Goal: Task Accomplishment & Management: Manage account settings

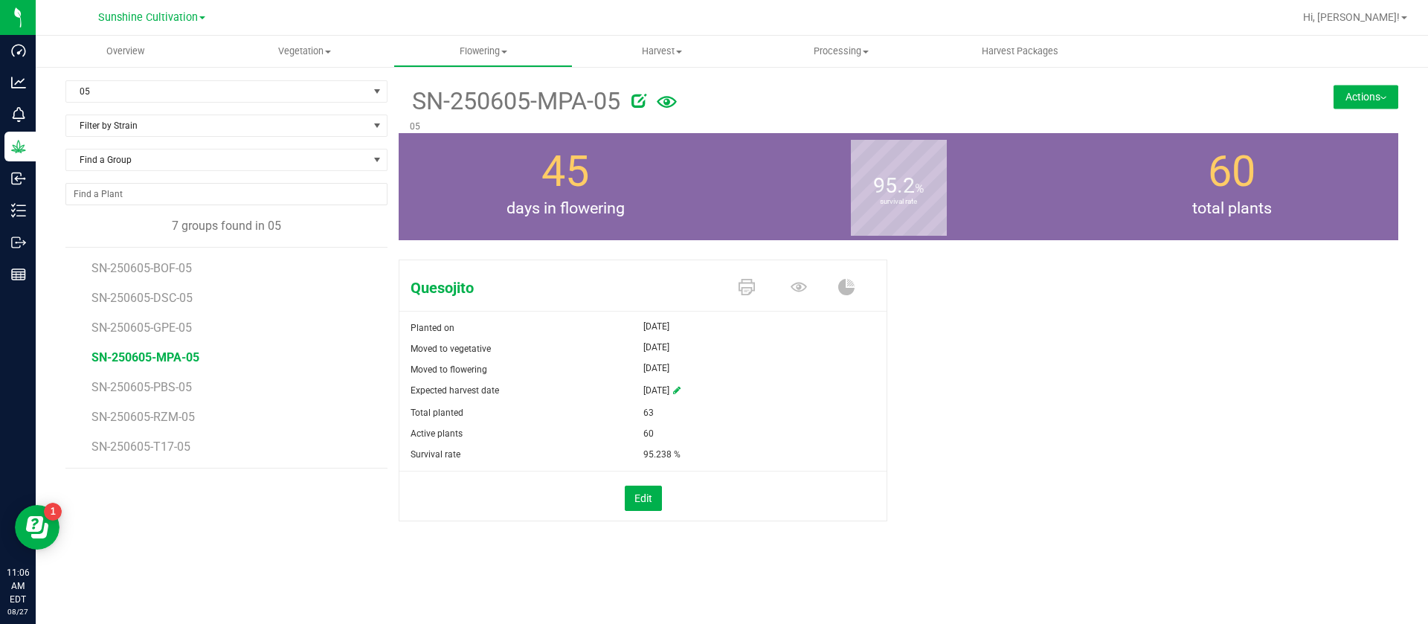
click at [1113, 341] on div "Quesojito Planted on Jun 23, 2025 Moved to vegetative Jun 23, 2025 Moved to flo…" at bounding box center [899, 406] width 1000 height 305
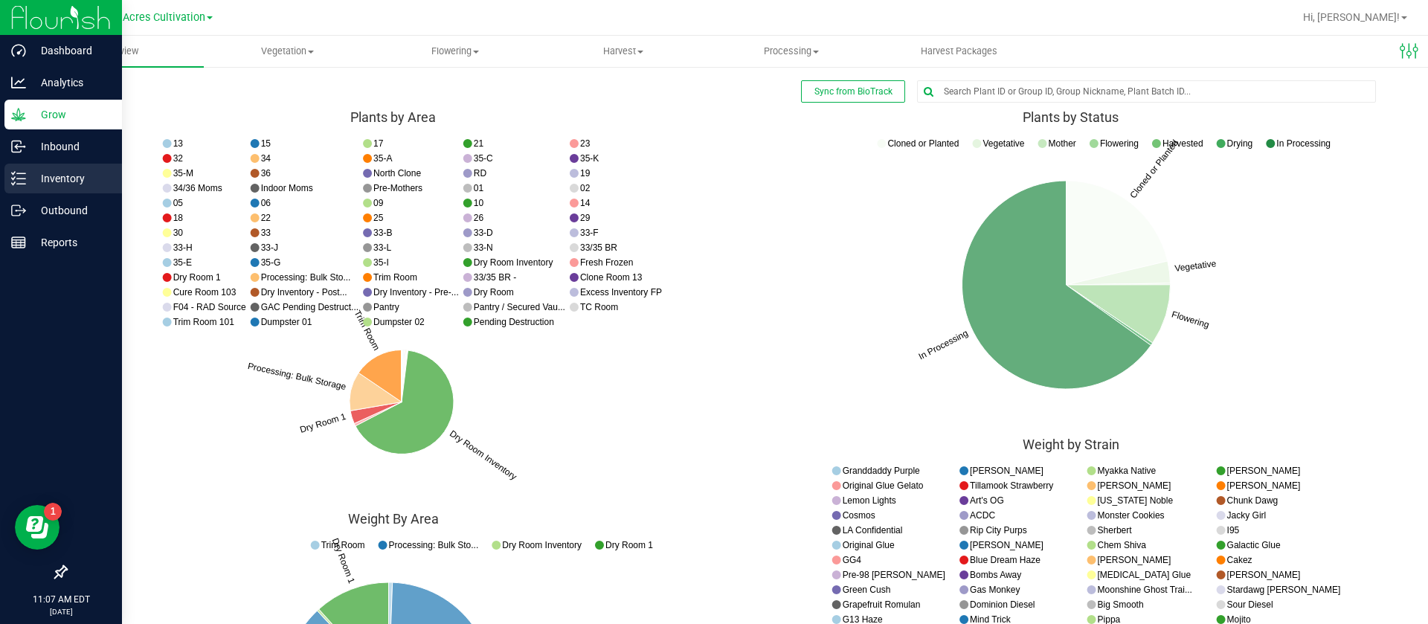
click at [21, 177] on icon at bounding box center [18, 178] width 15 height 15
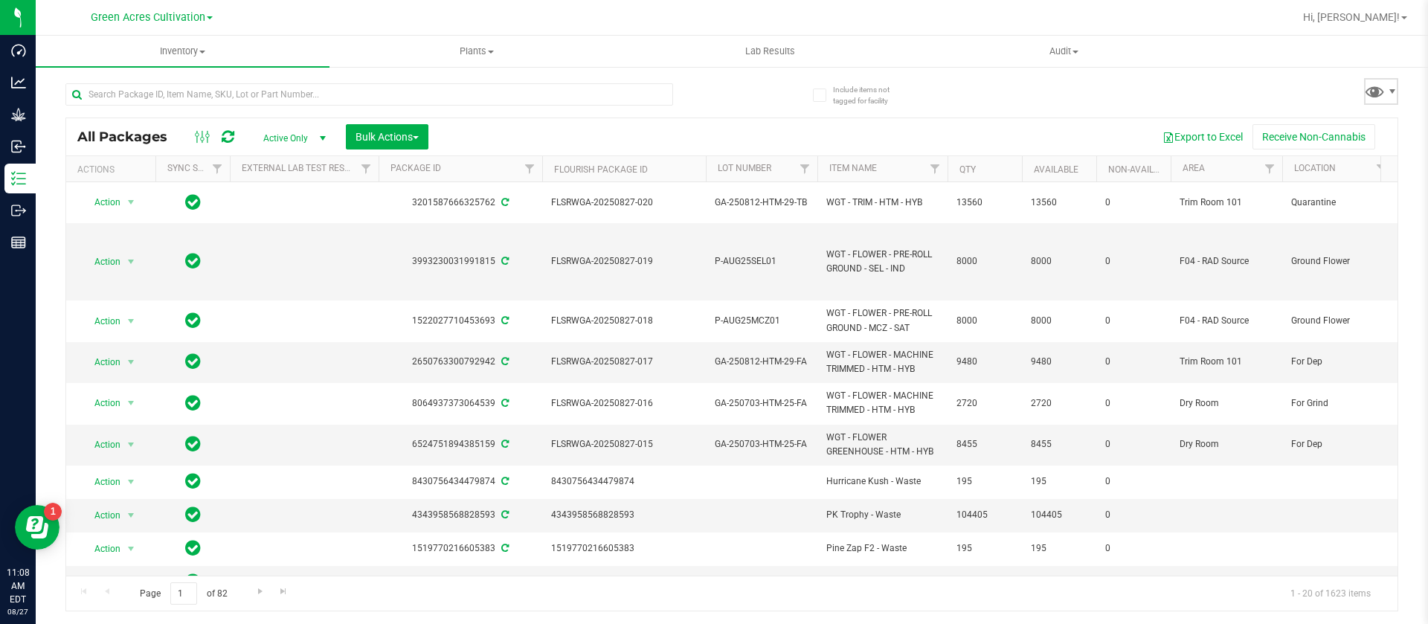
click at [1390, 101] on span at bounding box center [1381, 91] width 34 height 27
click at [1373, 86] on span at bounding box center [1375, 91] width 22 height 22
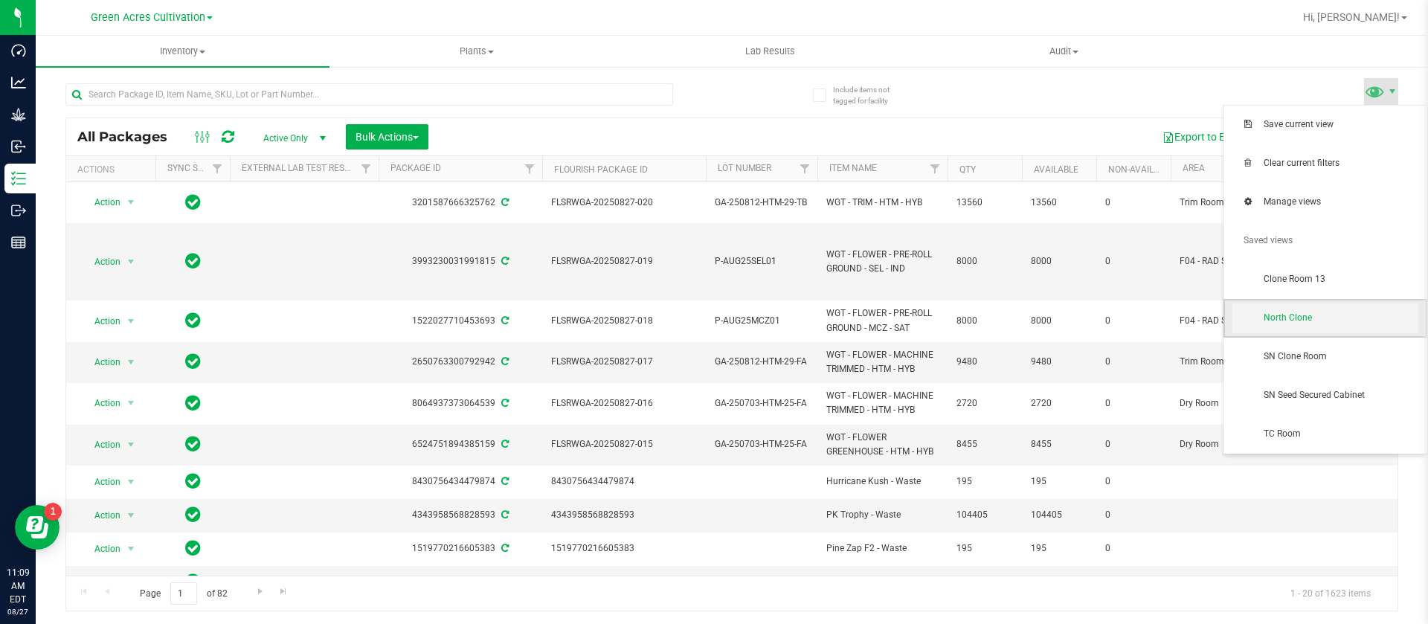
click at [1304, 325] on span "North Clone" at bounding box center [1326, 319] width 186 height 30
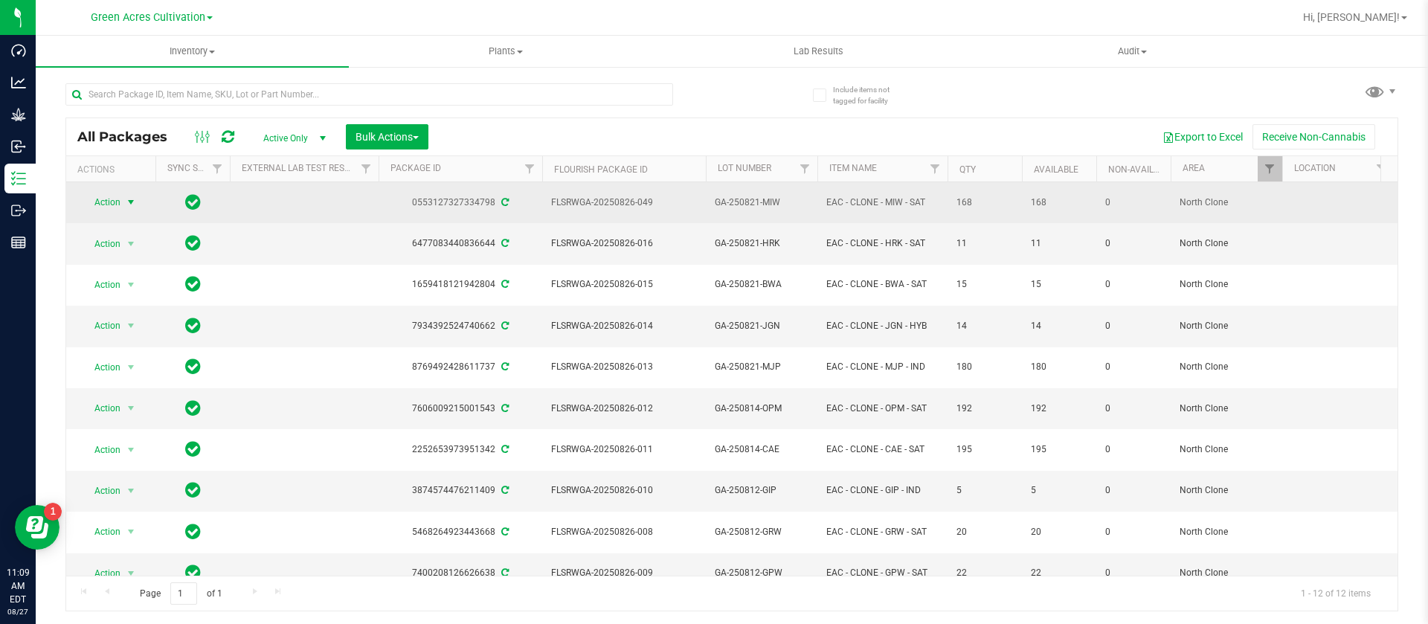
click at [97, 196] on span "Action" at bounding box center [101, 202] width 40 height 21
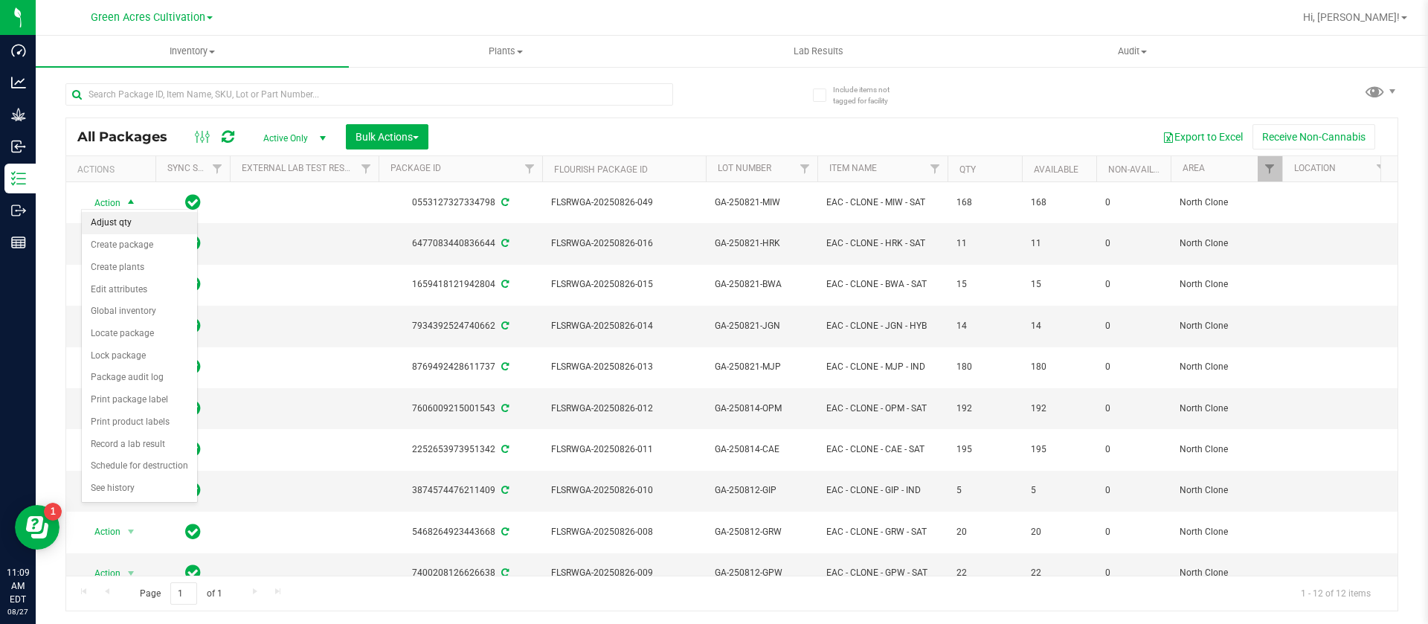
click at [138, 225] on li "Adjust qty" at bounding box center [139, 223] width 115 height 22
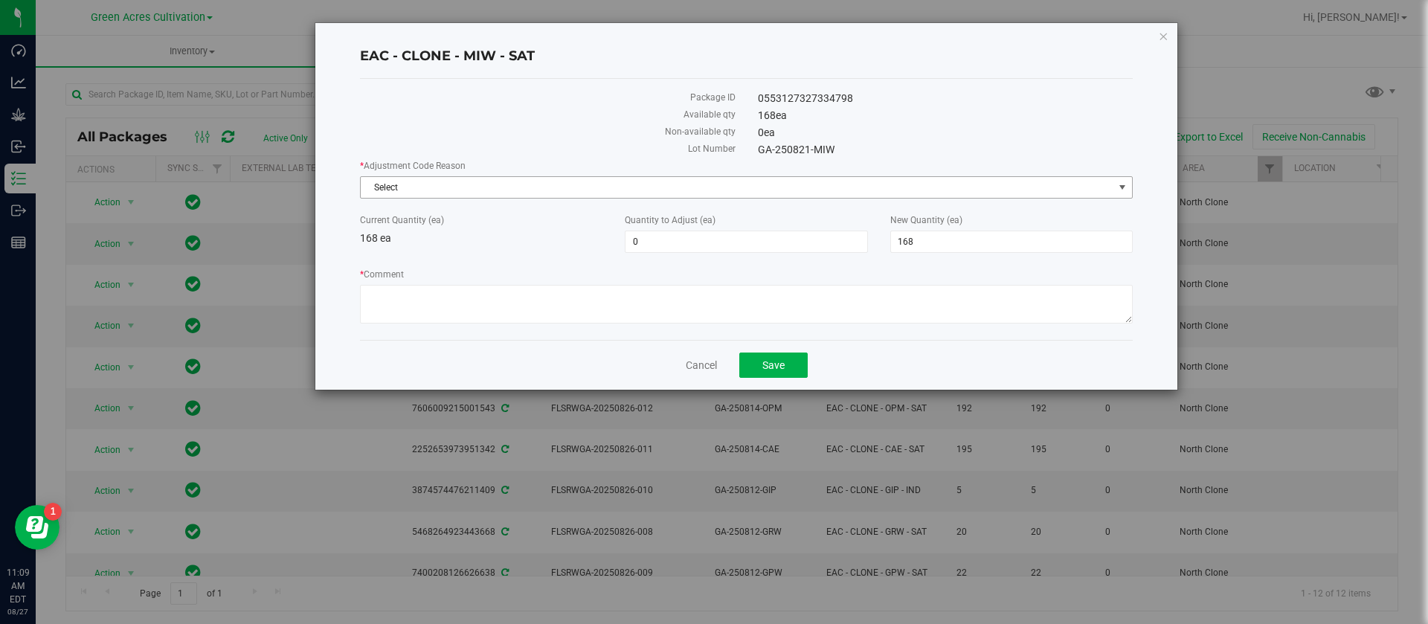
click at [518, 181] on span "Select" at bounding box center [737, 187] width 753 height 21
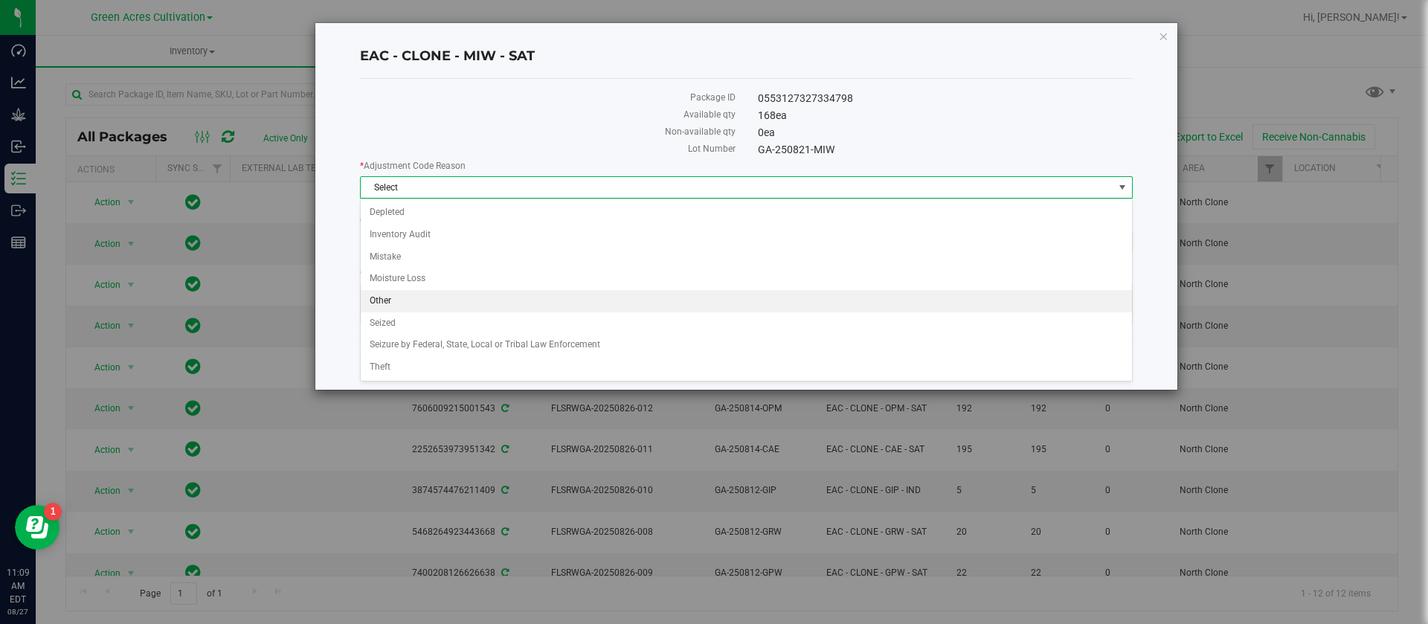
click at [402, 295] on li "Other" at bounding box center [746, 301] width 771 height 22
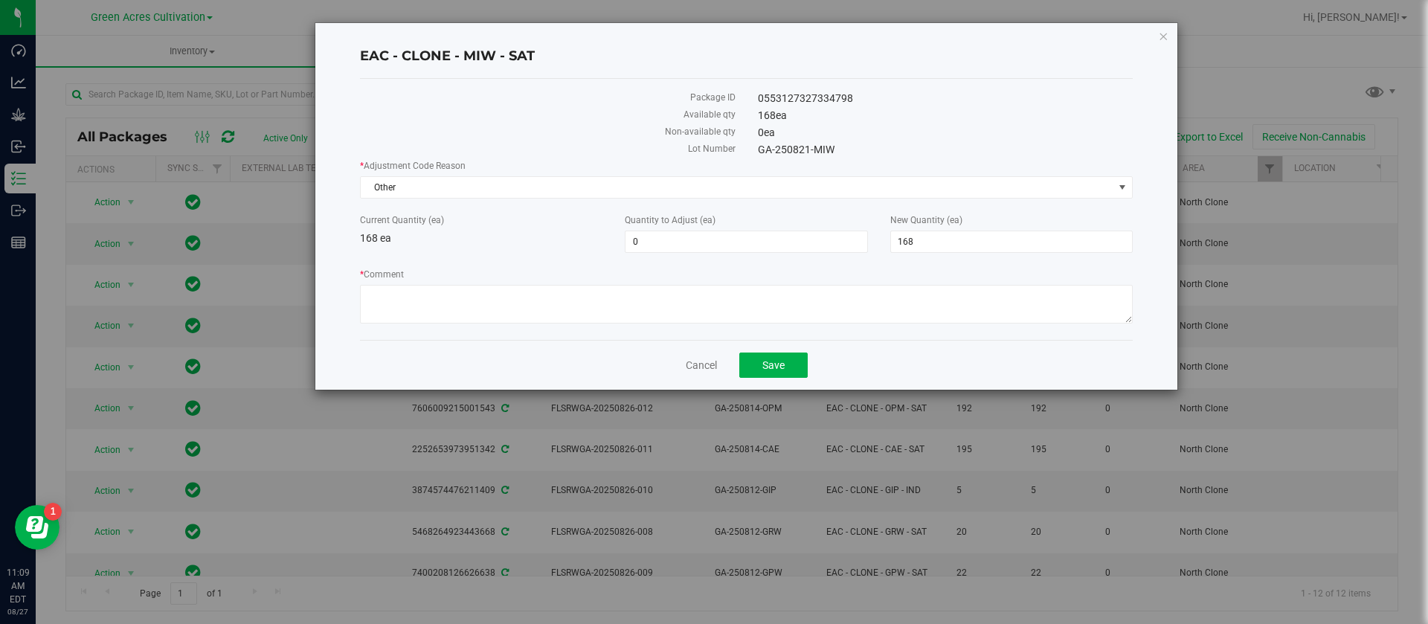
click at [409, 281] on div "* Comment" at bounding box center [746, 298] width 773 height 60
click at [409, 292] on textarea "* Comment" at bounding box center [746, 304] width 773 height 39
type textarea "."
click at [738, 233] on span "0 0" at bounding box center [746, 242] width 243 height 22
type input "0"
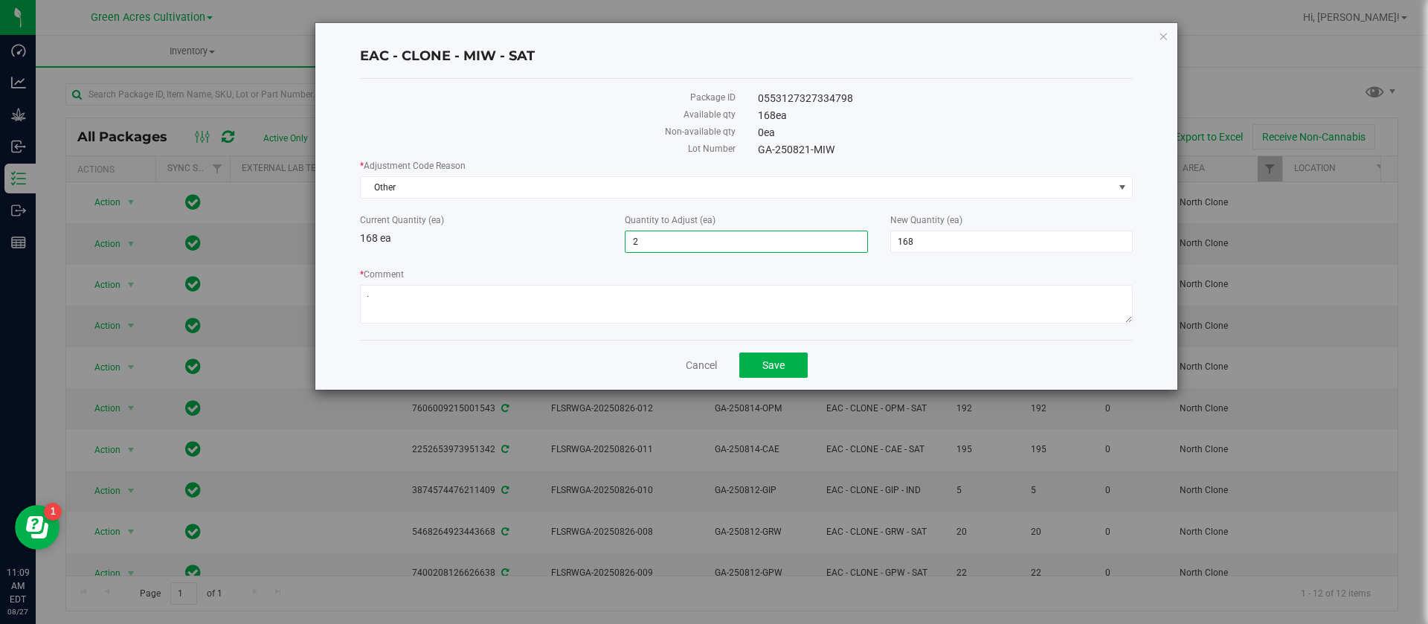
type input "24"
type input "192"
click at [787, 122] on div "168 ea" at bounding box center [946, 116] width 398 height 16
click at [720, 248] on span "24 24" at bounding box center [746, 242] width 243 height 22
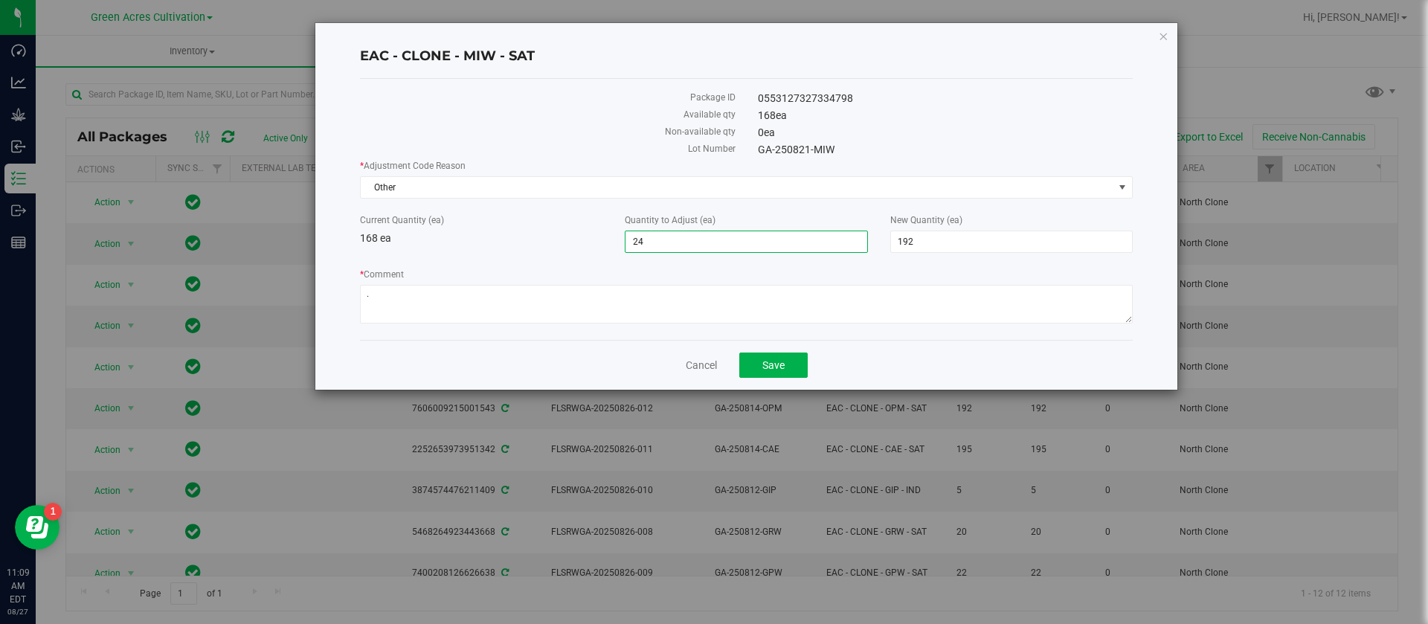
type input "2"
type input "1"
type input "20"
type input "188"
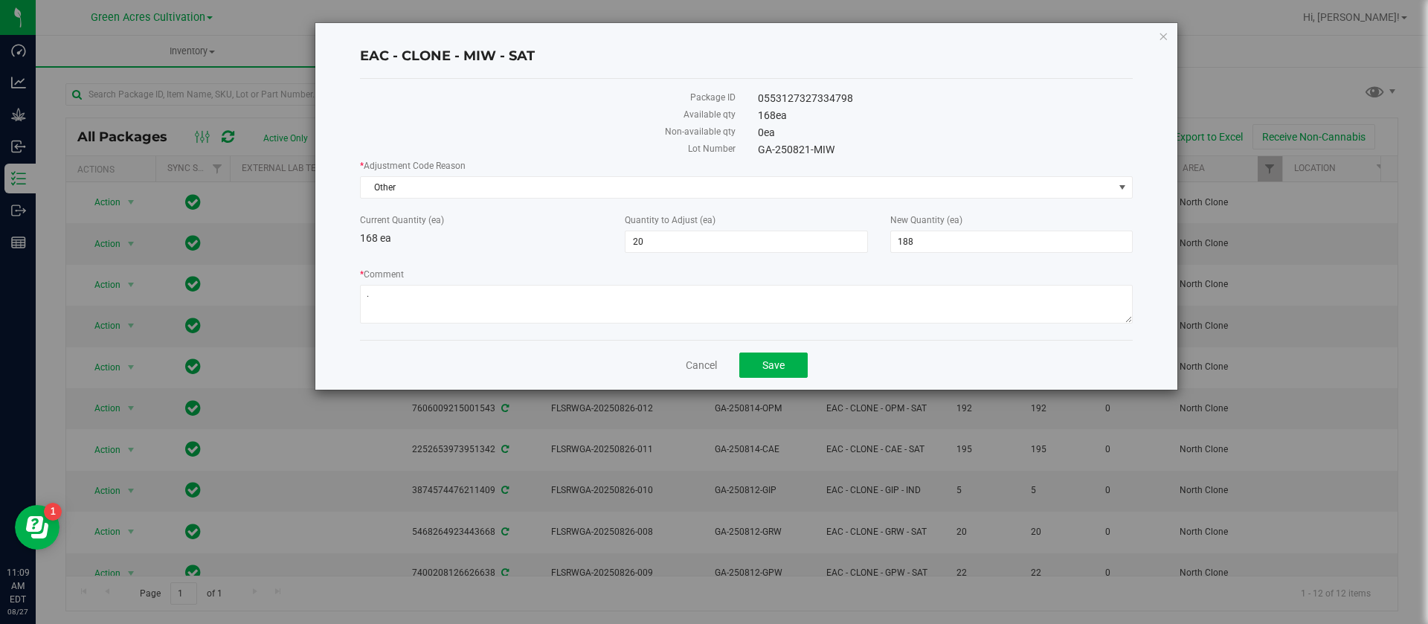
click at [754, 79] on div "Package ID 0553127327334798 Available qty 168 ea Non-available qty 0 ea Lot Num…" at bounding box center [746, 209] width 773 height 261
click at [733, 240] on span "20 20" at bounding box center [746, 242] width 243 height 22
type input "2"
type input "19"
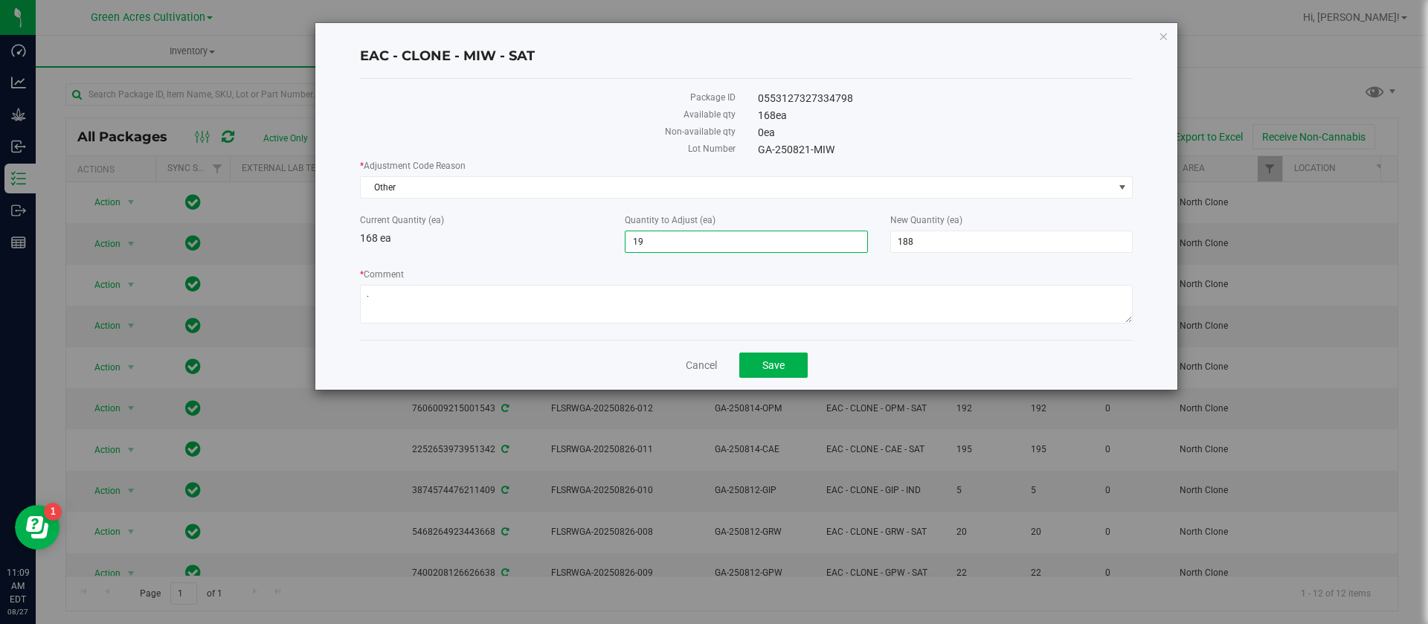
type input "187"
click at [709, 135] on label "Non-available qty" at bounding box center [548, 131] width 376 height 13
click at [734, 238] on span "19 19" at bounding box center [746, 242] width 243 height 22
type input "1"
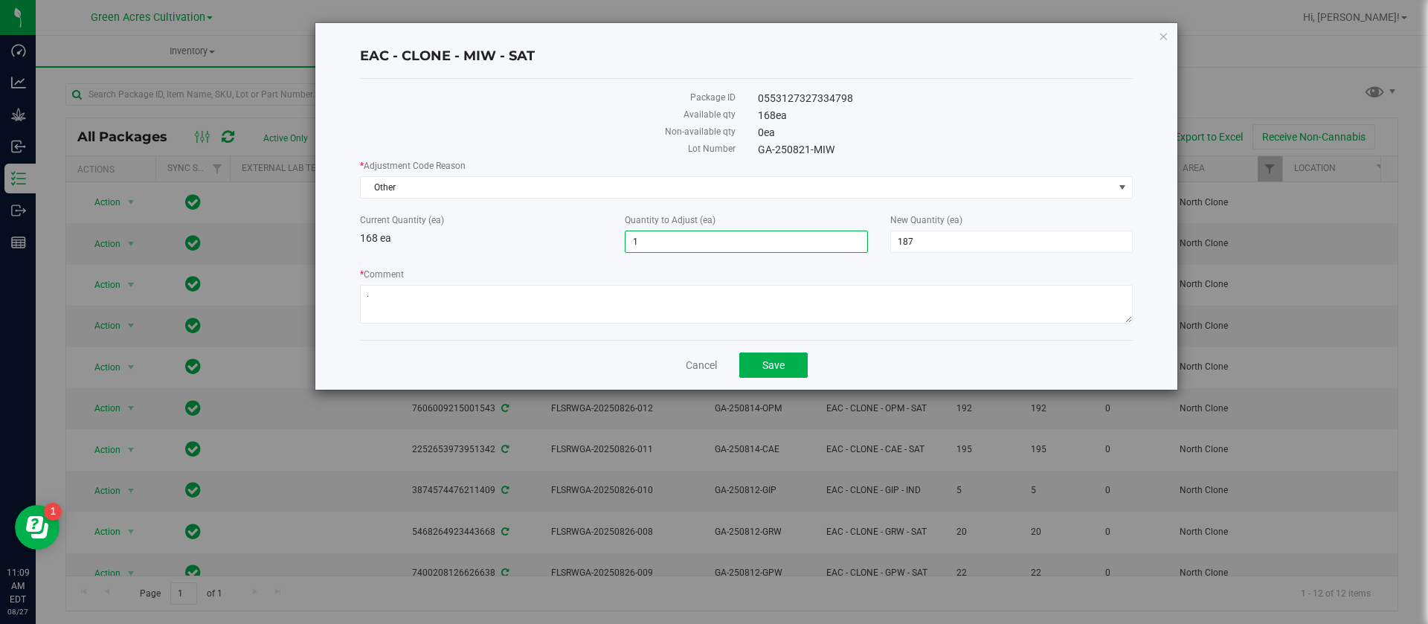
type input "12"
type input "180"
click at [876, 131] on div "0 ea" at bounding box center [946, 133] width 398 height 16
click at [460, 310] on textarea "* Comment" at bounding box center [746, 304] width 773 height 39
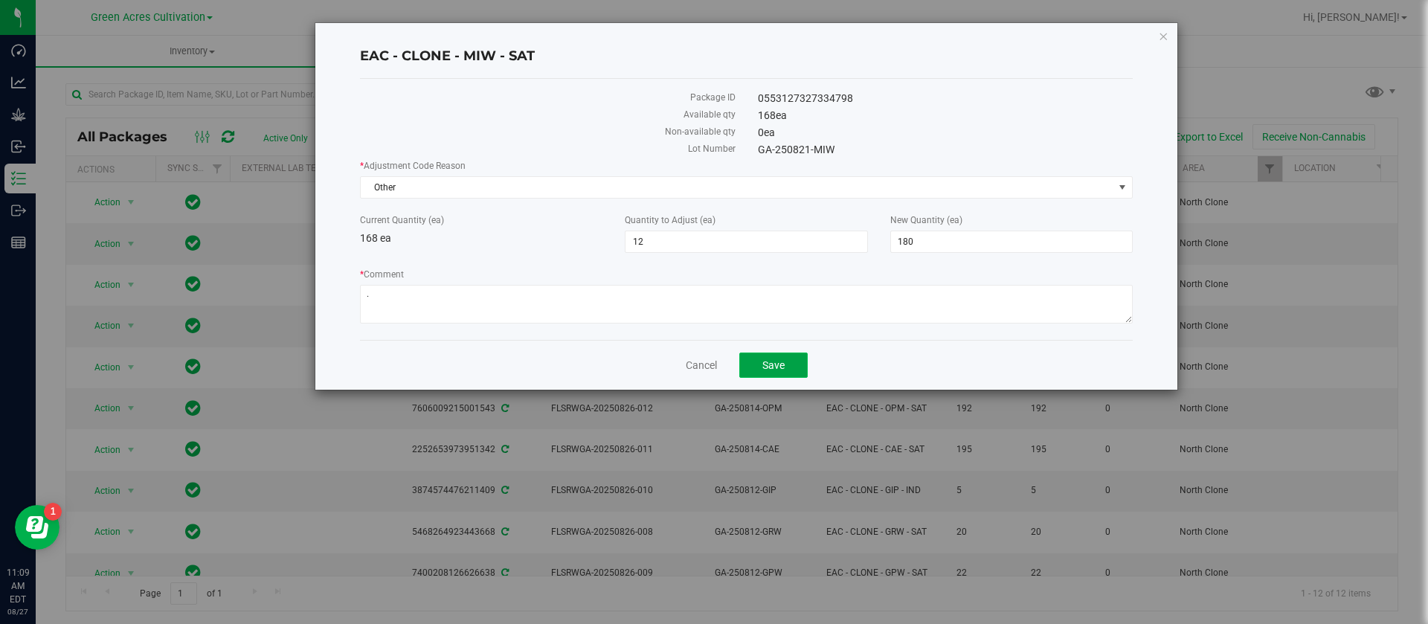
click at [777, 371] on button "Save" at bounding box center [773, 365] width 68 height 25
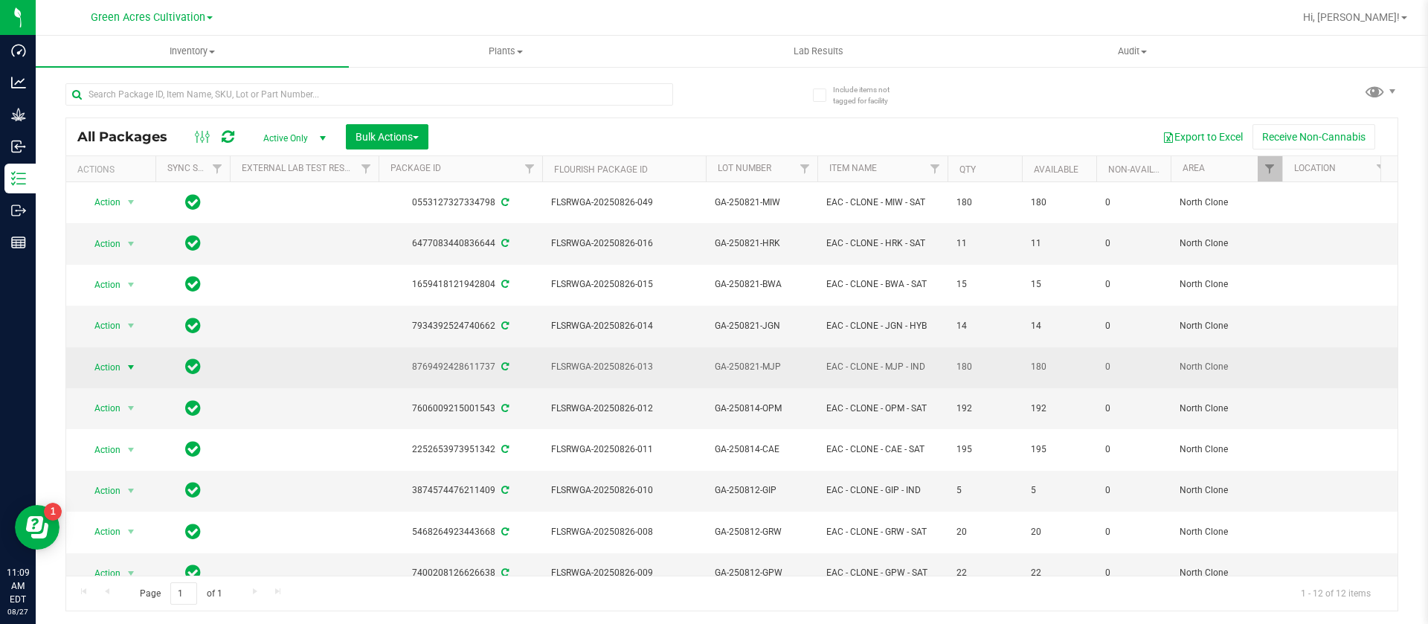
click at [116, 357] on span "Action" at bounding box center [101, 367] width 40 height 21
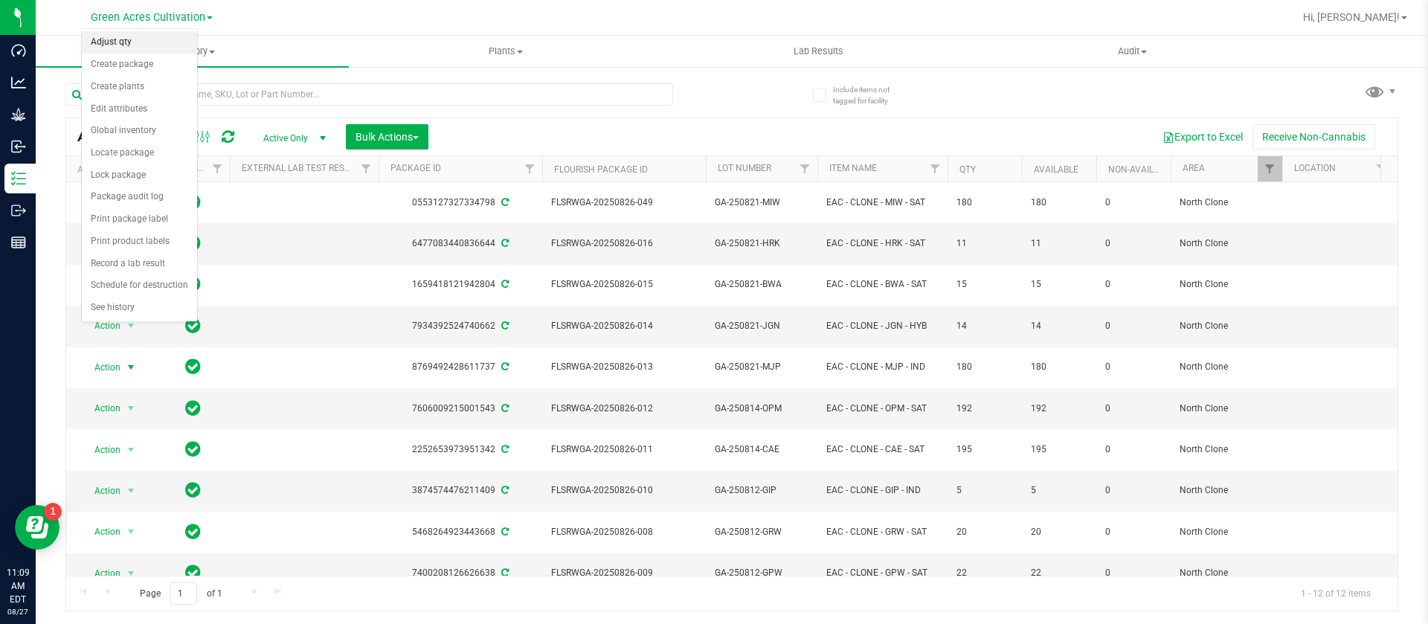
drag, startPoint x: 132, startPoint y: 41, endPoint x: 127, endPoint y: 54, distance: 14.4
click at [126, 42] on li "Adjust qty" at bounding box center [139, 42] width 115 height 22
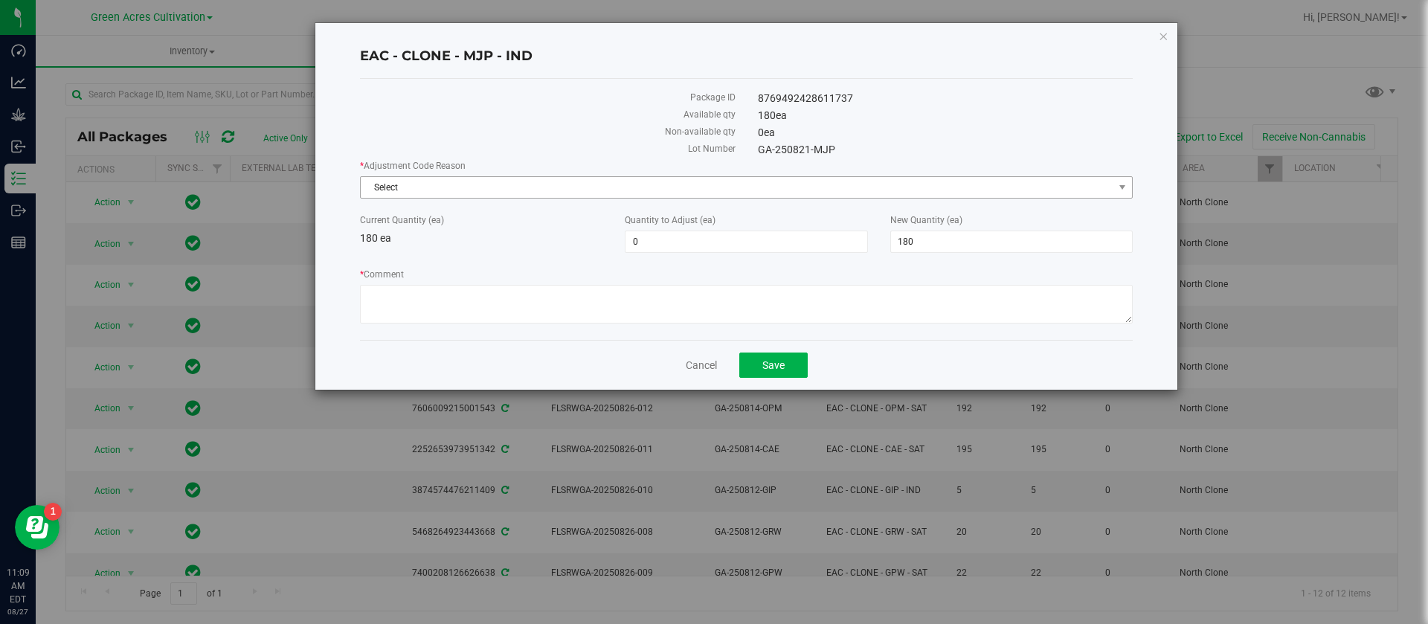
click at [405, 179] on span "Select" at bounding box center [737, 187] width 753 height 21
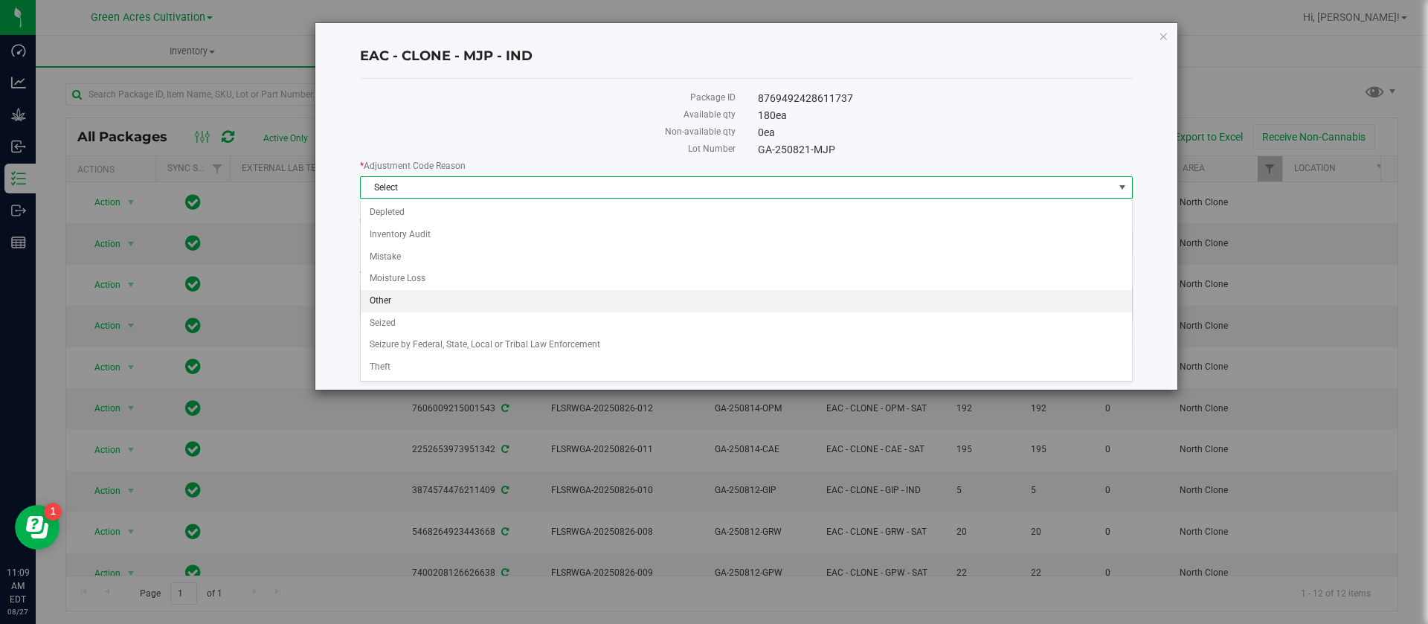
click at [404, 298] on li "Other" at bounding box center [746, 301] width 771 height 22
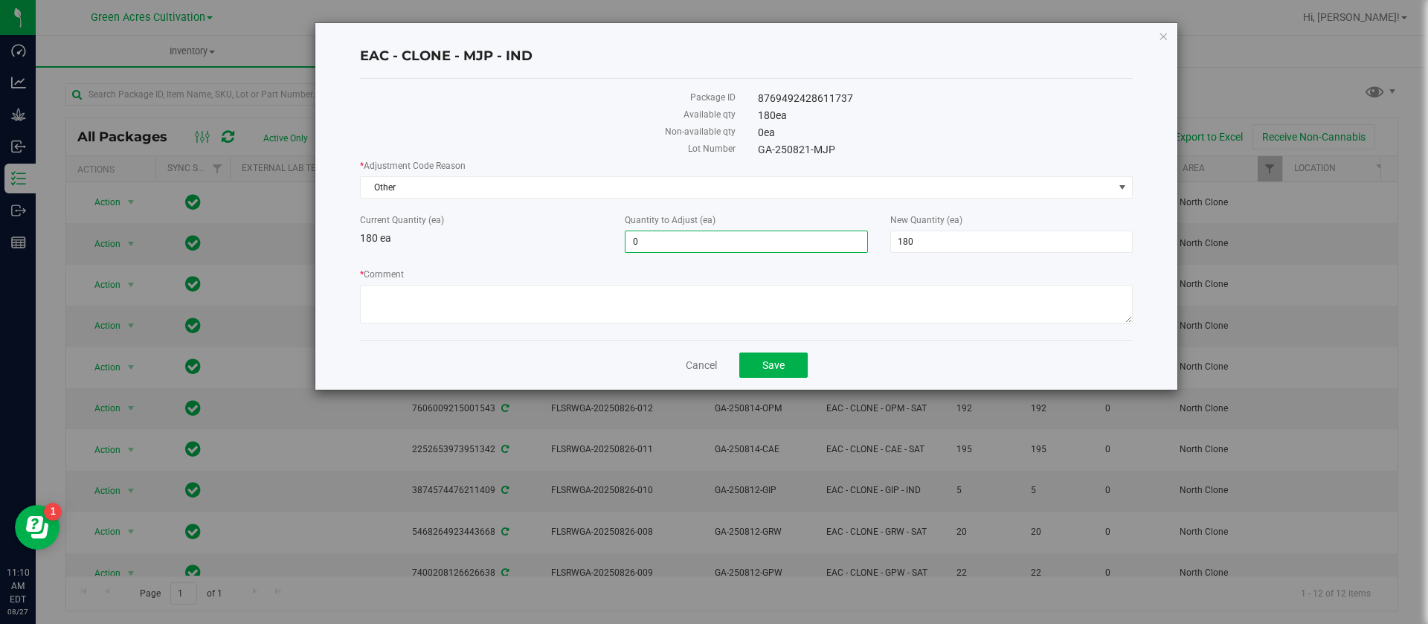
click at [643, 245] on span "0 0" at bounding box center [746, 242] width 243 height 22
type input "12"
type input "192"
click at [461, 264] on div "* Adjustment Code Reason Other Select Depleted Inventory Audit Mistake Moisture…" at bounding box center [746, 243] width 773 height 169
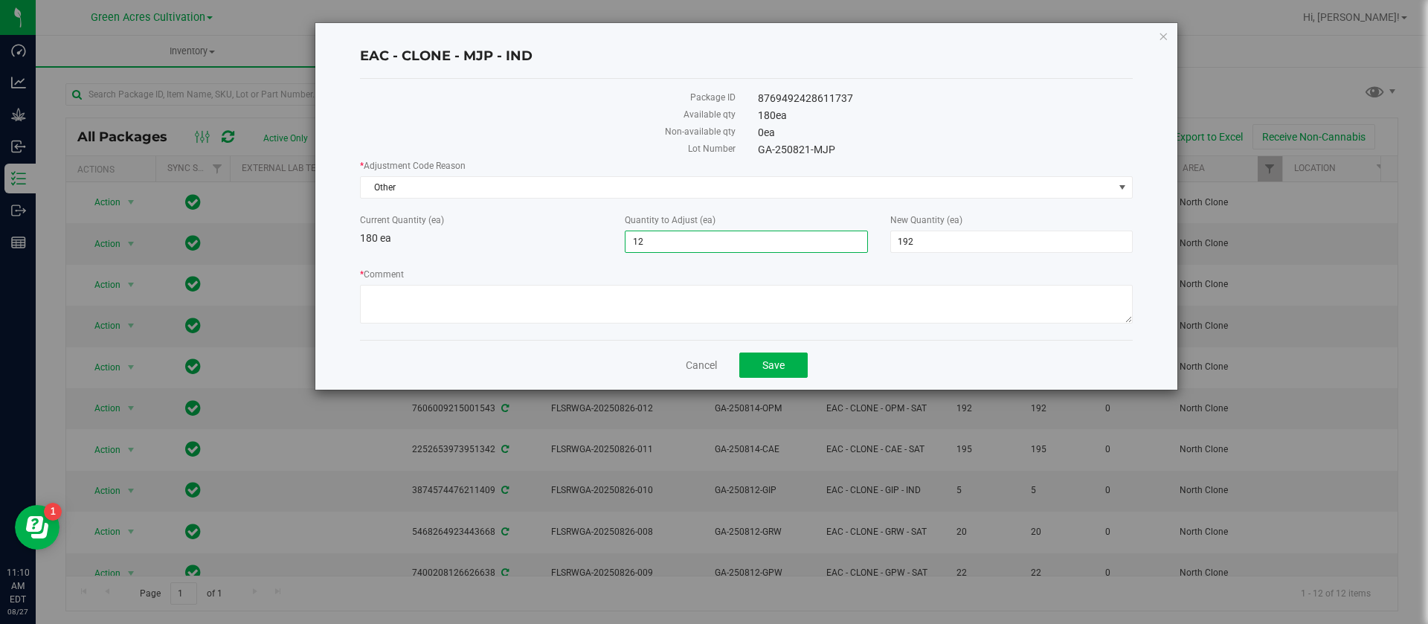
click at [739, 245] on span "12 12" at bounding box center [746, 242] width 243 height 22
type input "1"
type input "-12"
type input "168"
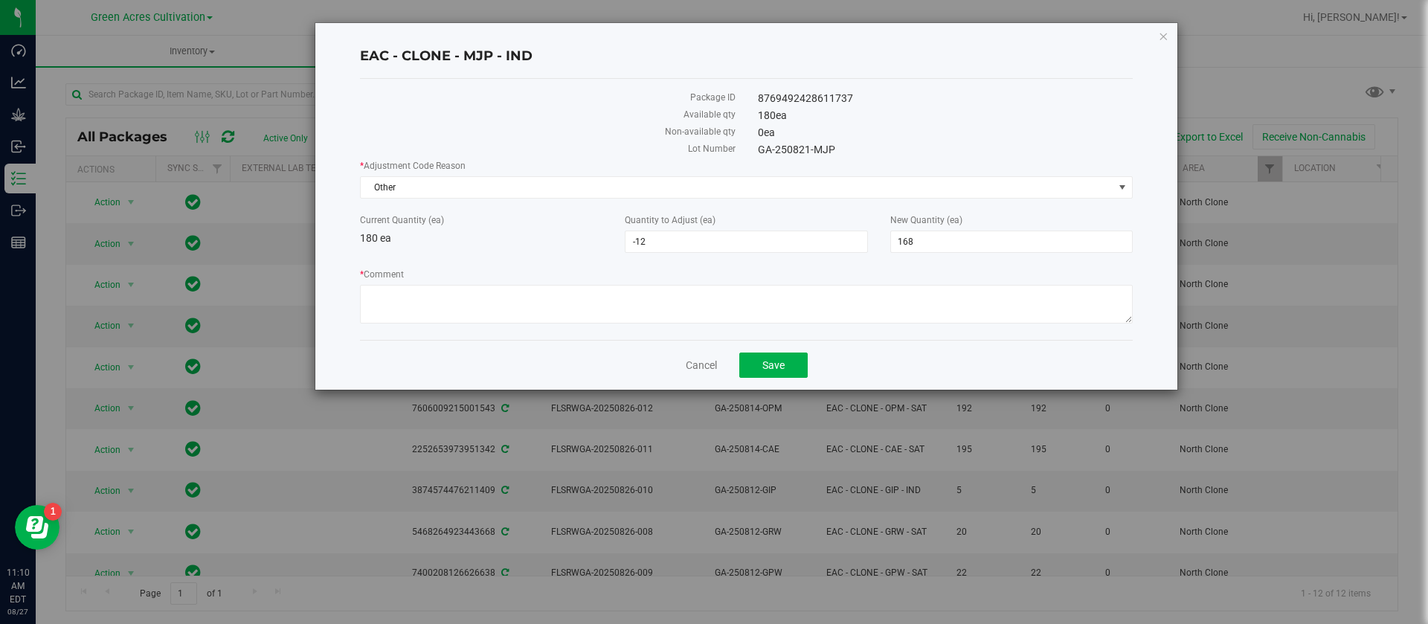
click at [469, 236] on div "Current Quantity (ea) 180 ea" at bounding box center [481, 230] width 265 height 33
click at [458, 291] on textarea "* Comment" at bounding box center [746, 304] width 773 height 39
type textarea "."
click at [492, 227] on div "Current Quantity (ea) 180 ea" at bounding box center [481, 230] width 265 height 33
click at [452, 245] on div "Current Quantity (ea) 180 ea" at bounding box center [481, 230] width 265 height 33
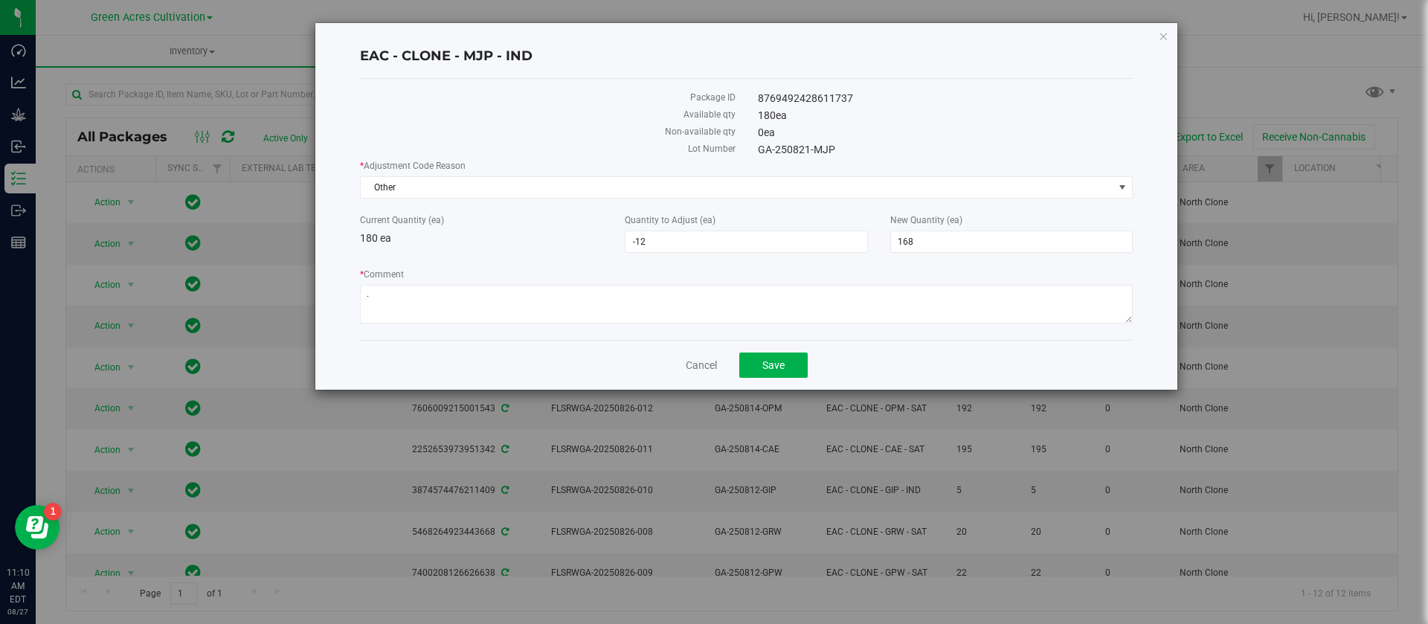
click at [487, 240] on div "Current Quantity (ea) 180 ea" at bounding box center [481, 230] width 265 height 33
click at [768, 368] on span "Save" at bounding box center [774, 365] width 22 height 12
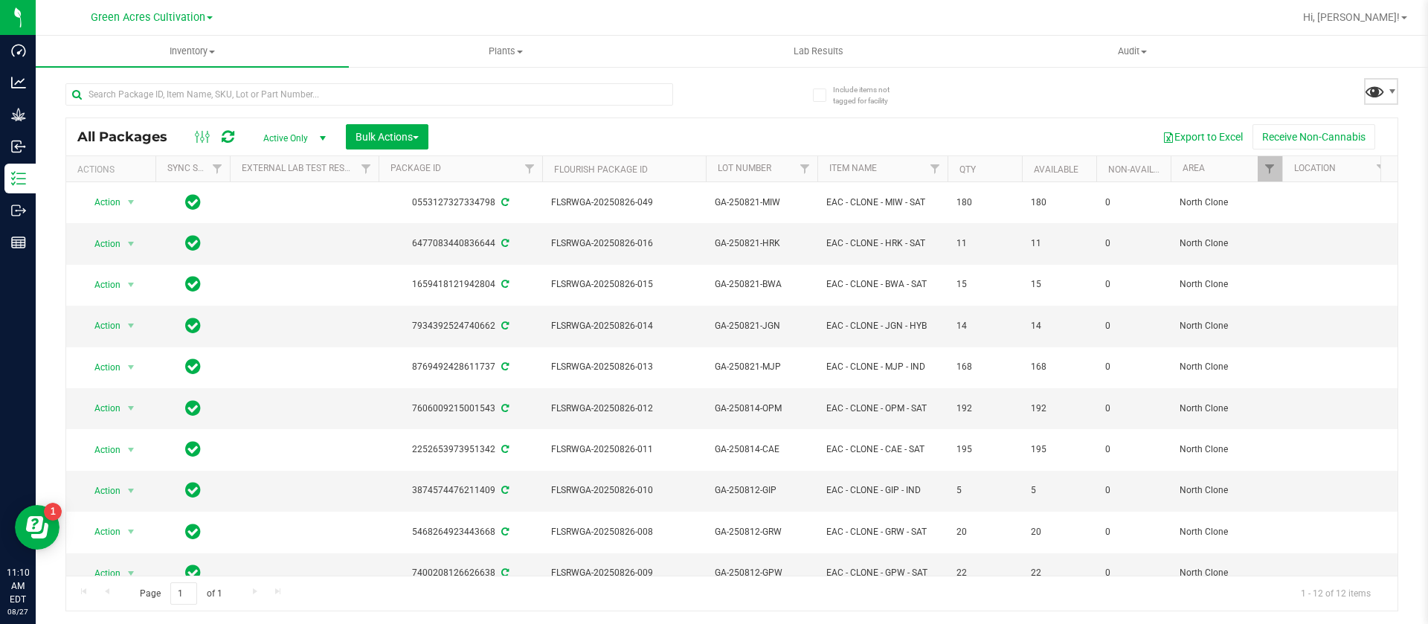
click at [1384, 99] on span at bounding box center [1375, 91] width 22 height 22
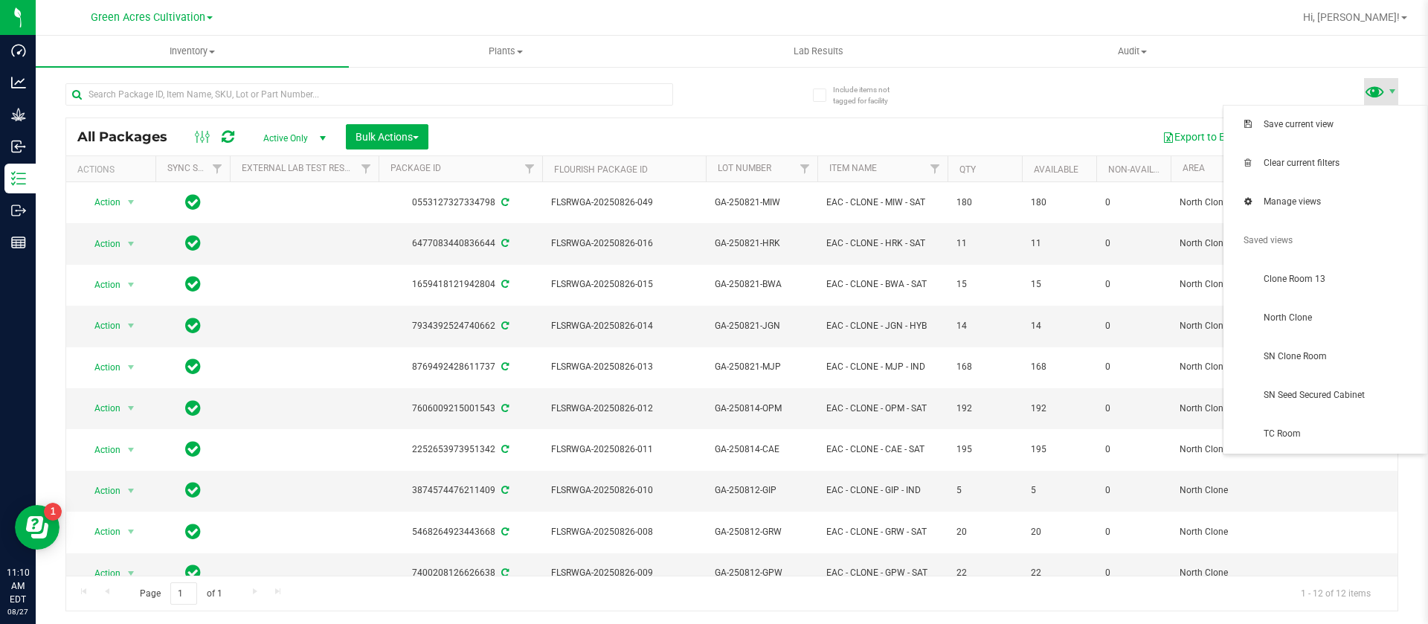
click at [1385, 84] on span at bounding box center [1375, 91] width 22 height 22
click at [1376, 91] on span at bounding box center [1375, 91] width 22 height 22
click at [1056, 124] on div "Export to Excel Receive Non-Cannabis" at bounding box center [913, 136] width 947 height 25
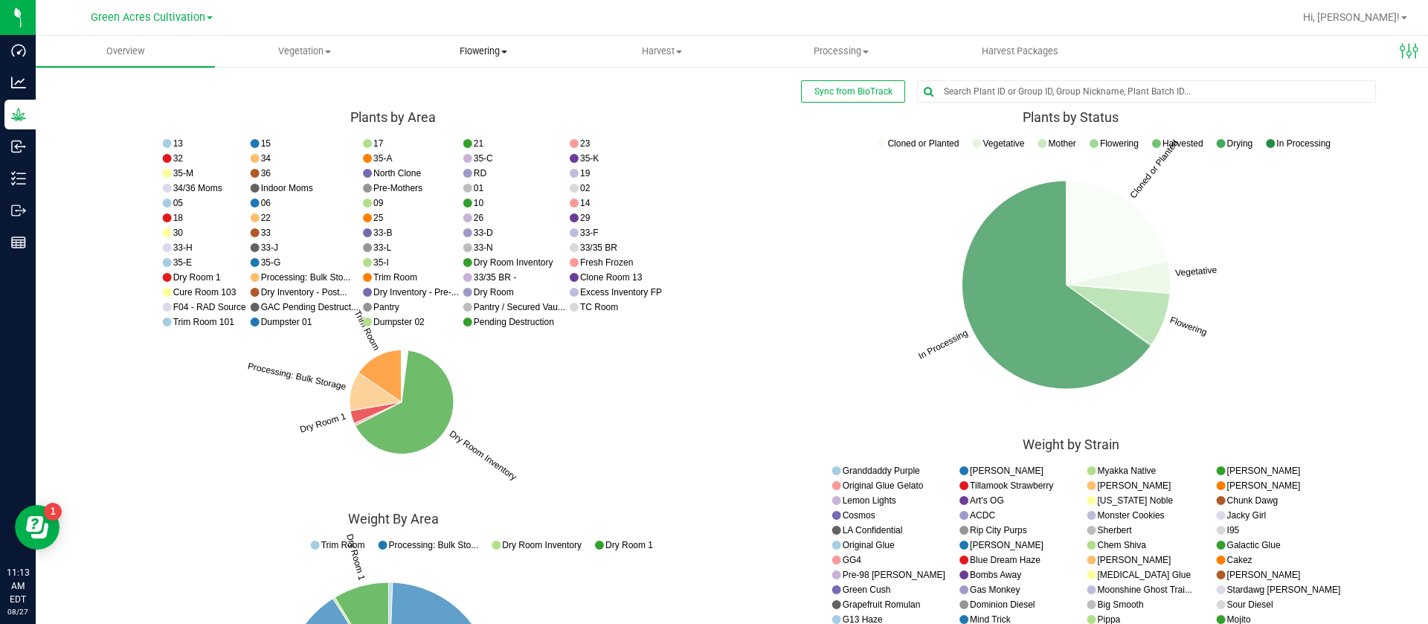
click at [475, 45] on span "Flowering" at bounding box center [483, 51] width 178 height 13
click at [492, 112] on span "Flowering groups" at bounding box center [455, 107] width 123 height 13
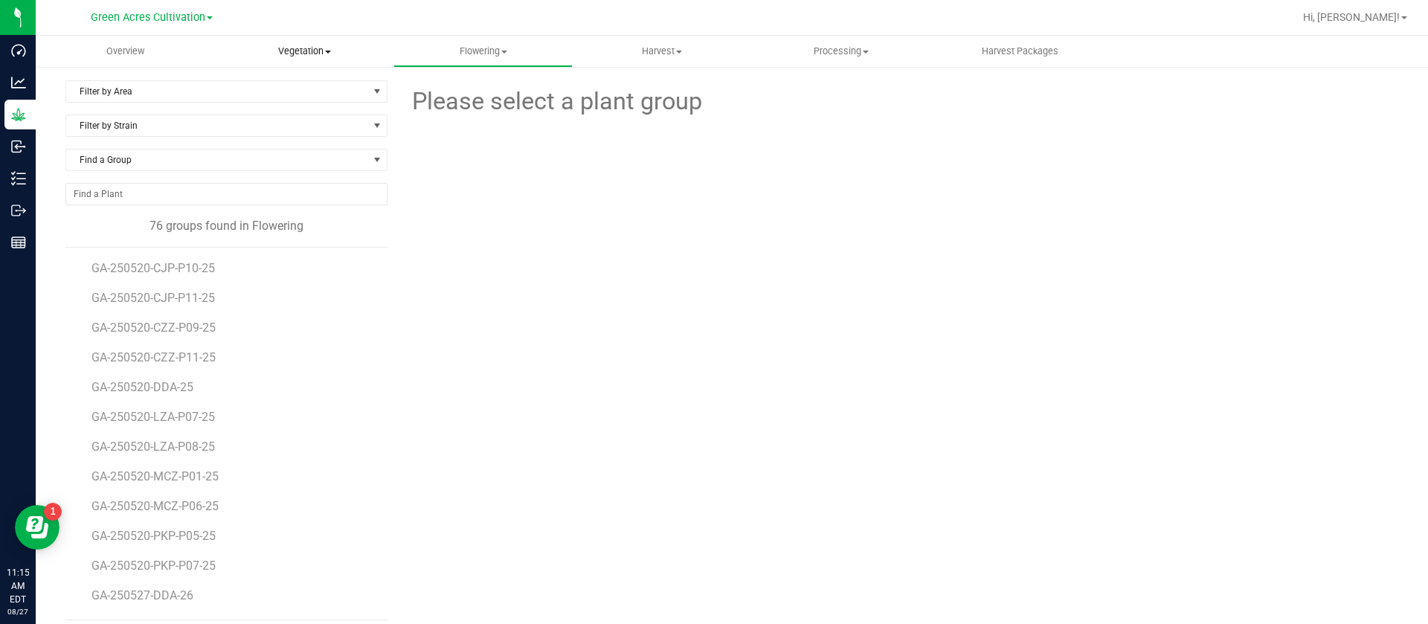
click at [298, 41] on uib-tab-heading "Vegetation Veg groups Veg plants Mother groups Mother plants Apply to plants Cr…" at bounding box center [305, 51] width 178 height 30
click at [280, 88] on span "Veg groups" at bounding box center [262, 89] width 94 height 13
click at [240, 150] on span "Find a Group" at bounding box center [217, 160] width 302 height 21
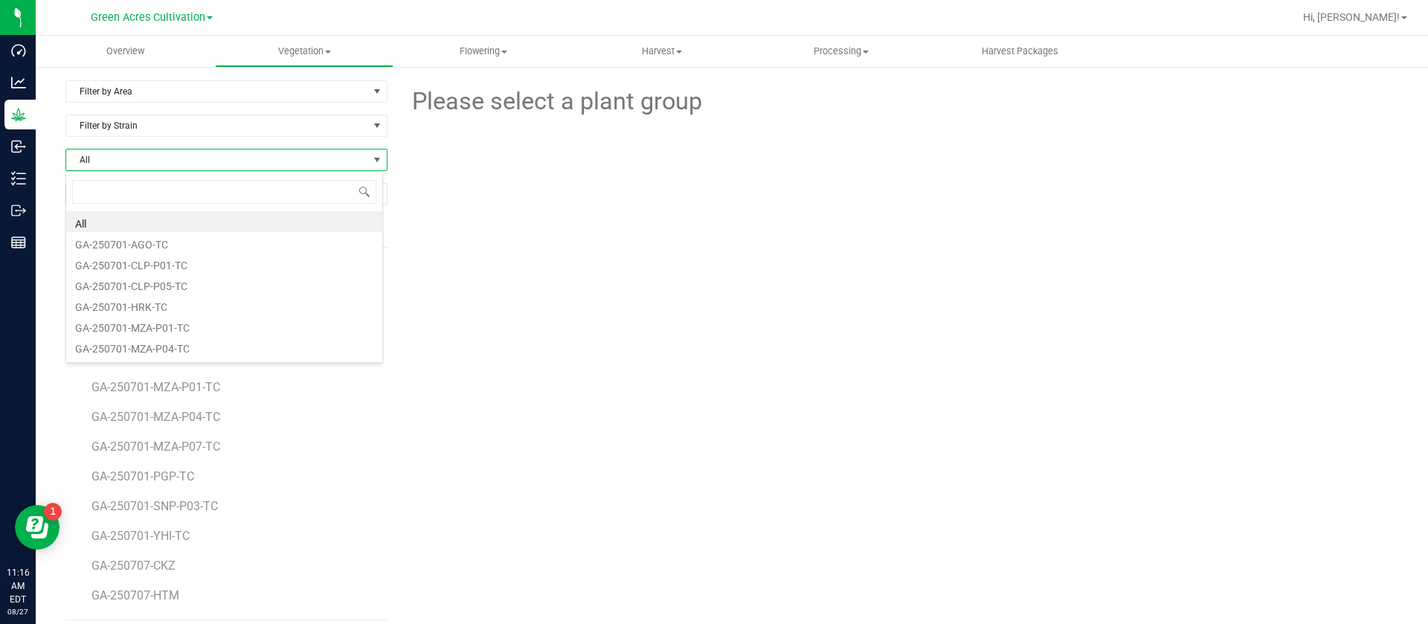
scroll to position [22, 318]
type input "250723"
click at [174, 239] on li "GA-250723-HTM" at bounding box center [224, 242] width 316 height 21
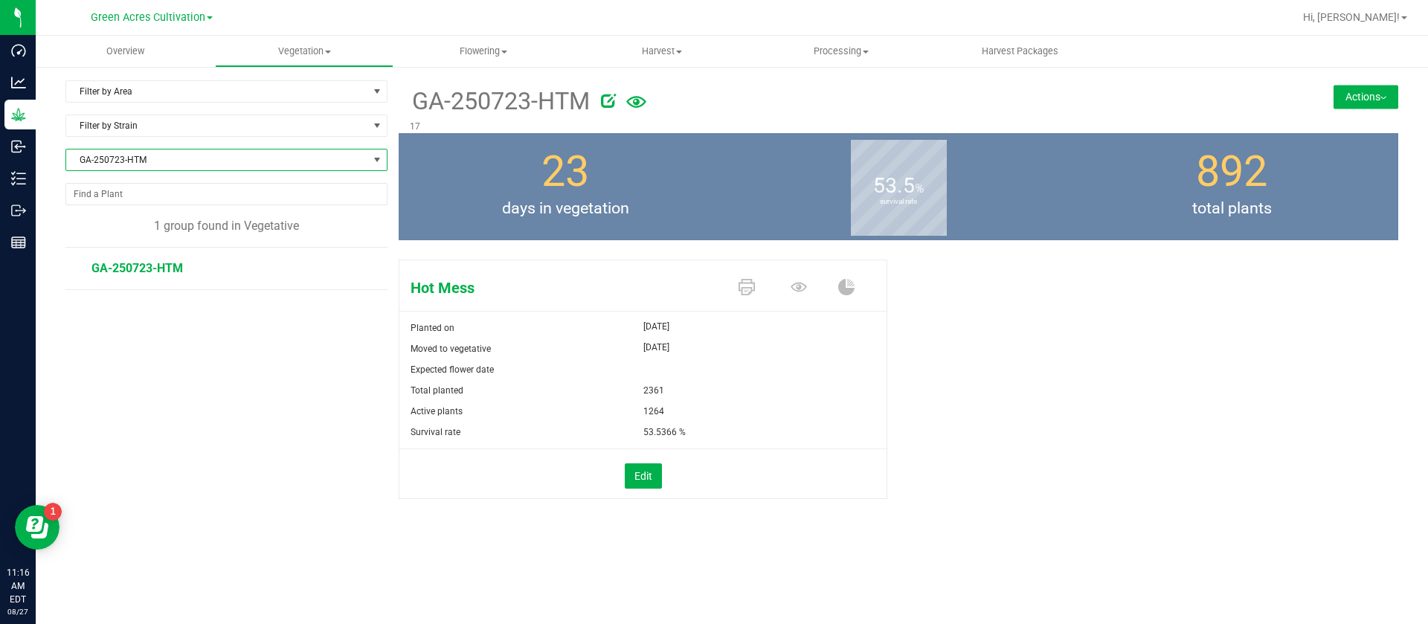
click at [182, 160] on span "GA-250723-HTM" at bounding box center [217, 160] width 302 height 21
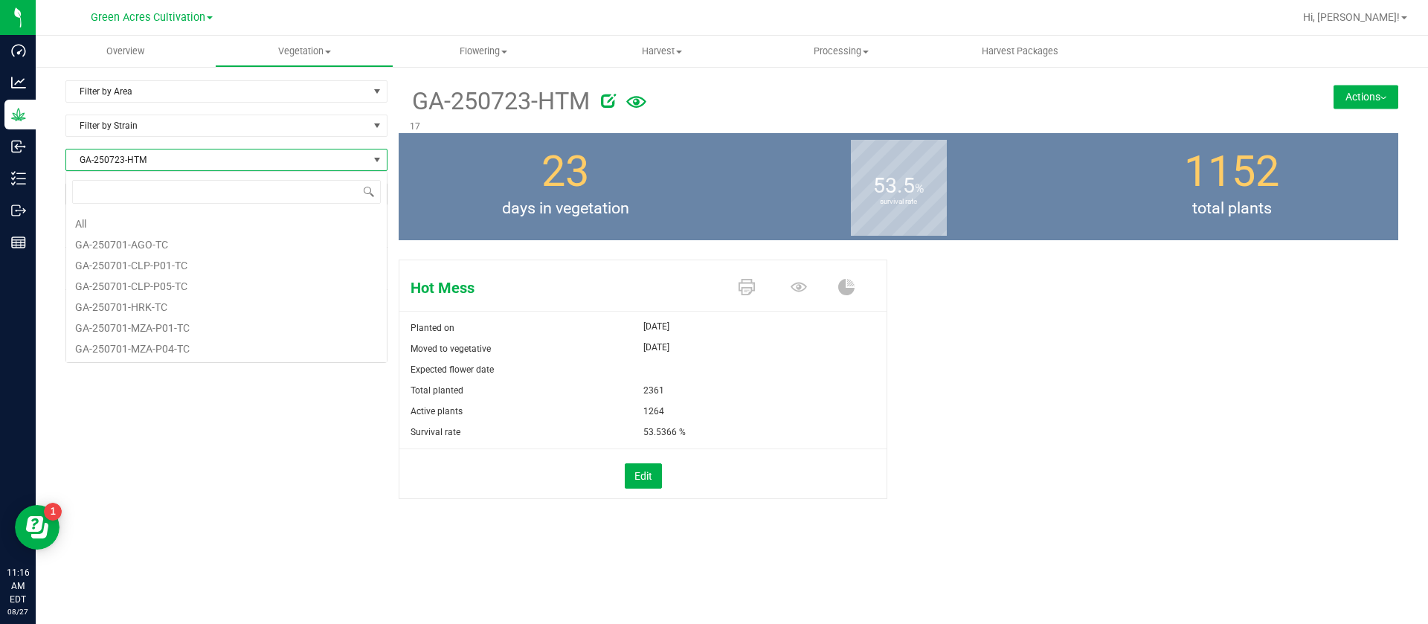
scroll to position [2601, 0]
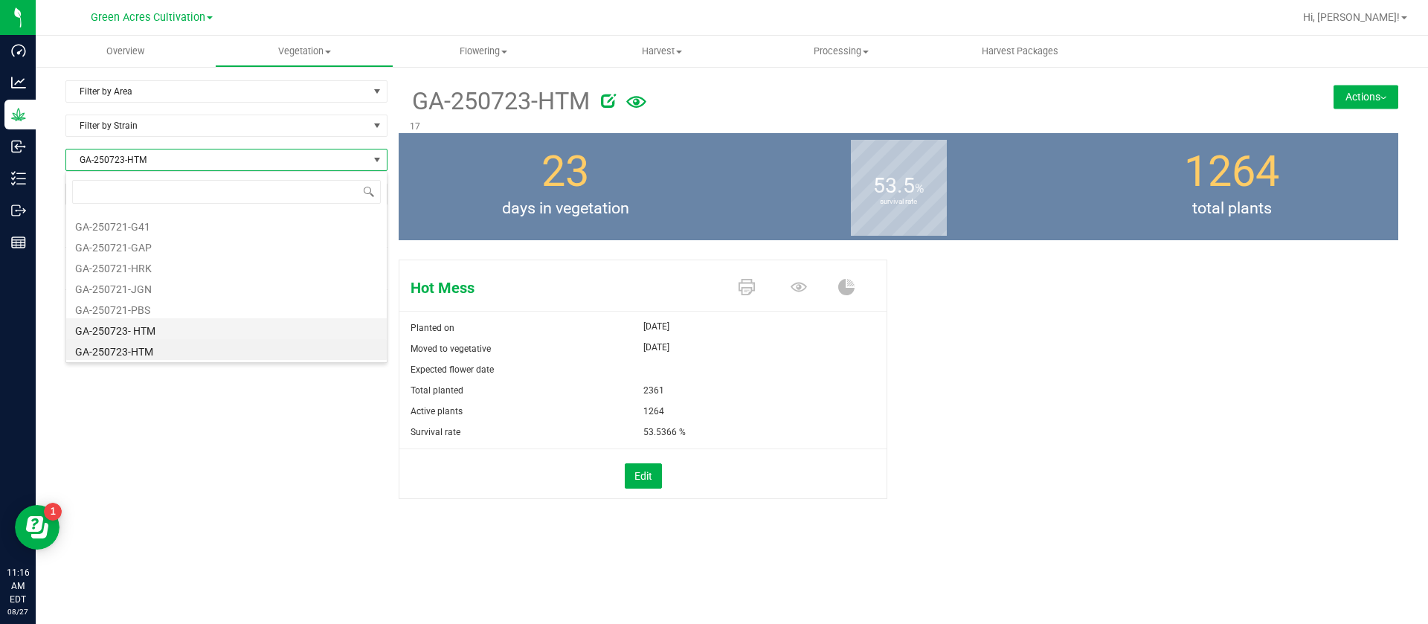
click at [159, 338] on li "GA-250723- HTM" at bounding box center [226, 328] width 321 height 21
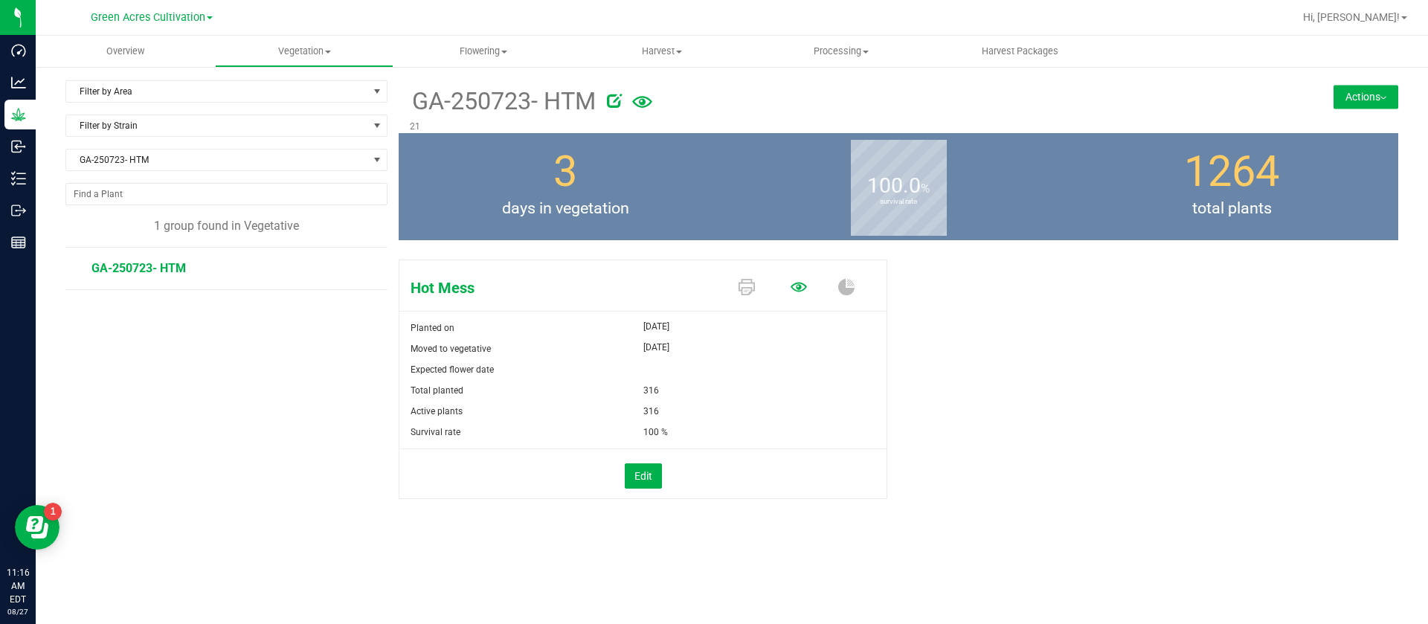
click at [797, 288] on icon at bounding box center [799, 287] width 16 height 10
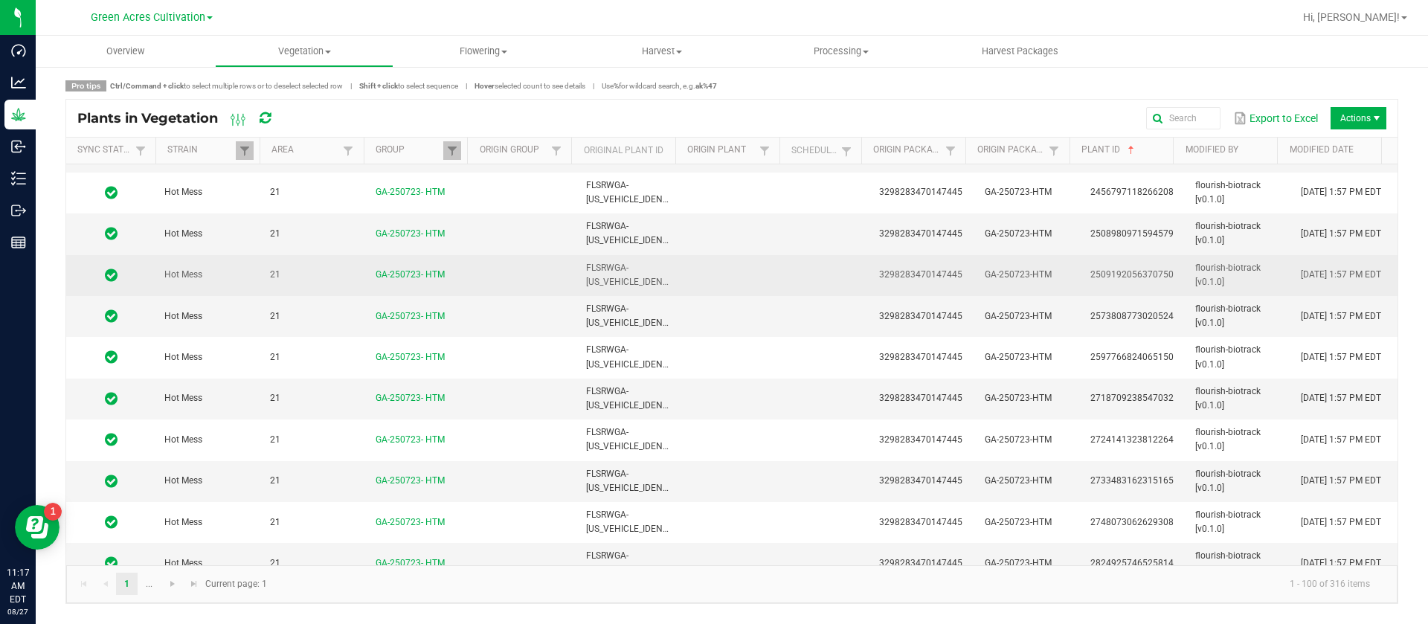
scroll to position [3013, 0]
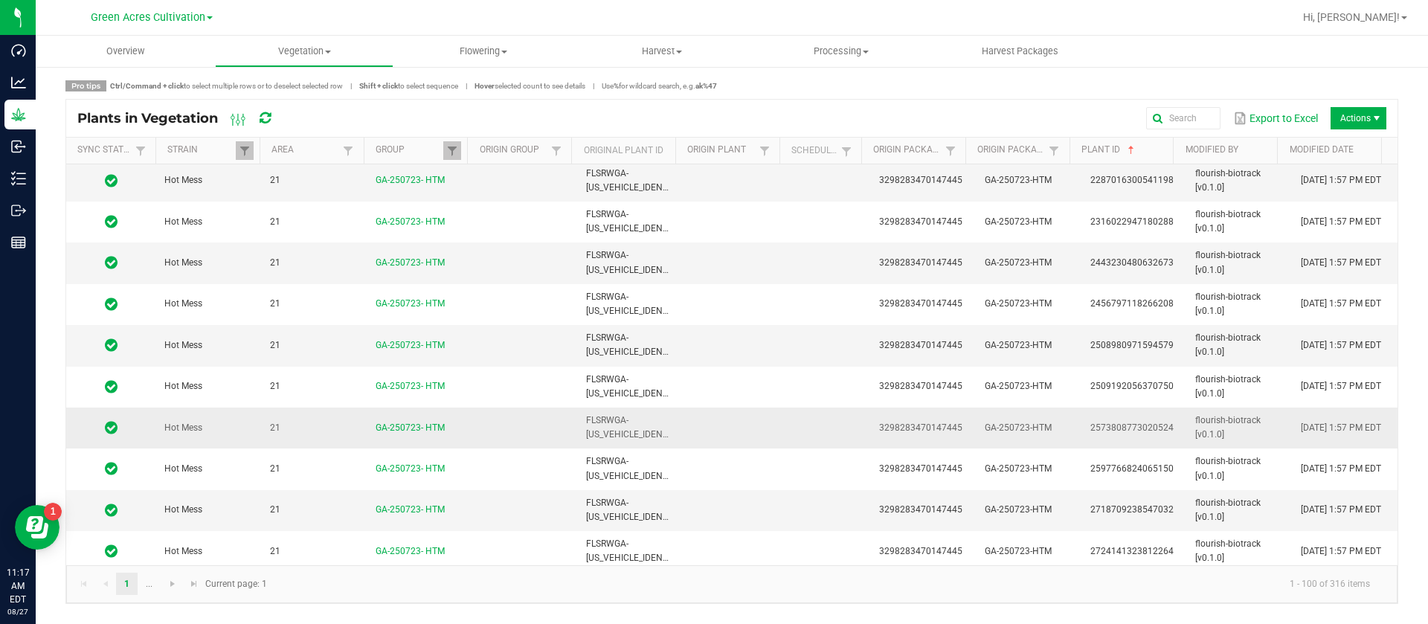
click at [1126, 428] on span "2573808773020524" at bounding box center [1132, 428] width 83 height 10
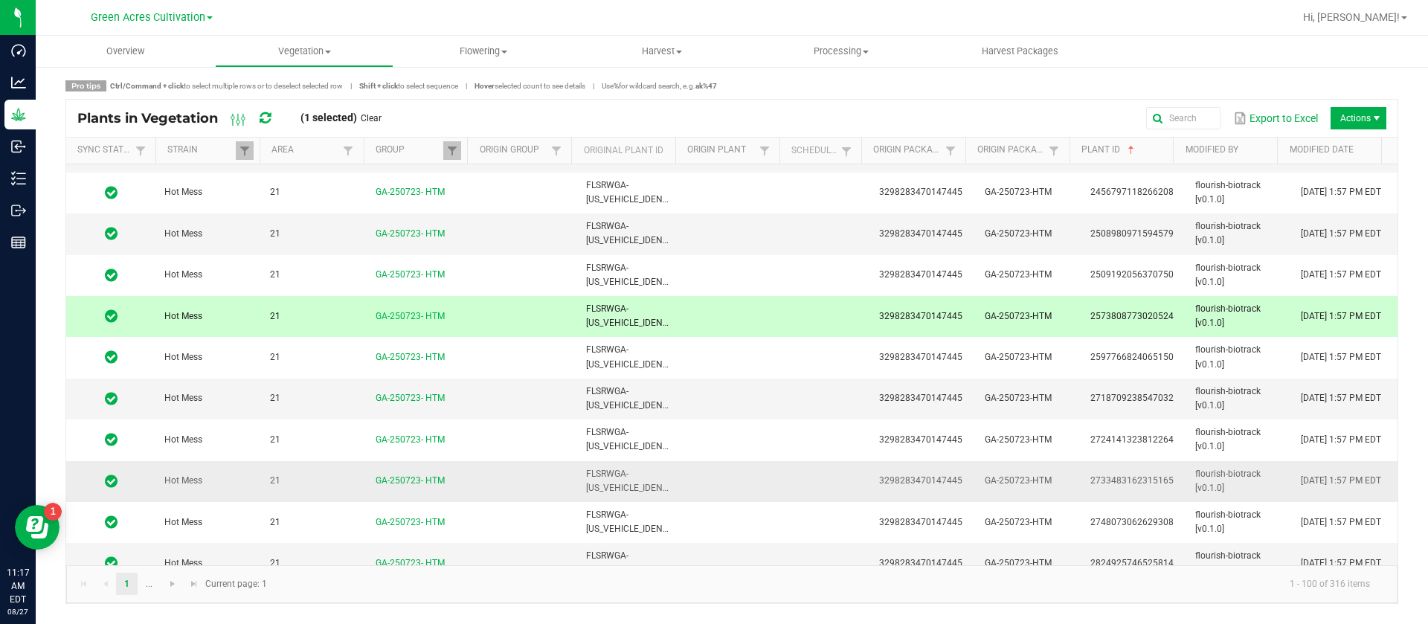
scroll to position [3236, 0]
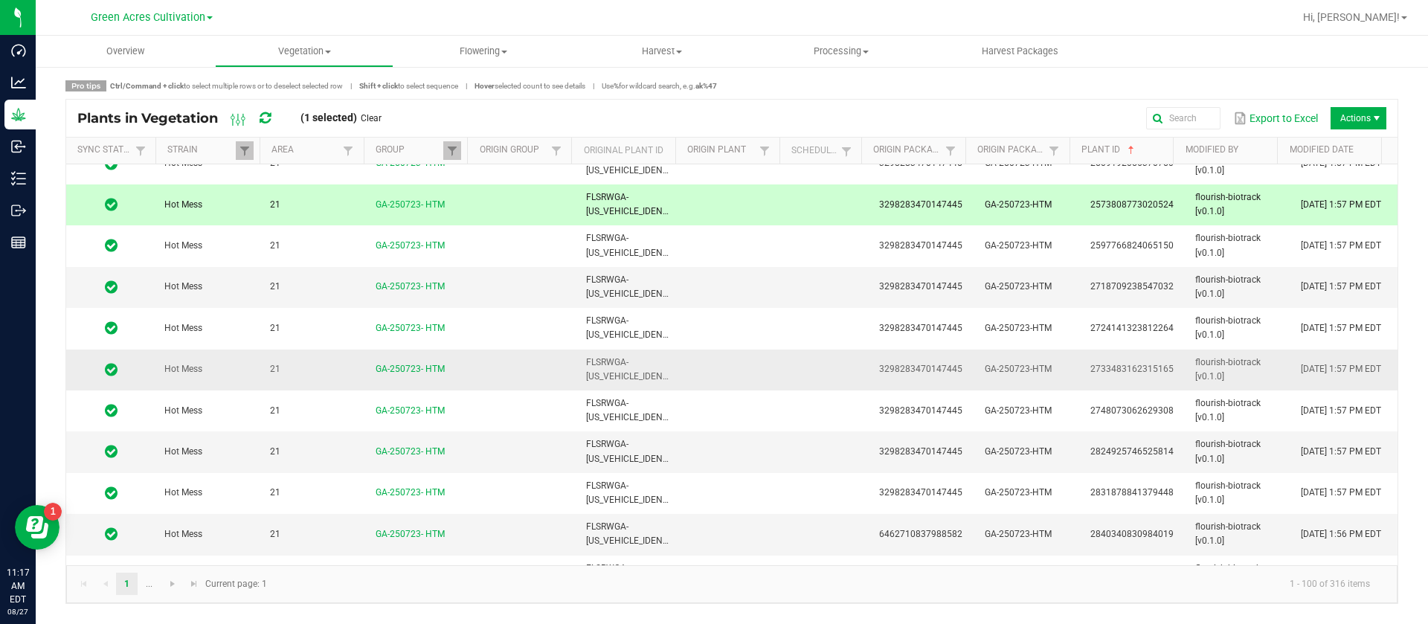
click at [1155, 379] on td "2733483162315165" at bounding box center [1135, 370] width 106 height 41
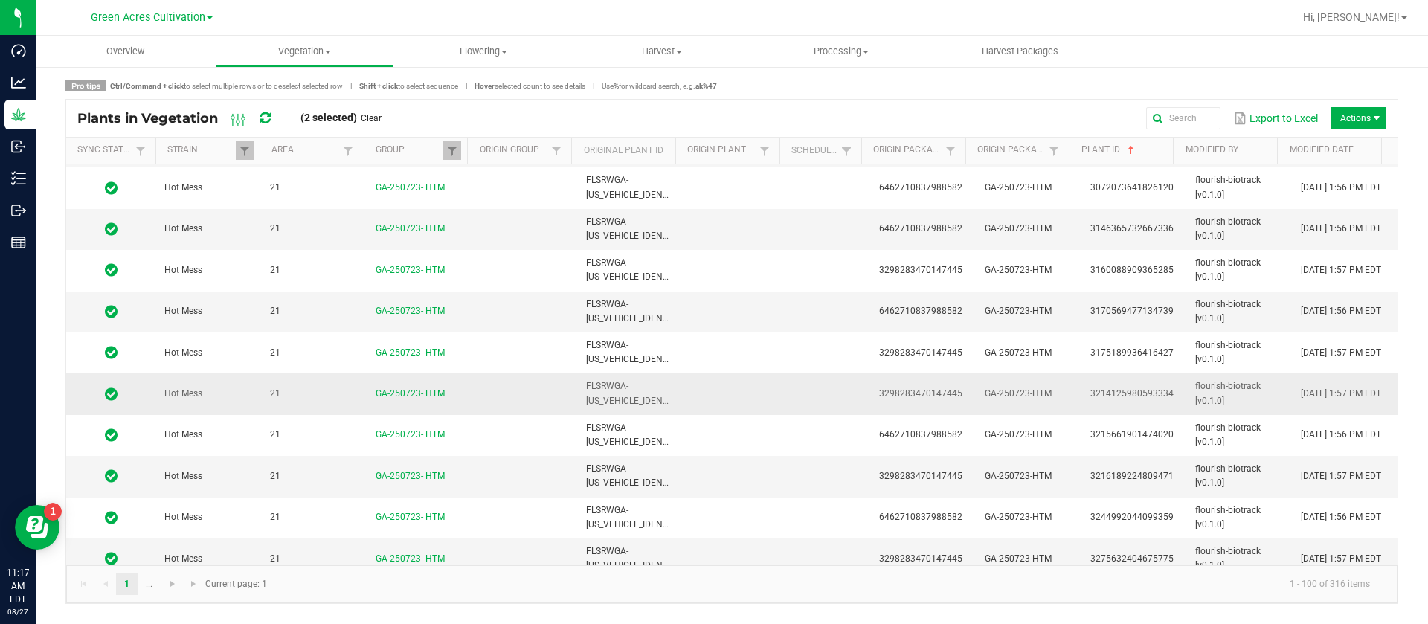
scroll to position [3720, 0]
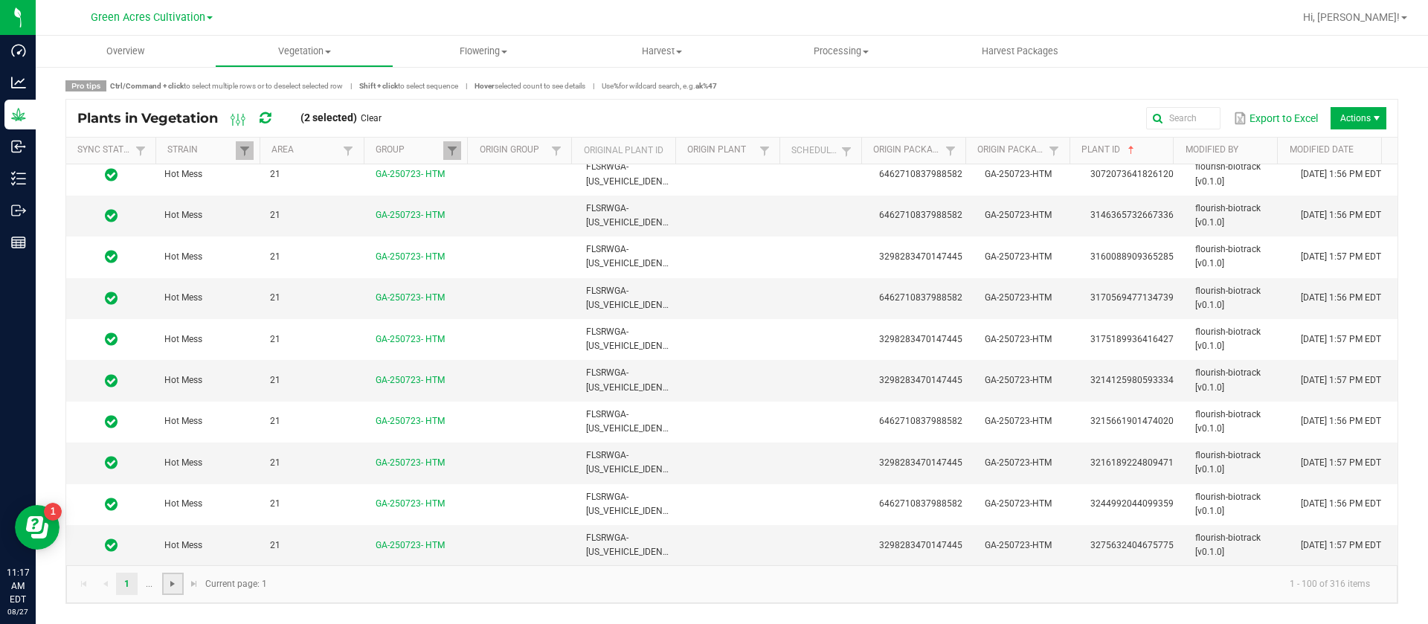
click at [176, 585] on span "Go to the next page" at bounding box center [173, 584] width 12 height 12
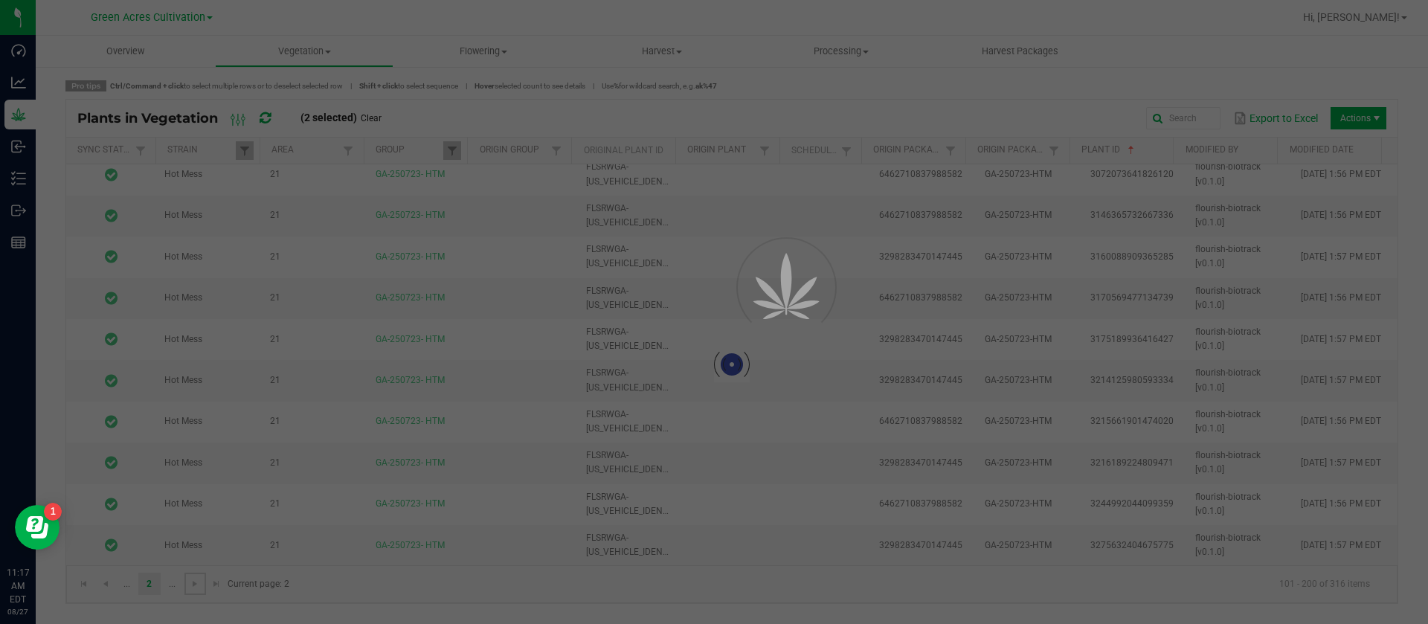
scroll to position [0, 0]
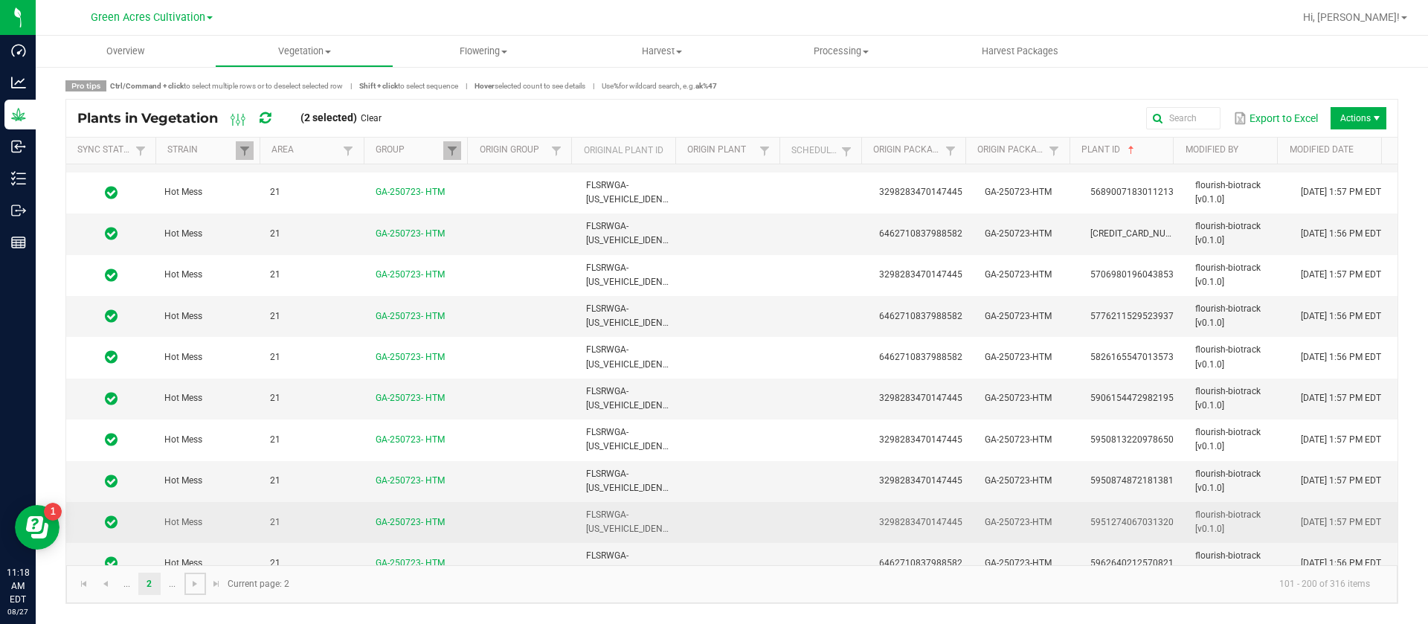
scroll to position [3236, 0]
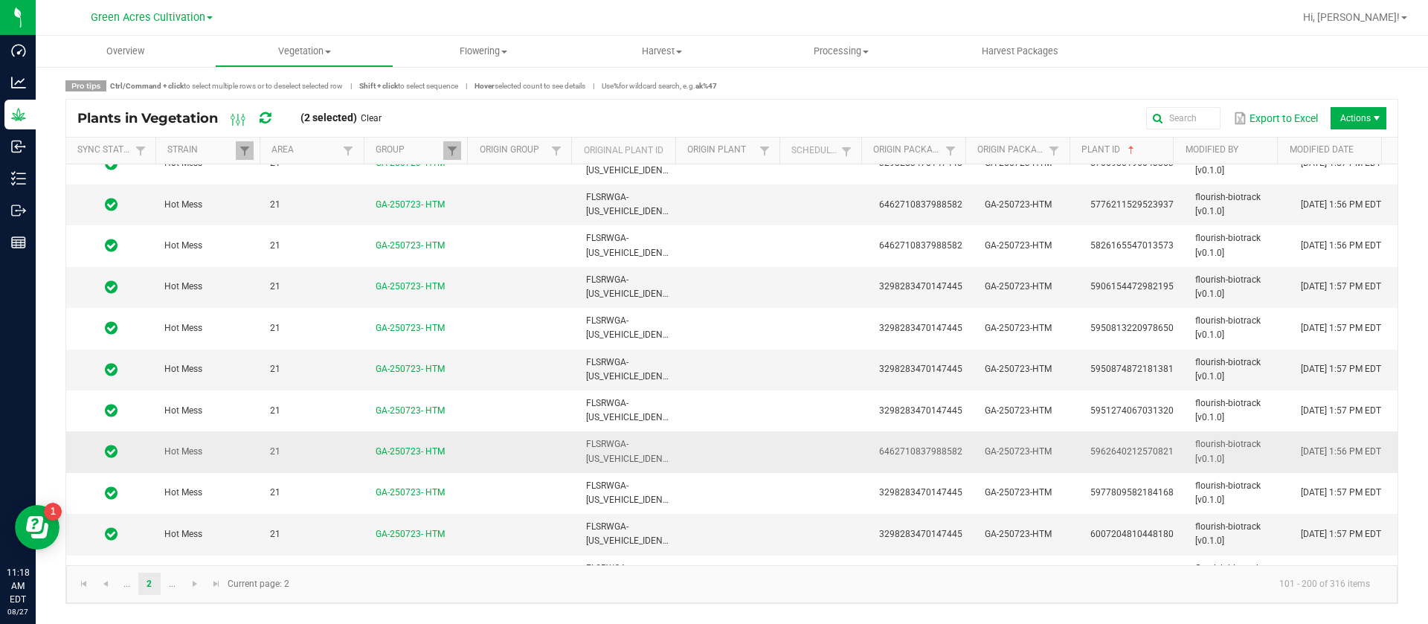
click at [1163, 460] on td "5962640212570821" at bounding box center [1135, 451] width 106 height 41
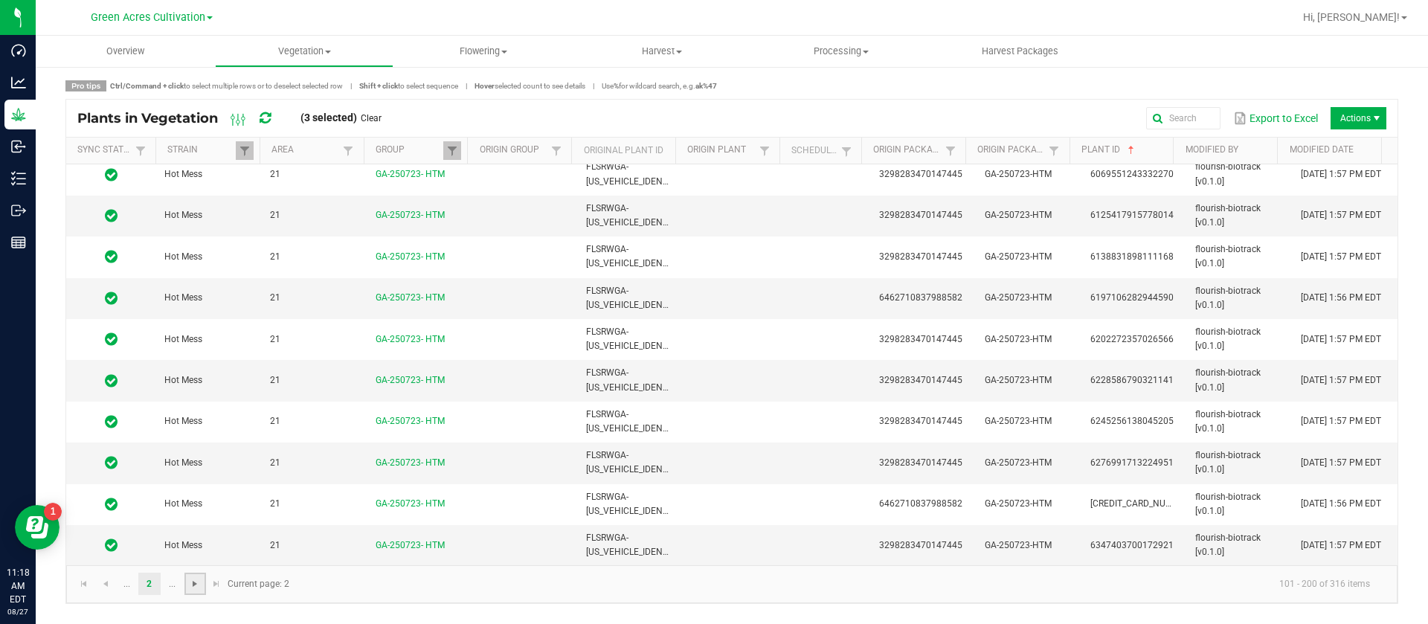
click at [195, 586] on span "Go to the next page" at bounding box center [195, 584] width 12 height 12
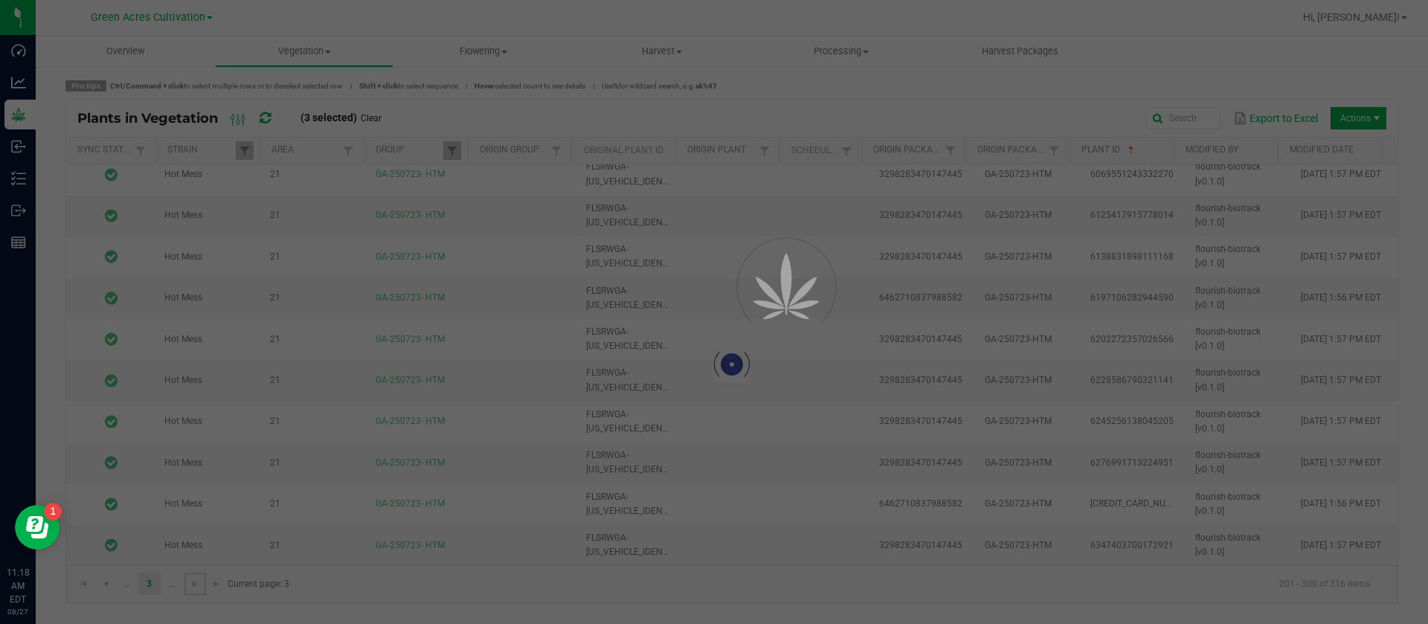
scroll to position [0, 0]
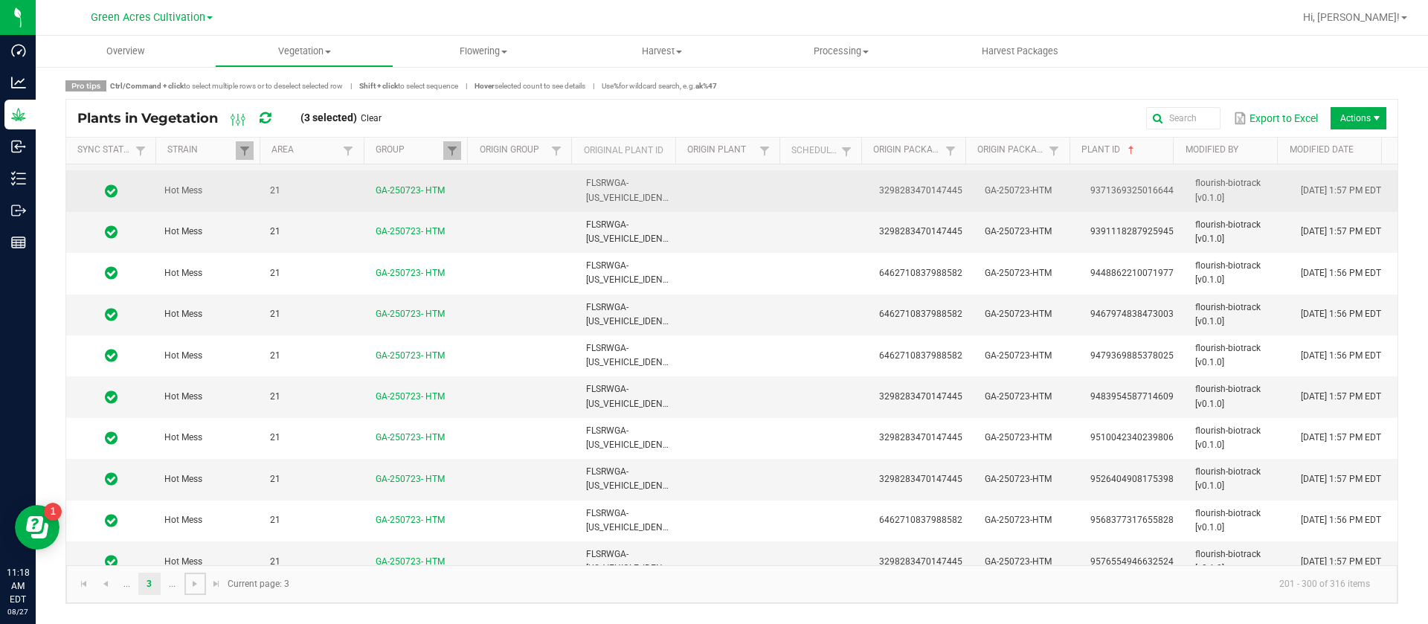
scroll to position [3720, 0]
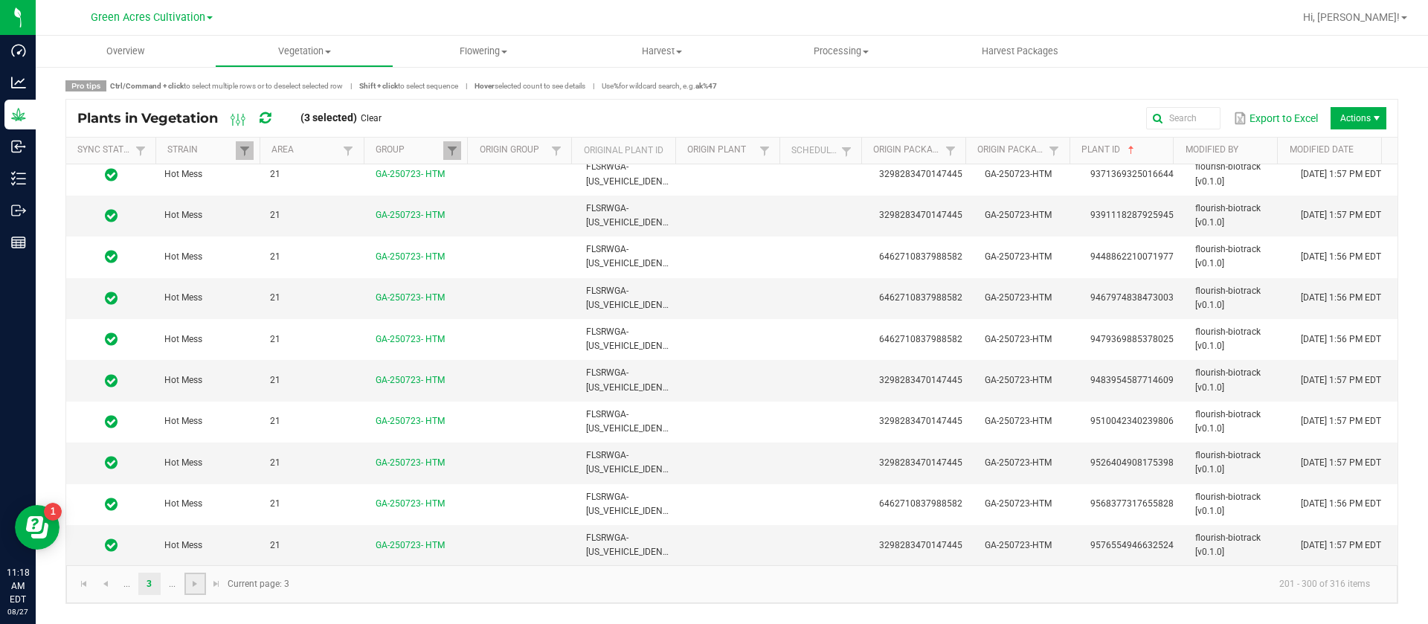
click at [203, 586] on link at bounding box center [195, 584] width 22 height 22
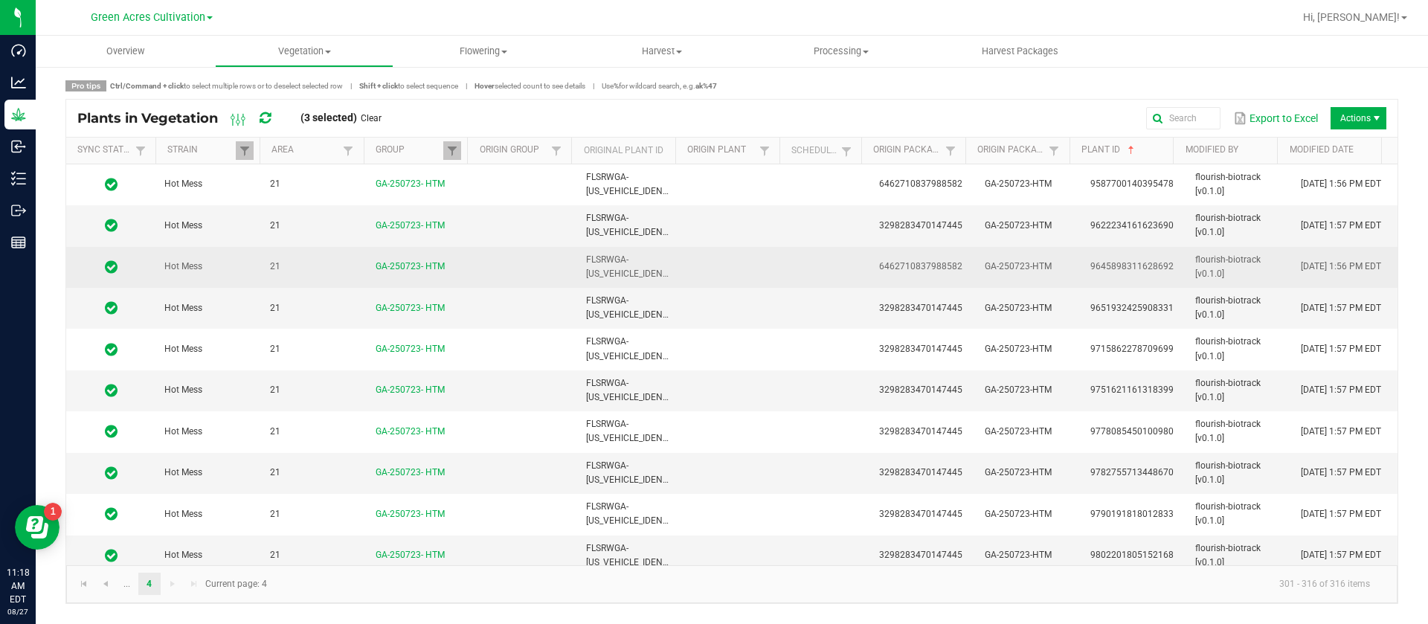
click at [1187, 269] on td "flourish-biotrack [v0.1.0]" at bounding box center [1240, 267] width 106 height 41
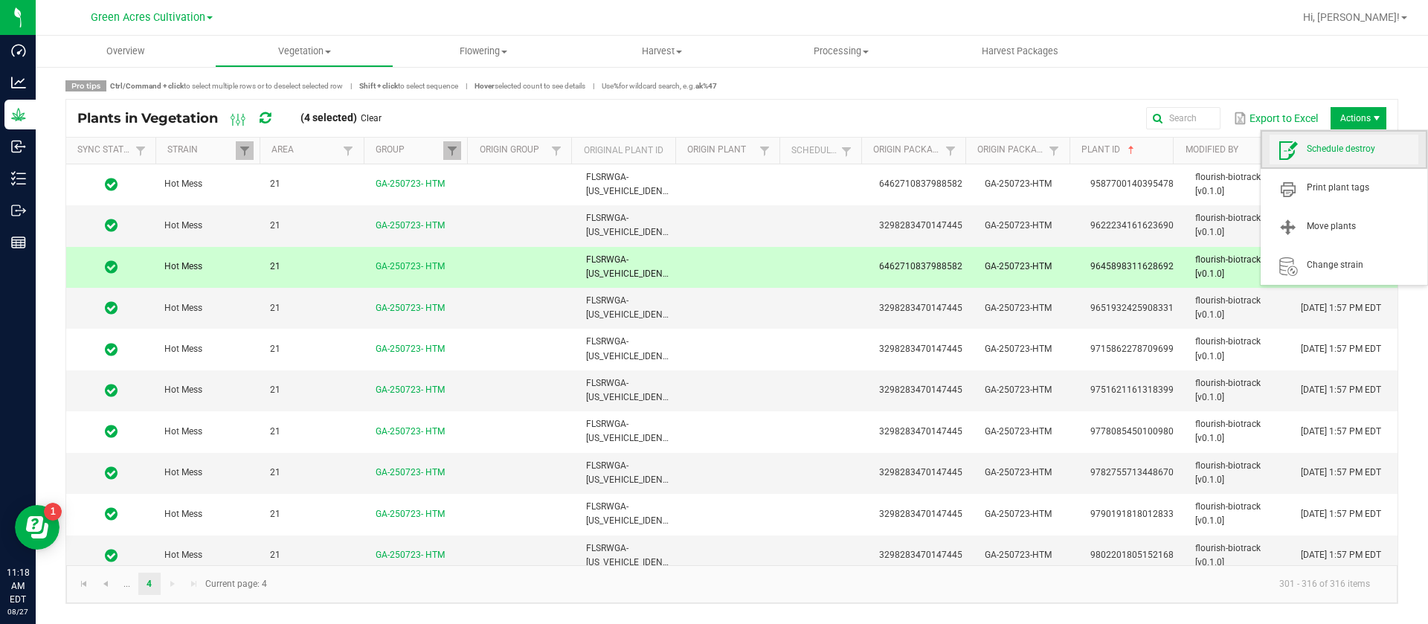
click at [1355, 136] on span "Schedule destroy" at bounding box center [1344, 150] width 149 height 30
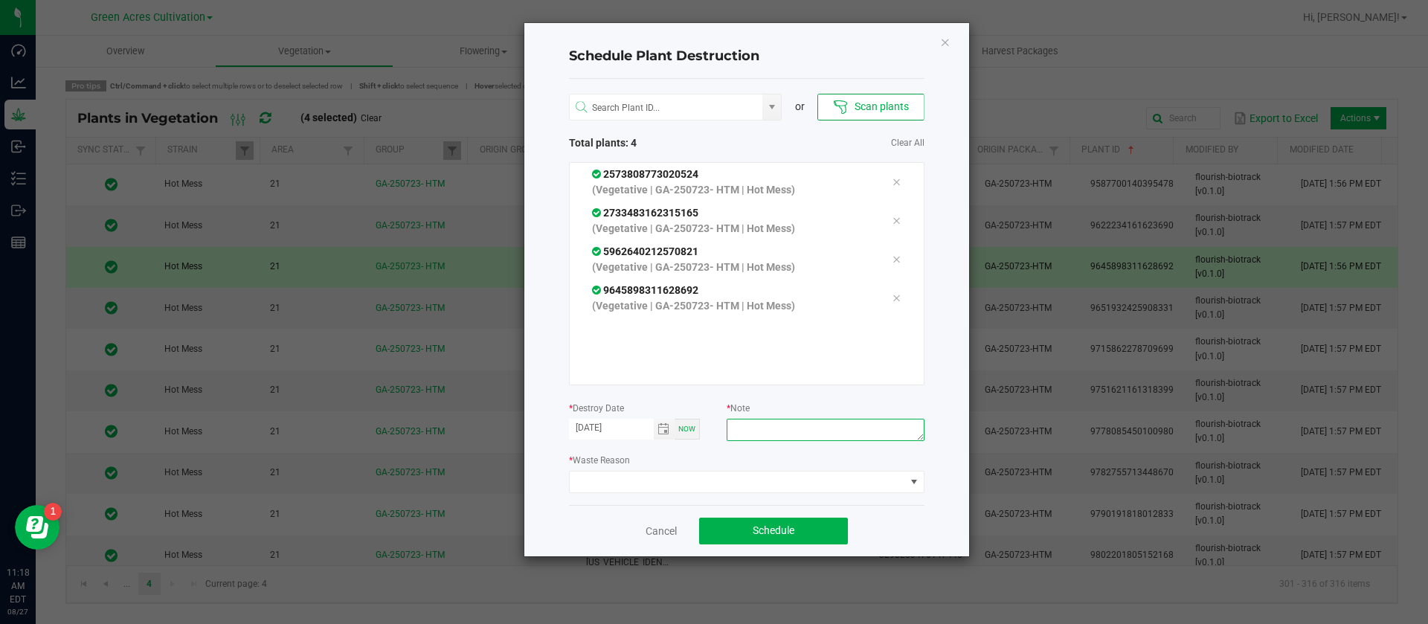
click at [804, 440] on textarea at bounding box center [825, 430] width 197 height 22
click at [804, 432] on textarea at bounding box center [825, 430] width 197 height 22
type textarea "e"
type textarea "waste"
click at [620, 480] on span at bounding box center [738, 482] width 336 height 21
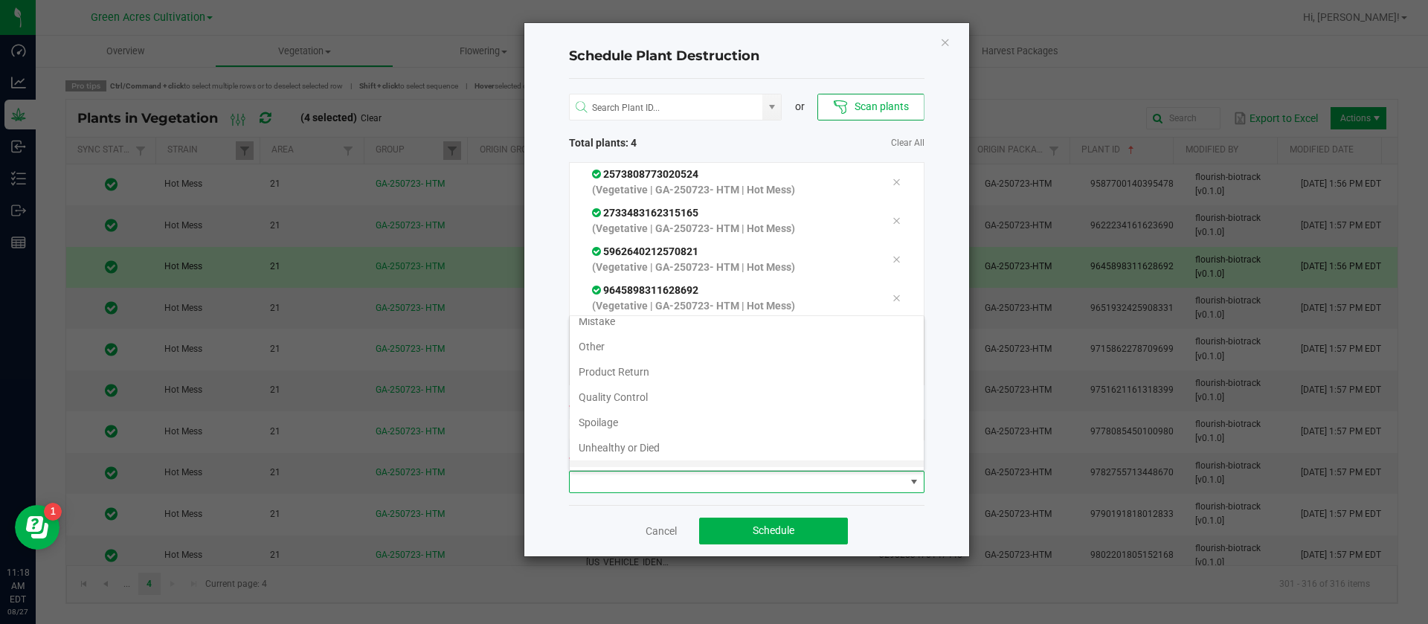
scroll to position [54, 0]
click at [613, 463] on li "Waste" at bounding box center [747, 454] width 354 height 25
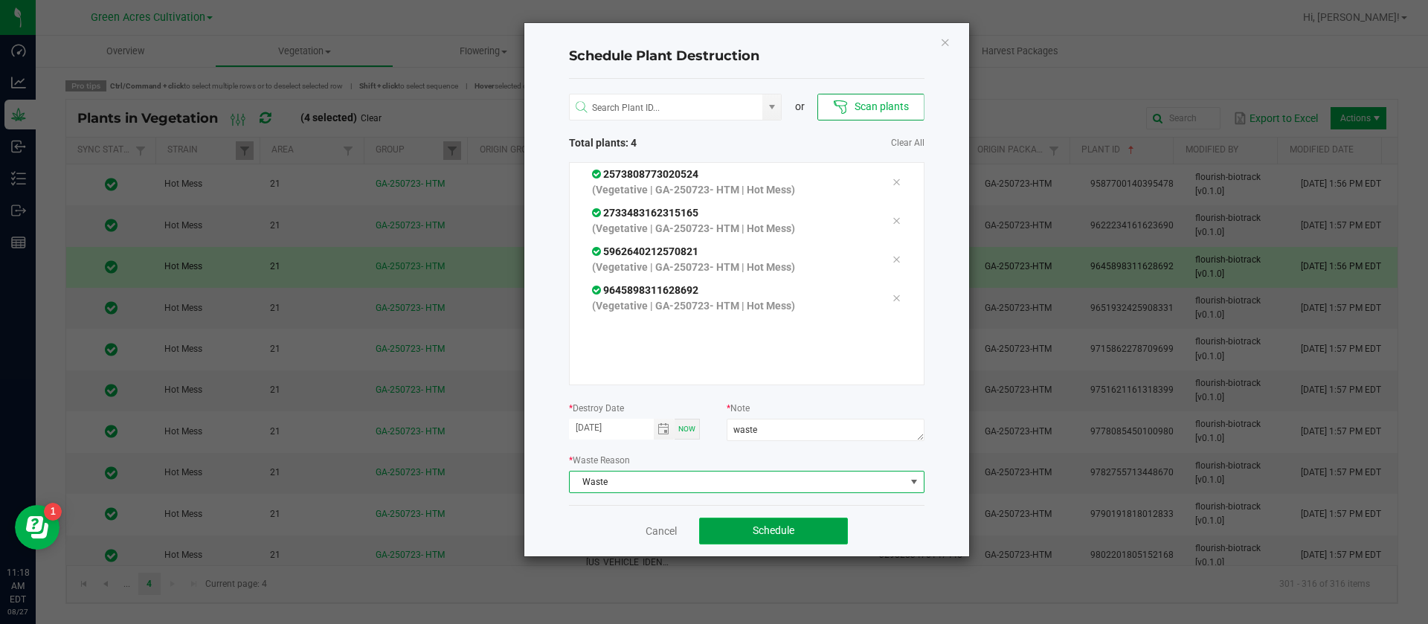
click at [769, 523] on button "Schedule" at bounding box center [773, 531] width 149 height 27
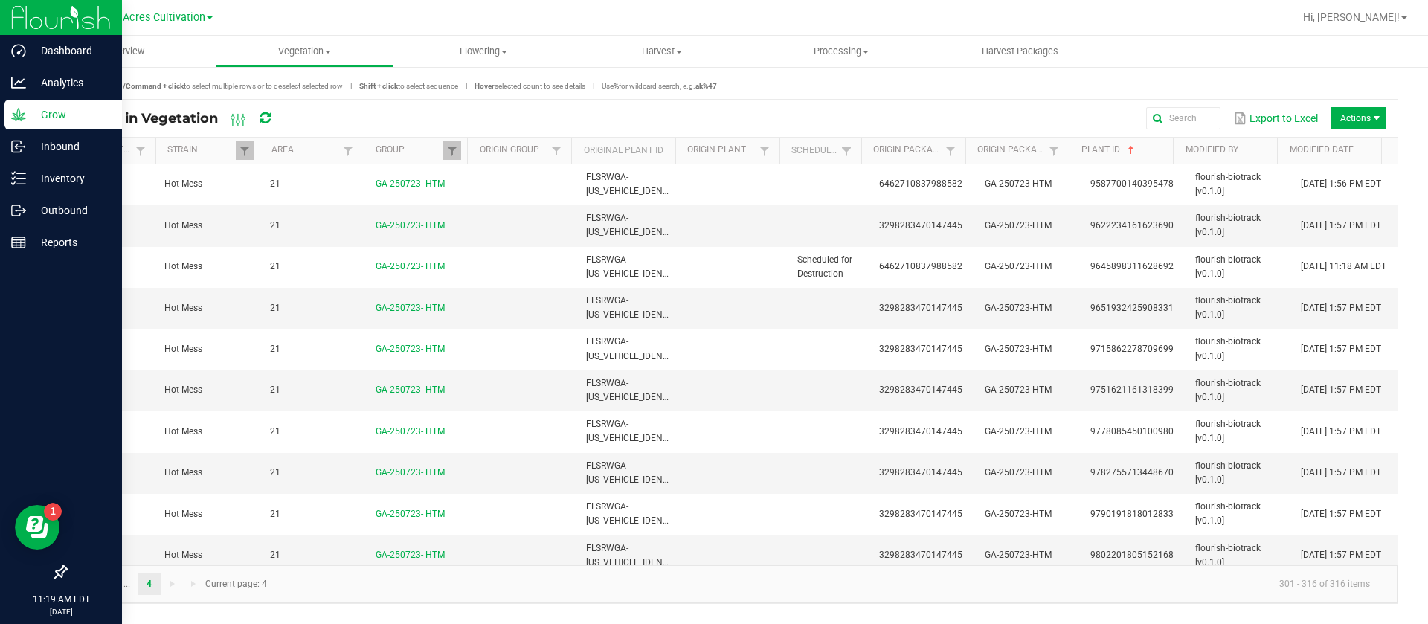
click at [34, 113] on p "Grow" at bounding box center [70, 115] width 89 height 18
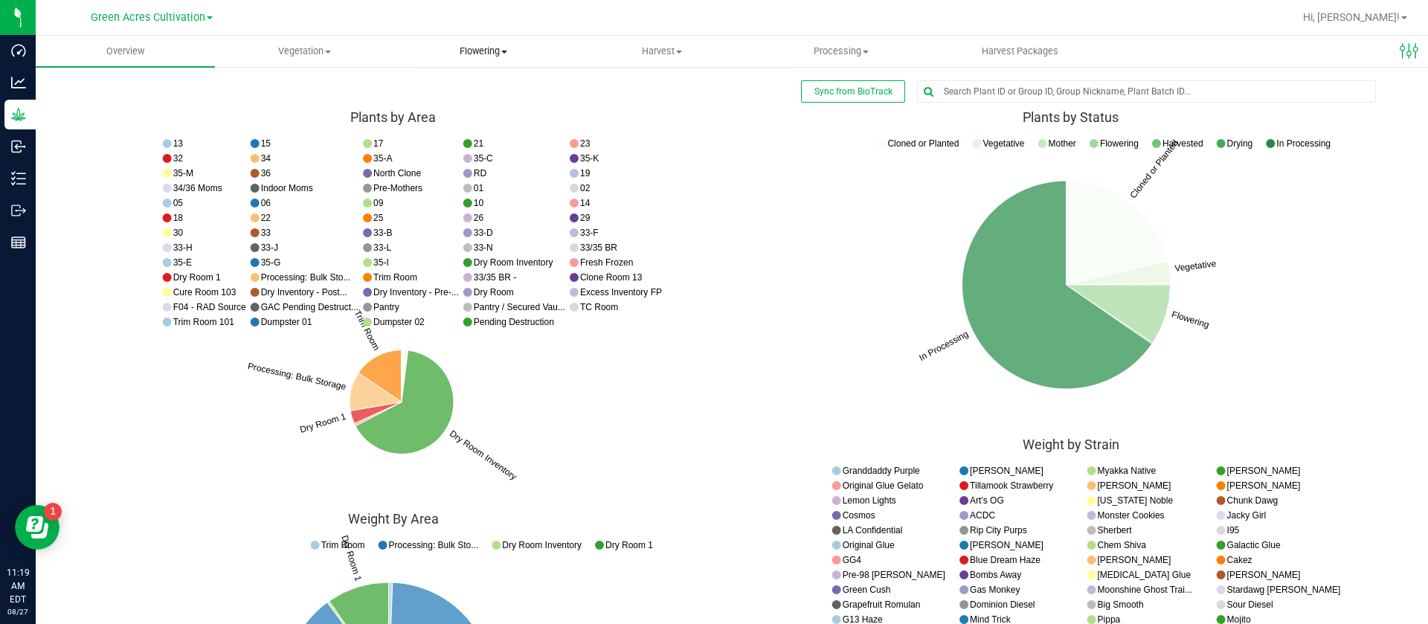
click at [486, 47] on span "Flowering" at bounding box center [483, 51] width 178 height 13
click at [484, 106] on span "Flowering groups" at bounding box center [455, 107] width 123 height 13
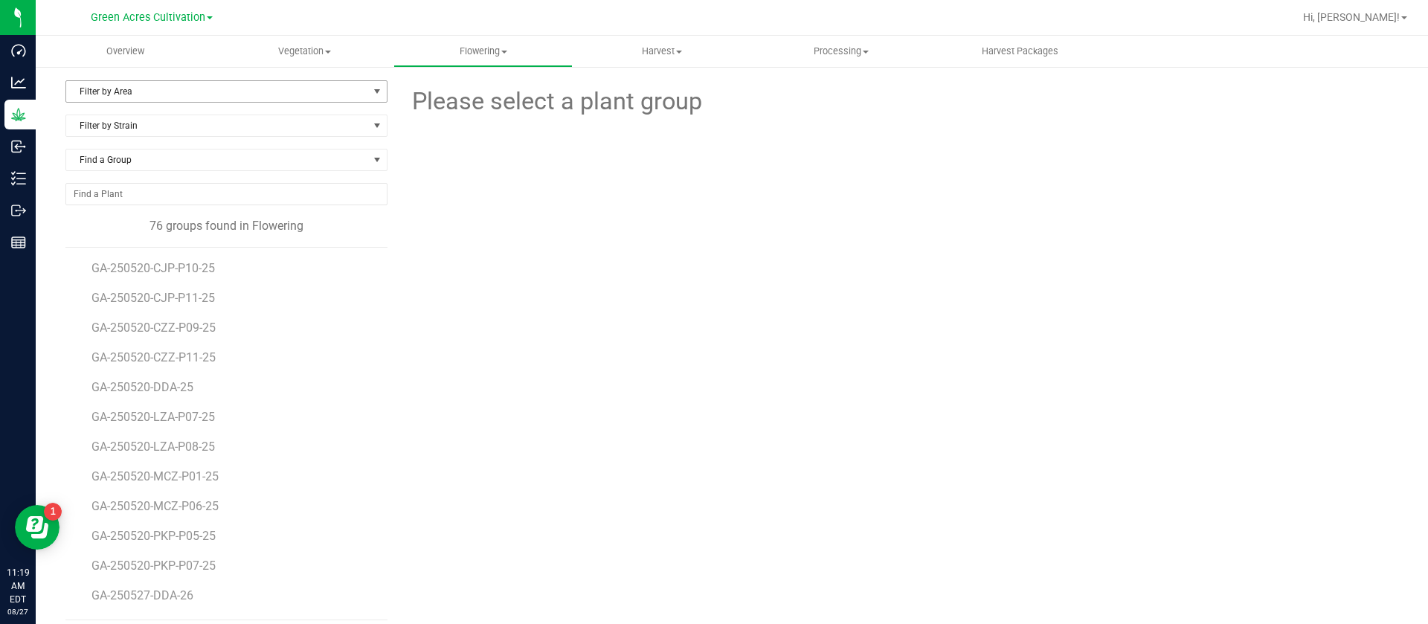
click at [141, 88] on span "Filter by Area" at bounding box center [217, 91] width 302 height 21
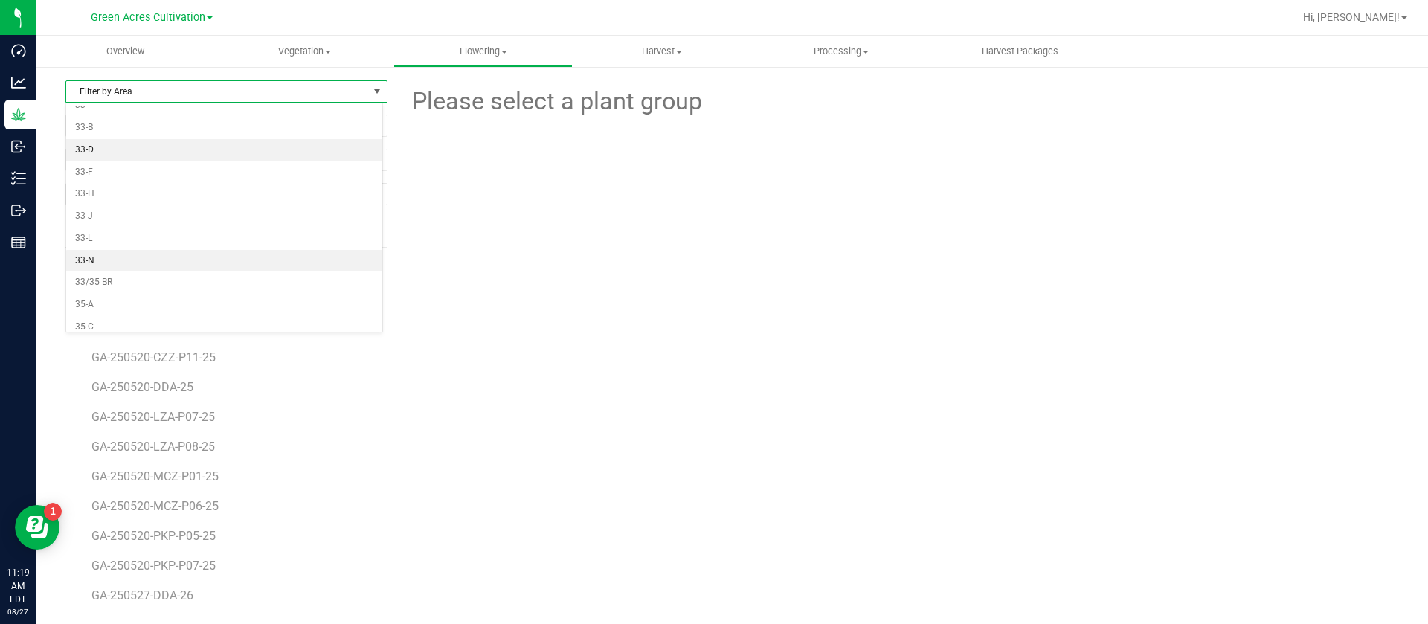
scroll to position [217, 0]
click at [105, 277] on li "33-F" at bounding box center [224, 276] width 316 height 22
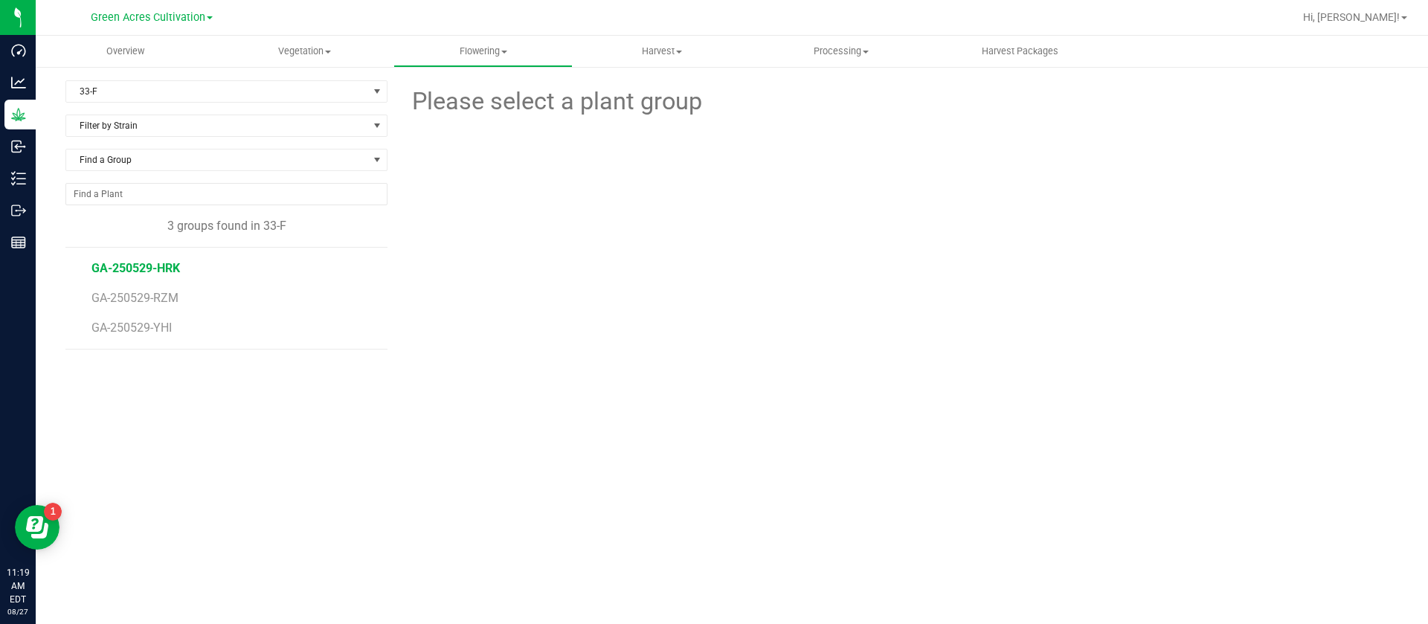
click at [154, 263] on span "GA-250529-HRK" at bounding box center [136, 268] width 89 height 14
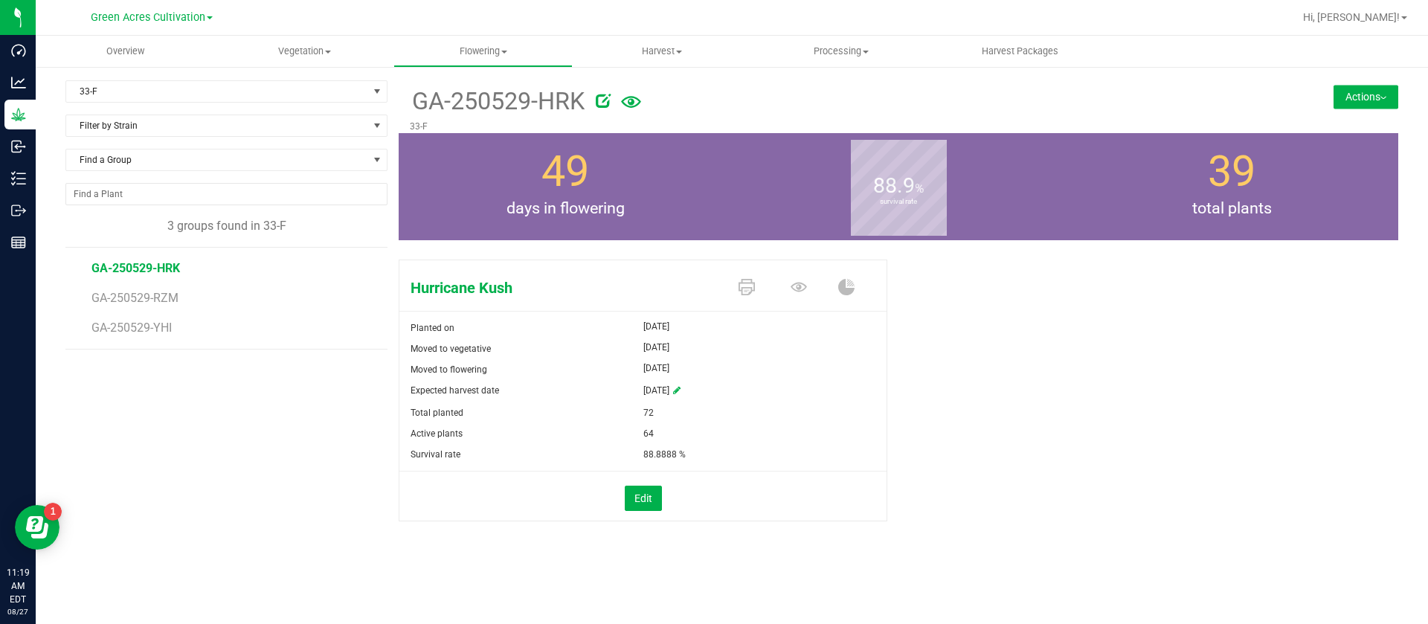
click at [606, 98] on icon at bounding box center [603, 100] width 15 height 15
click at [539, 100] on input "GA-250529-HRK" at bounding box center [757, 101] width 695 height 22
type input "GA-250529-HRK-33F"
click at [170, 294] on span "GA-250529-RZM" at bounding box center [137, 298] width 91 height 14
click at [170, 295] on span "GA-250529-RZM" at bounding box center [137, 298] width 91 height 14
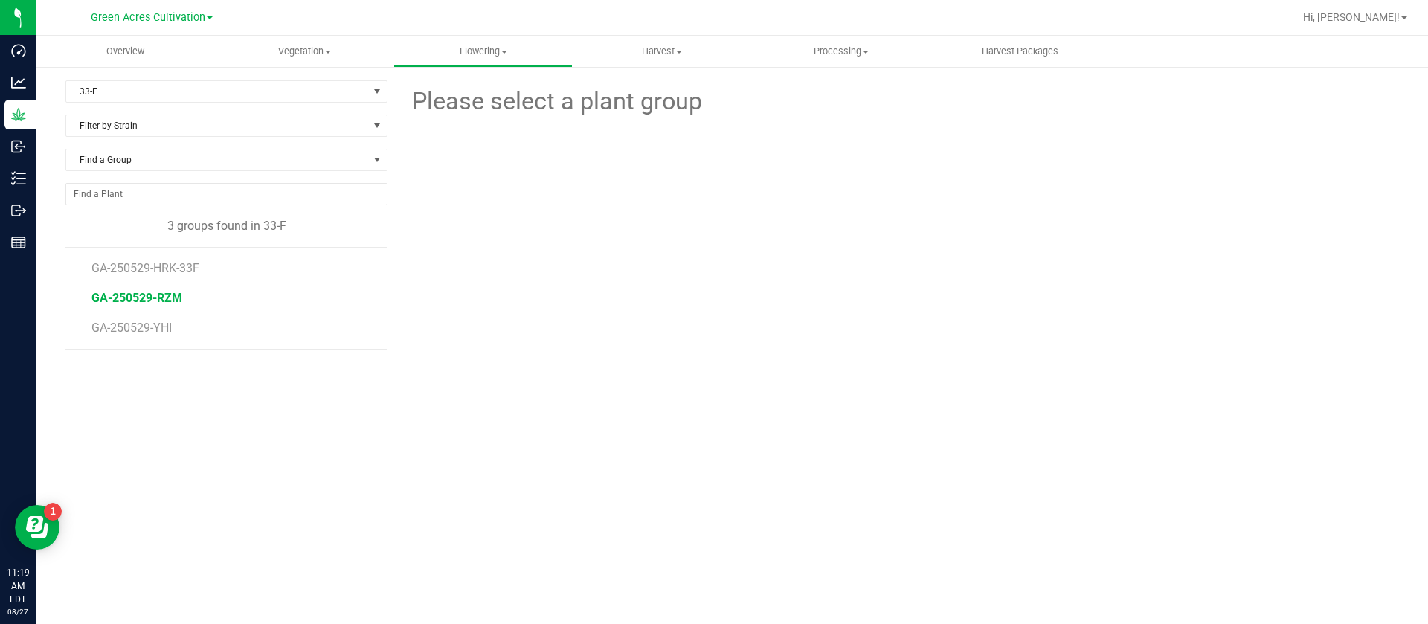
click at [164, 297] on span "GA-250529-RZM" at bounding box center [137, 298] width 91 height 14
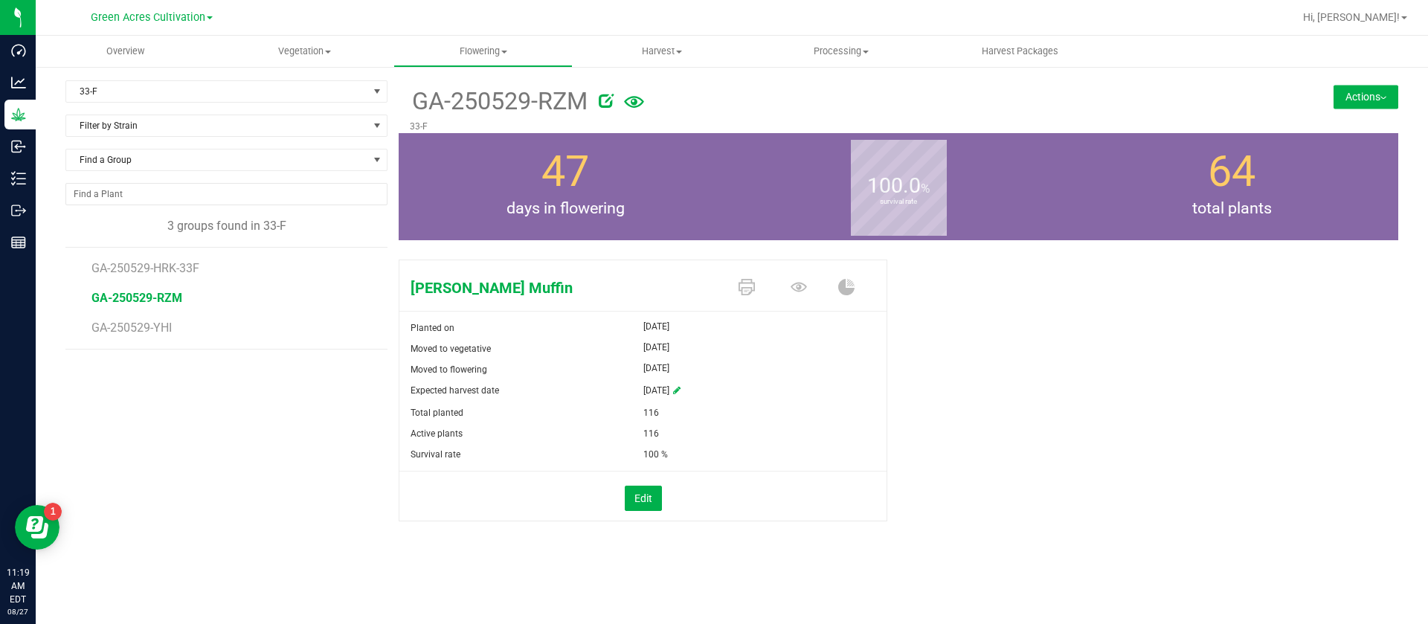
click at [601, 104] on icon at bounding box center [606, 100] width 15 height 15
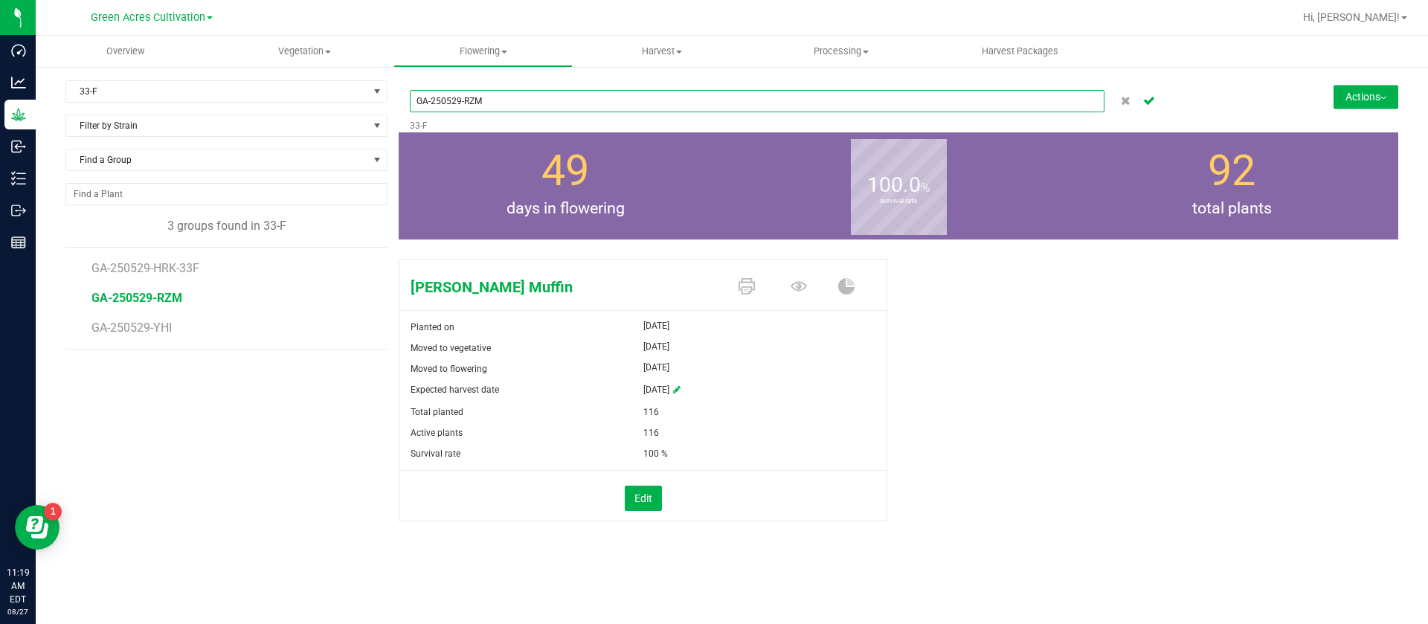
click at [572, 106] on input "GA-250529-RZM" at bounding box center [757, 101] width 695 height 22
type input "GA-250529-RZM-33F"
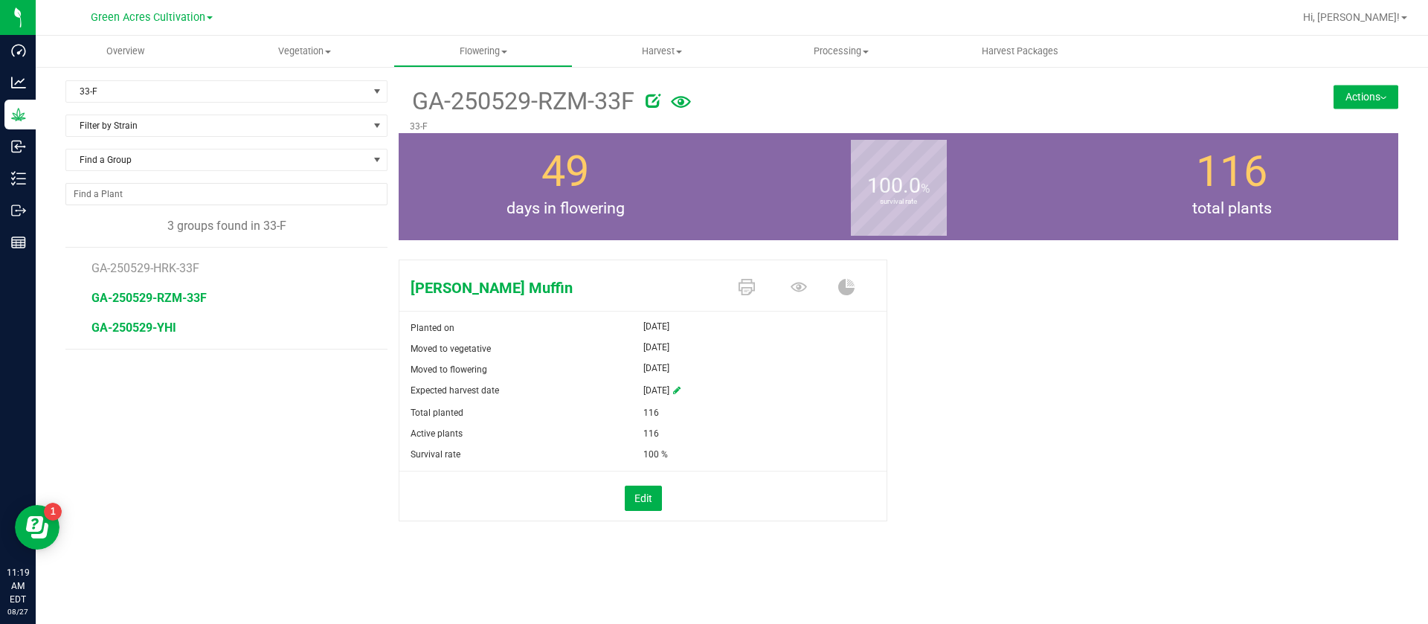
click at [156, 333] on span "GA-250529-YHI" at bounding box center [134, 328] width 85 height 14
click at [598, 98] on icon at bounding box center [594, 100] width 15 height 15
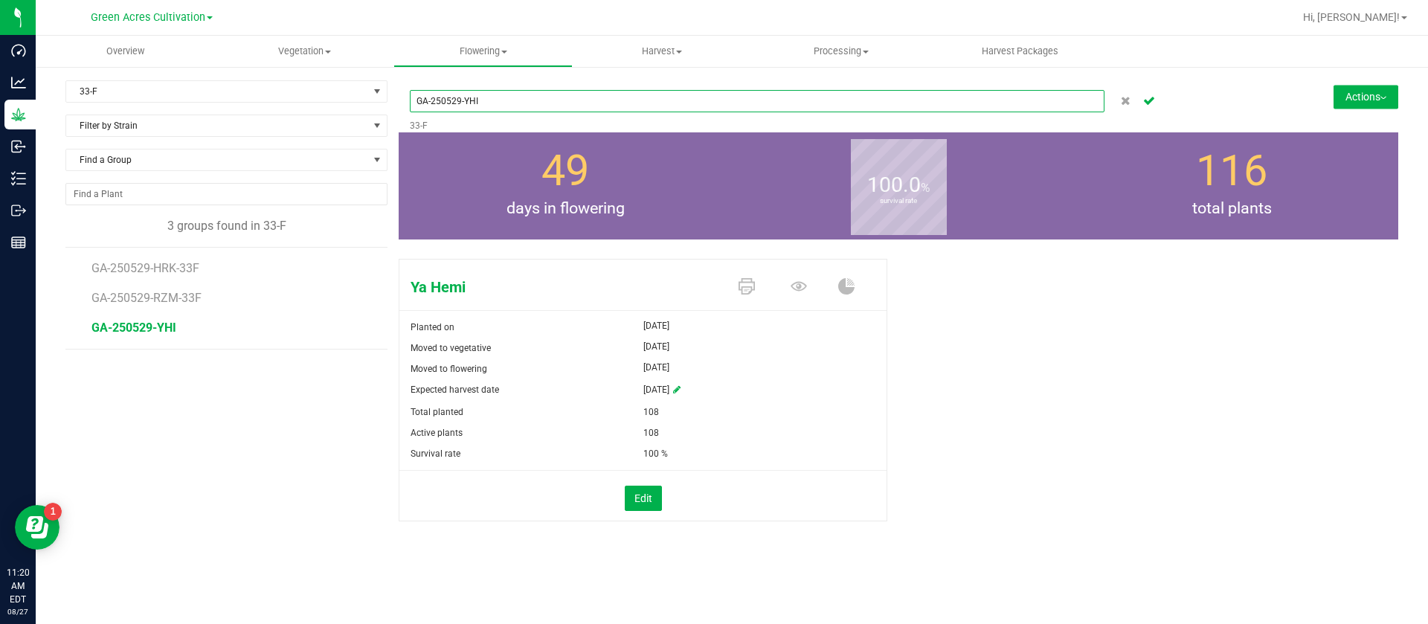
click at [579, 97] on input "GA-250529-YHI" at bounding box center [757, 101] width 695 height 22
type input "GA-250529-YHI-33F"
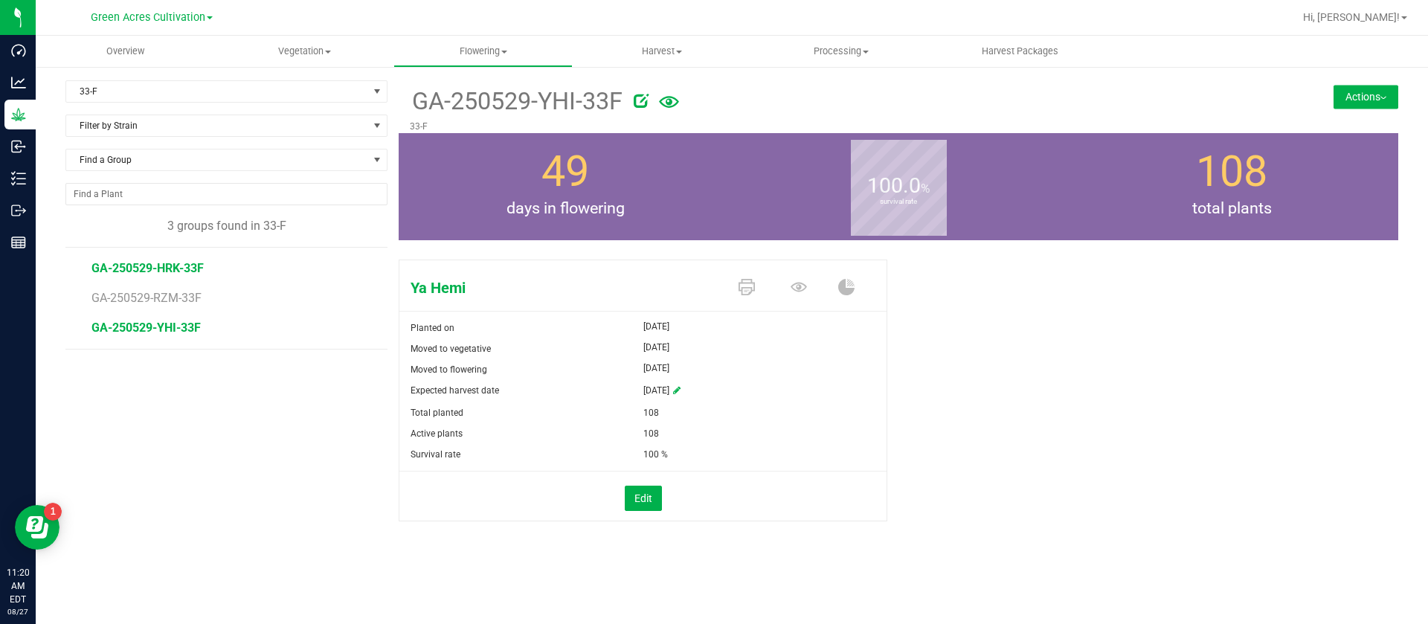
click at [177, 266] on span "GA-250529-HRK-33F" at bounding box center [148, 268] width 112 height 14
click at [173, 297] on span "GA-250529-RZM-33F" at bounding box center [149, 298] width 115 height 14
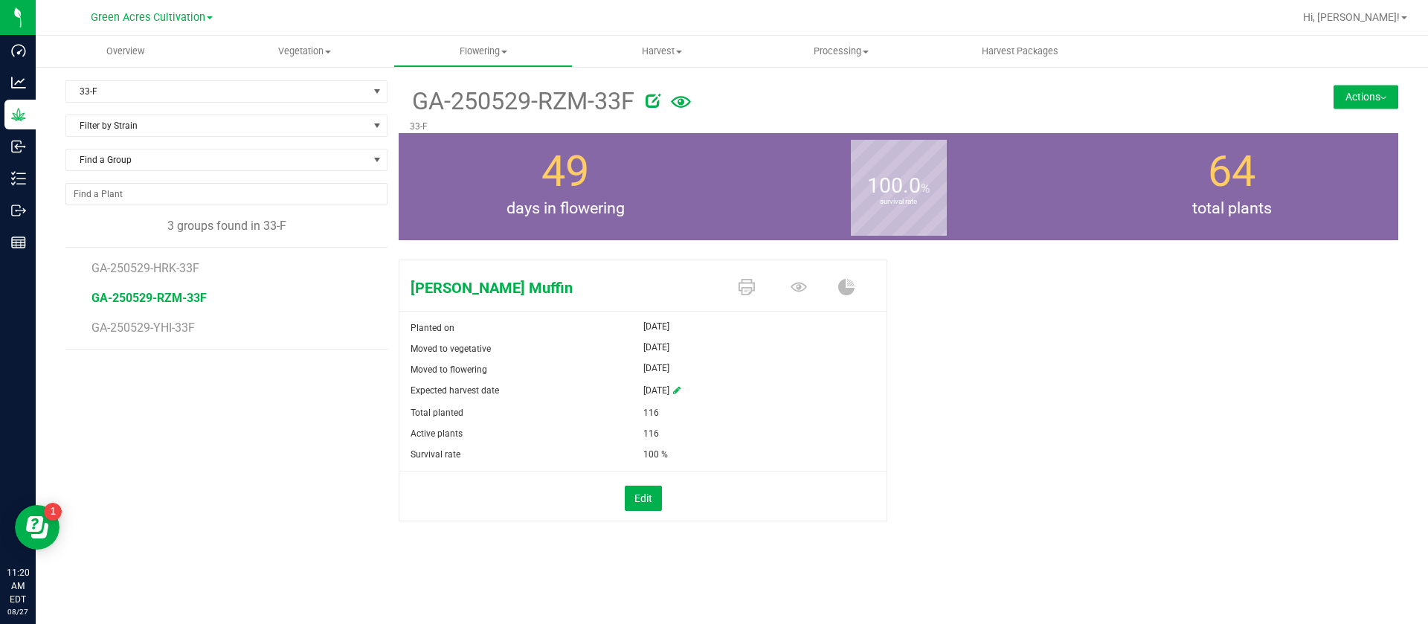
click at [652, 100] on icon at bounding box center [653, 100] width 15 height 15
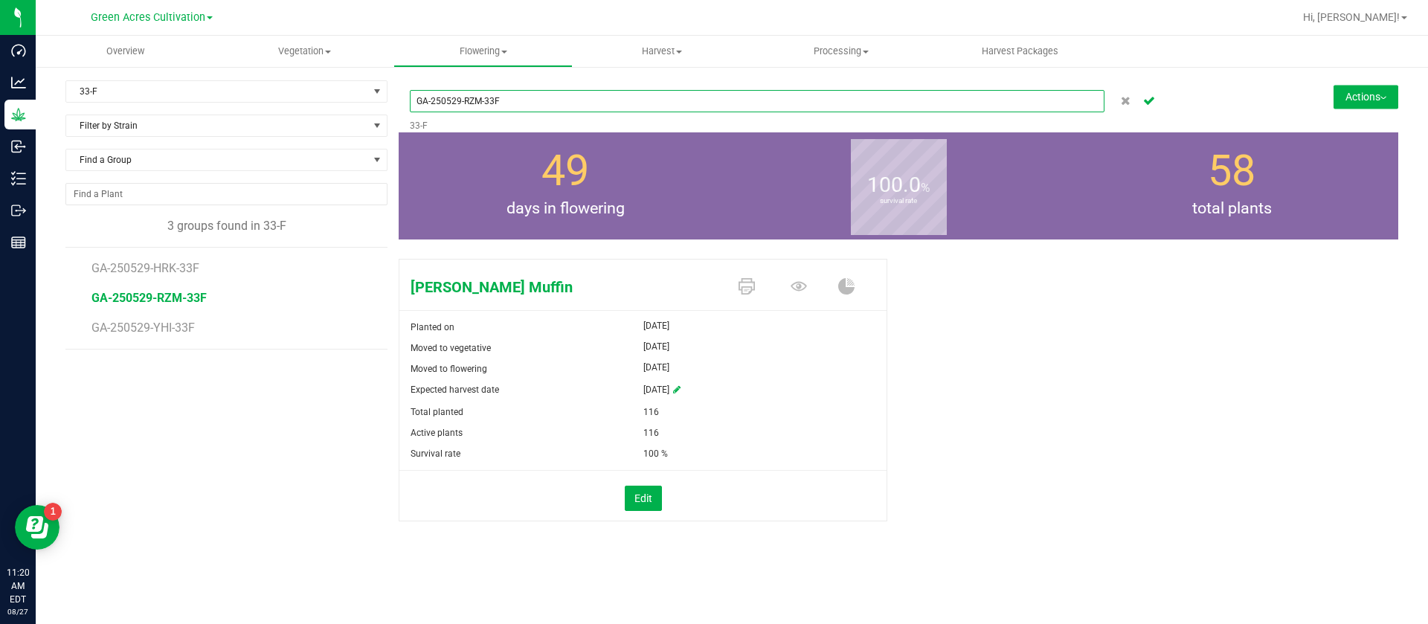
click at [485, 101] on input "GA-250529-RZM-33F" at bounding box center [757, 101] width 695 height 22
type input "GA-250529-RZM-FF-33F"
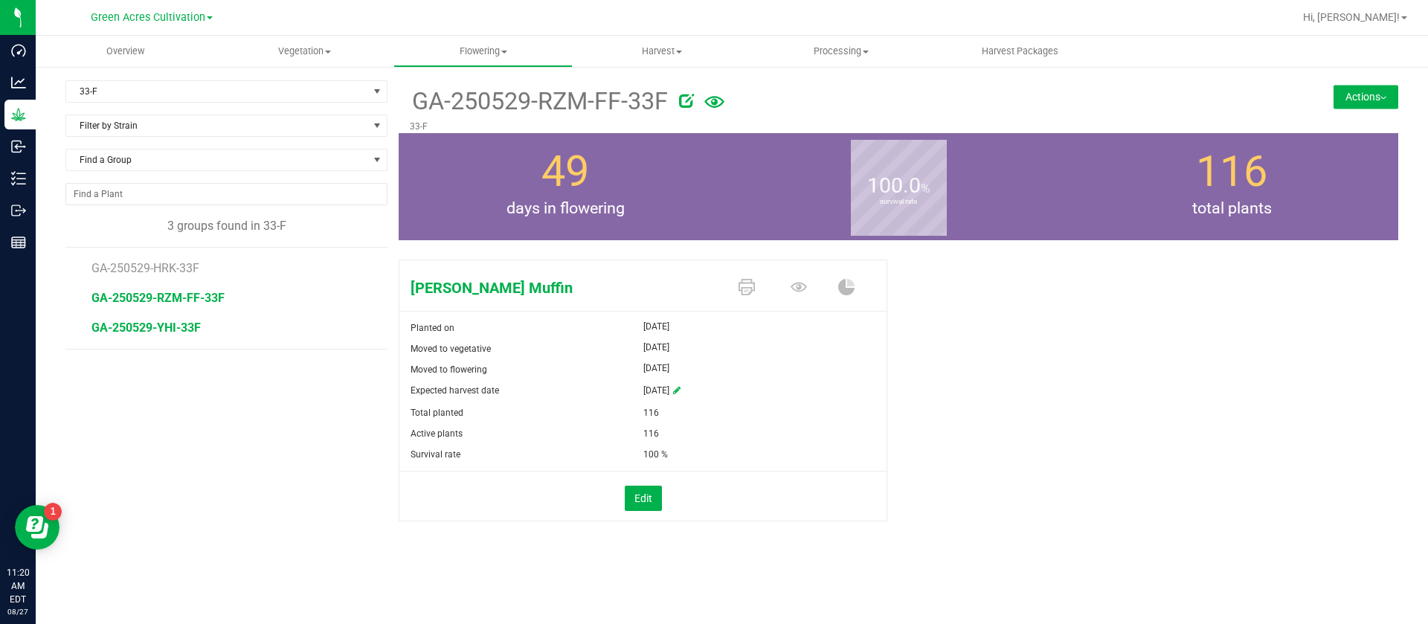
click at [183, 330] on span "GA-250529-YHI-33F" at bounding box center [146, 328] width 109 height 14
click at [535, 353] on div "Moved to vegetative" at bounding box center [521, 348] width 244 height 21
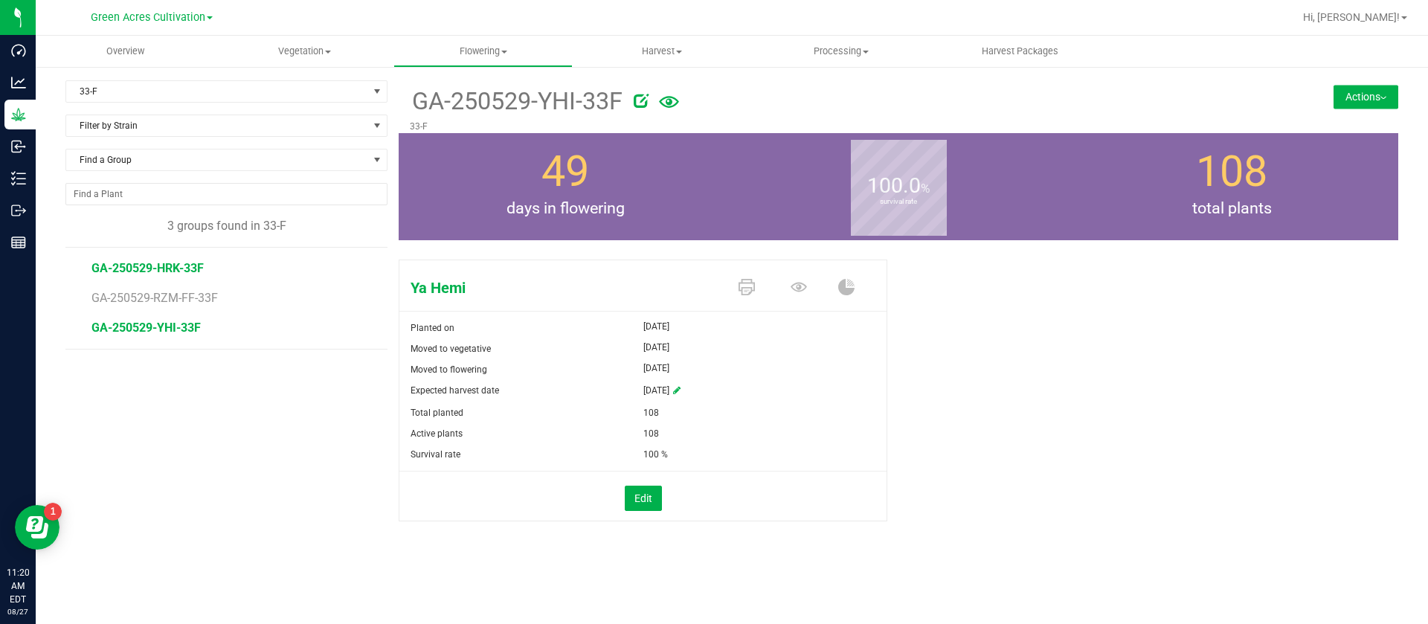
click at [168, 273] on span "GA-250529-HRK-33F" at bounding box center [148, 268] width 112 height 14
click at [168, 324] on span "GA-250529-YHI-33F" at bounding box center [146, 328] width 109 height 14
click at [172, 306] on li "GA-250529-RZM-FF-33F" at bounding box center [235, 292] width 286 height 30
click at [188, 301] on span "GA-250529-RZM-FF-33F" at bounding box center [158, 298] width 133 height 14
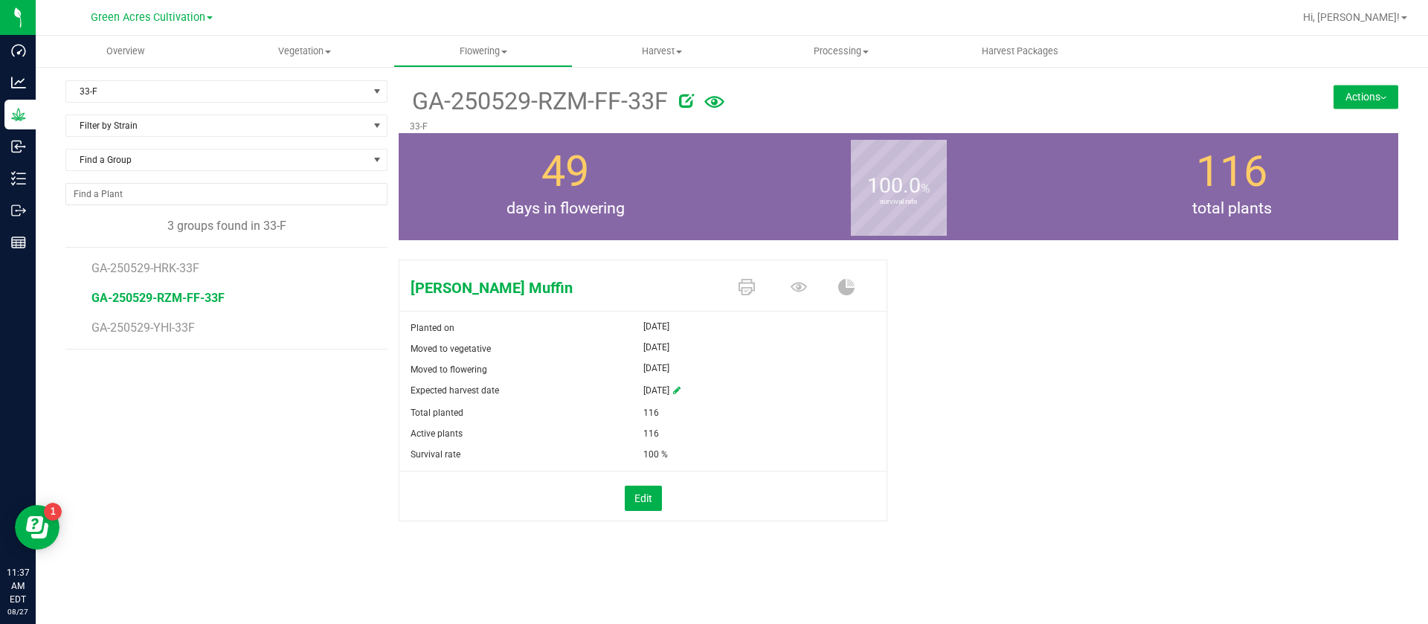
click at [1021, 174] on div "100.0 % survival rate" at bounding box center [898, 186] width 333 height 107
click at [1004, 460] on div "Runtz Muffin Planted on Jun 17, 2025 Moved to vegetative Jun 17, 2025 Moved to …" at bounding box center [899, 406] width 1000 height 305
click at [776, 464] on form "Planted on Jun 17, 2025 Moved to vegetative Jun 17, 2025 Moved to flowering Jul…" at bounding box center [642, 420] width 487 height 204
drag, startPoint x: 937, startPoint y: 438, endPoint x: 914, endPoint y: 404, distance: 41.7
click at [925, 416] on div "Runtz Muffin Planted on Jun 17, 2025 Moved to vegetative Jun 17, 2025 Moved to …" at bounding box center [899, 406] width 1000 height 305
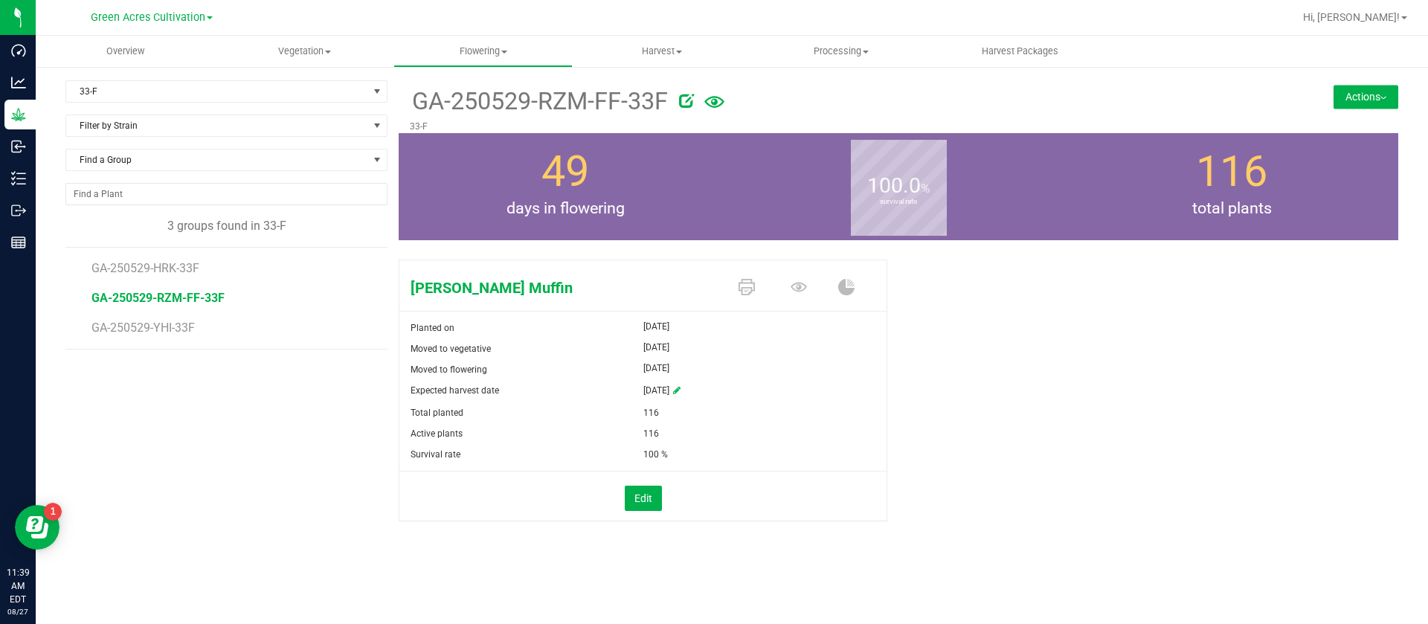
drag, startPoint x: 991, startPoint y: 379, endPoint x: 1003, endPoint y: 370, distance: 14.4
click at [1007, 372] on div "Runtz Muffin Planted on Jun 17, 2025 Moved to vegetative Jun 17, 2025 Moved to …" at bounding box center [899, 406] width 1000 height 305
click at [869, 350] on div "Jun 17, 2025" at bounding box center [765, 347] width 244 height 18
click at [160, 265] on span "GA-250529-HRK-33F" at bounding box center [148, 268] width 112 height 14
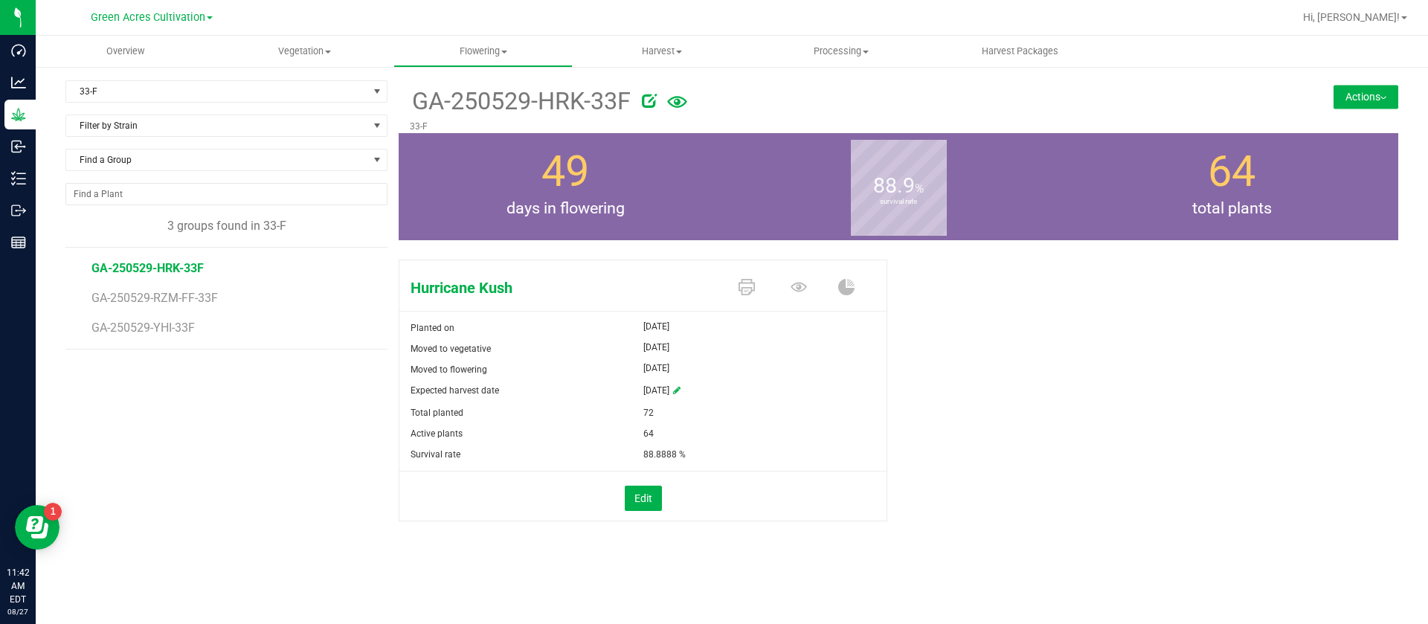
click at [170, 335] on li "GA-250529-YHI-33F" at bounding box center [235, 328] width 286 height 42
click at [185, 292] on span "GA-250529-RZM-FF-33F" at bounding box center [158, 298] width 133 height 14
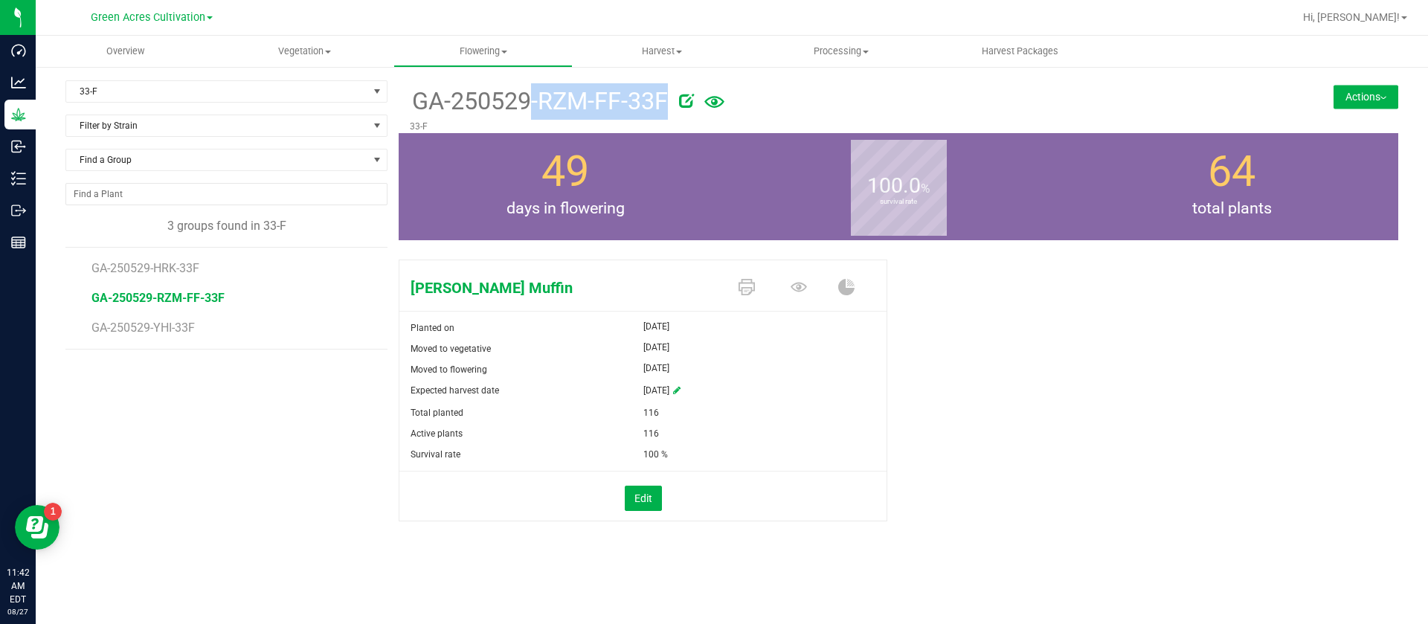
drag, startPoint x: 407, startPoint y: 102, endPoint x: 674, endPoint y: 115, distance: 267.4
click at [674, 115] on div "GA-250529-RZM-FF-33F 33-F" at bounding box center [815, 106] width 833 height 53
click at [1074, 434] on div "Runtz Muffin Planted on Jun 17, 2025 Moved to vegetative Jun 17, 2025 Moved to …" at bounding box center [899, 406] width 1000 height 305
click at [449, 391] on span "Expected harvest date" at bounding box center [455, 390] width 89 height 10
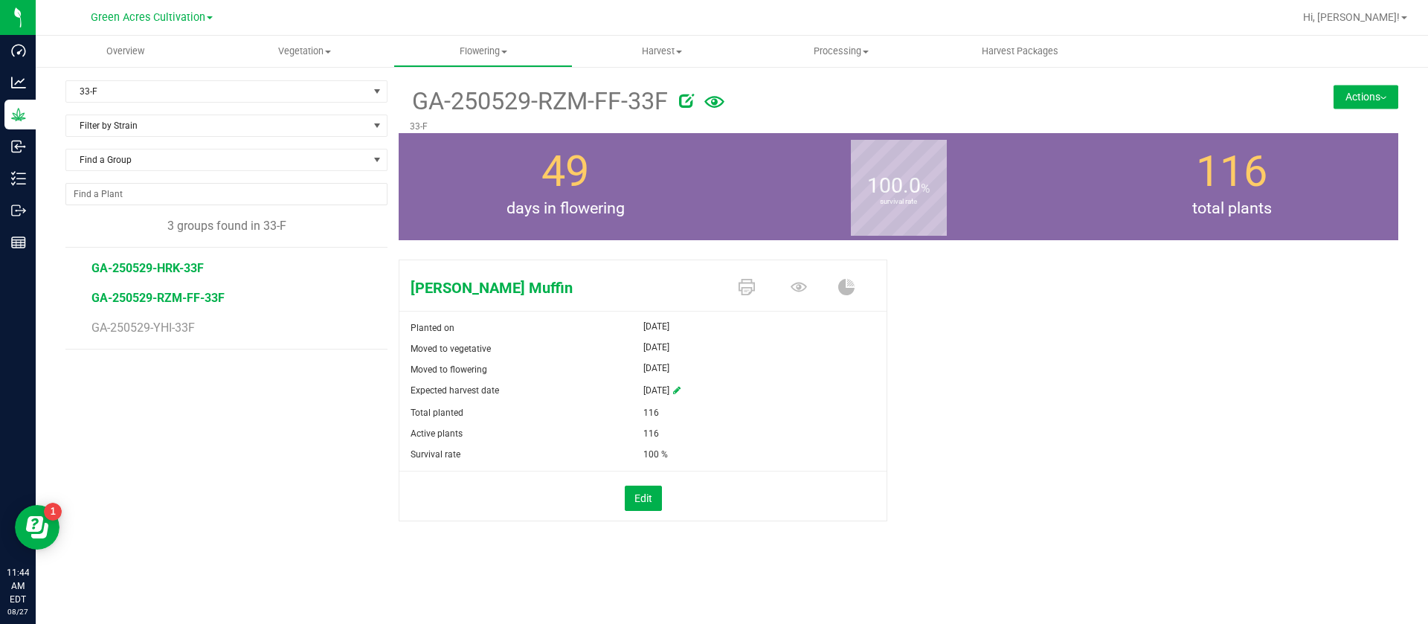
click at [173, 266] on span "GA-250529-HRK-33F" at bounding box center [148, 268] width 112 height 14
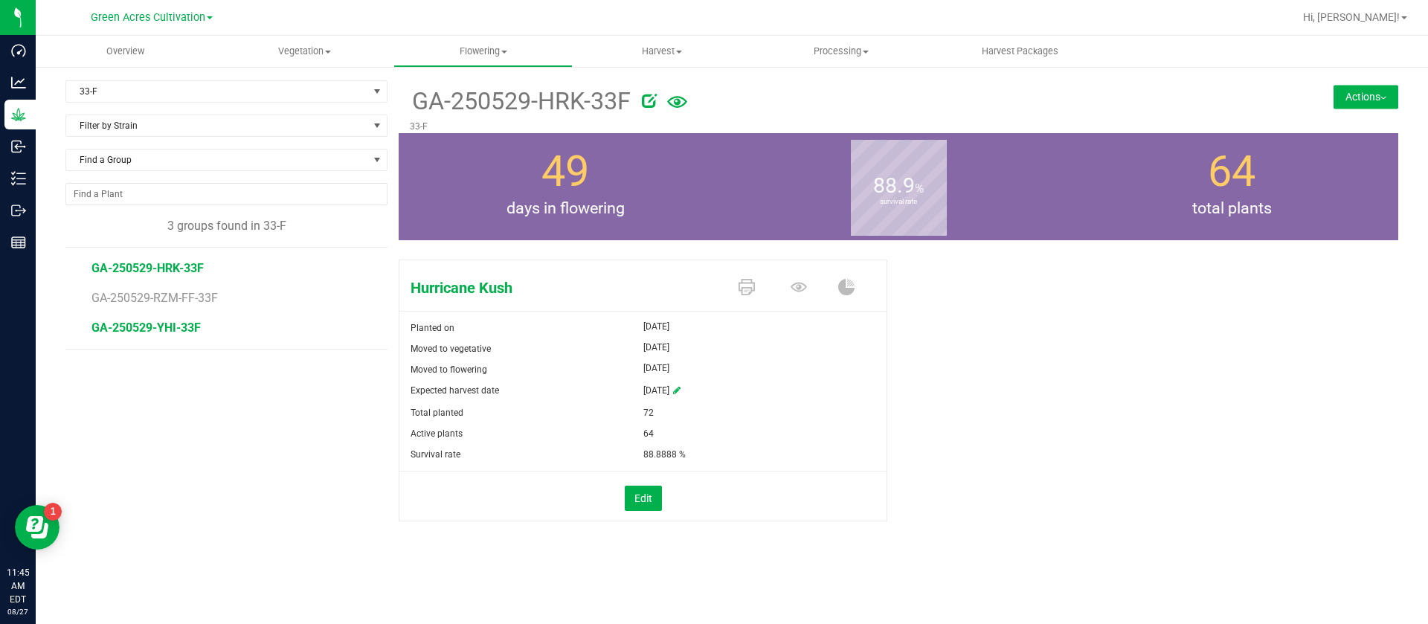
click at [187, 327] on span "GA-250529-YHI-33F" at bounding box center [146, 328] width 109 height 14
click at [237, 350] on div "33-F Filter by Area All 01 02 05 06 09 10 14 18 22 25 26 29 30 33 33-B 33-D 33-…" at bounding box center [231, 319] width 333 height 478
click at [143, 279] on li "GA-250529-RZM-FF-33F" at bounding box center [235, 292] width 286 height 30
click at [121, 266] on span "GA-250529-HRK-33F" at bounding box center [148, 268] width 112 height 14
drag, startPoint x: 80, startPoint y: 269, endPoint x: 225, endPoint y: 269, distance: 145.1
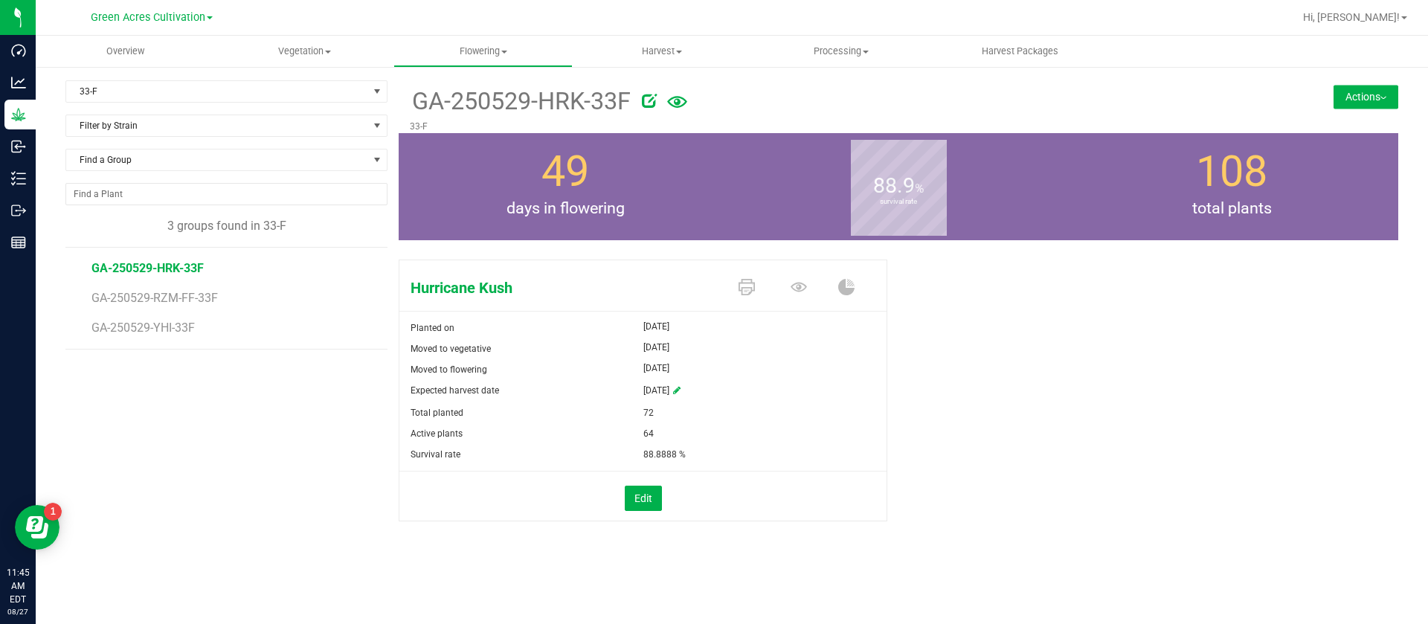
click at [225, 269] on div "GA-250529-HRK-33F GA-250529-RZM-FF-33F GA-250529-YHI-33F" at bounding box center [226, 298] width 322 height 103
copy span "GA-250529-HRK-33F"
click at [194, 295] on span "GA-250529-RZM-FF-33F" at bounding box center [158, 298] width 133 height 14
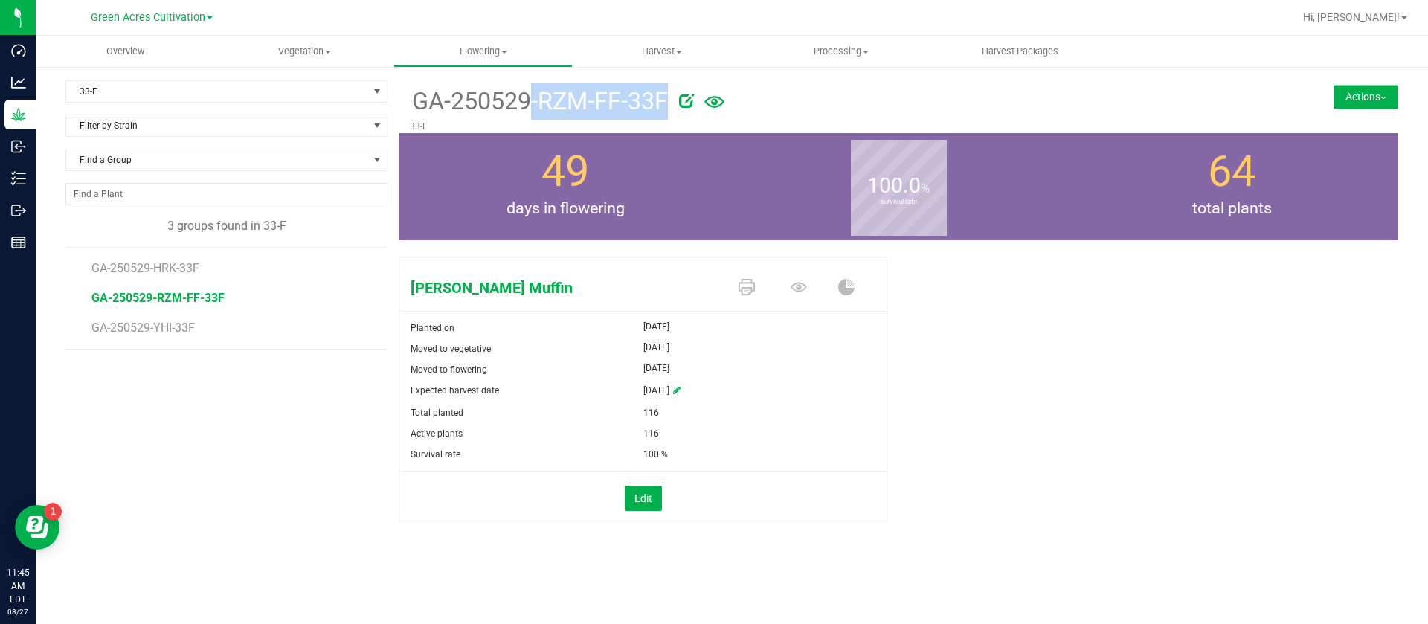
drag, startPoint x: 411, startPoint y: 104, endPoint x: 684, endPoint y: 106, distance: 273.8
click at [684, 106] on div "GA-250529-RZM-FF-33F" at bounding box center [815, 99] width 811 height 39
copy div "GA-250529-RZM-FF-33F"
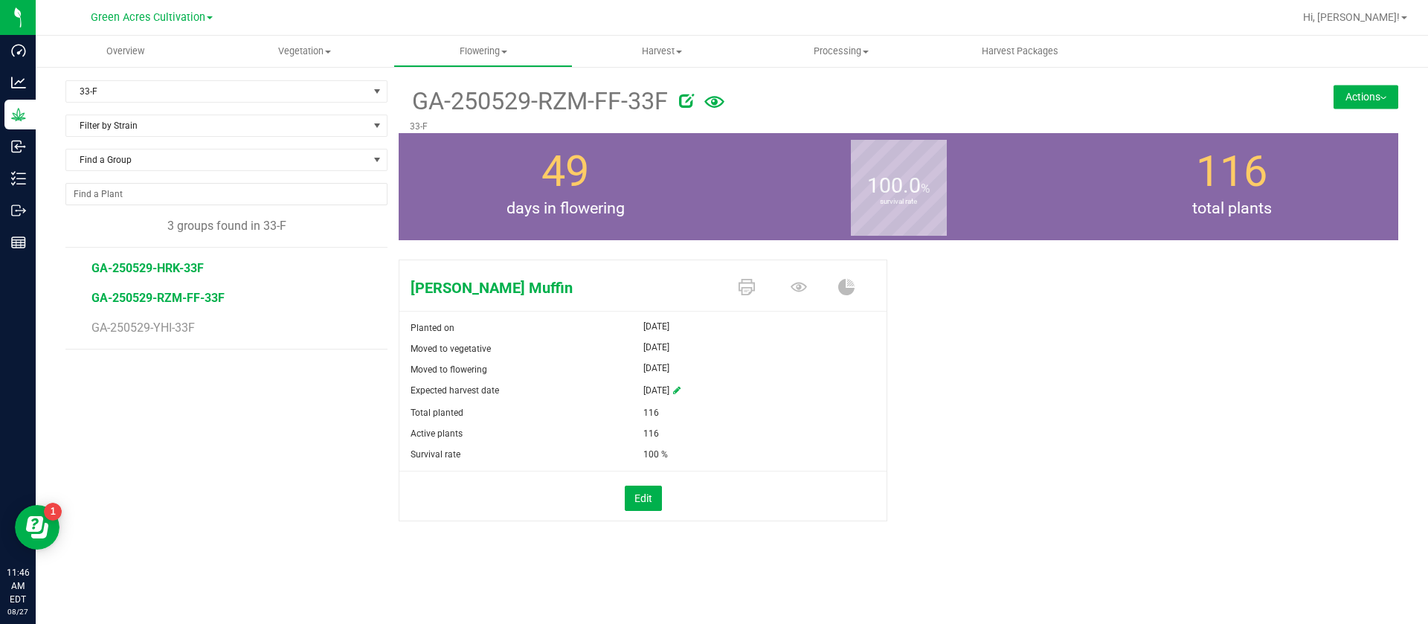
click at [164, 274] on span "GA-250529-HRK-33F" at bounding box center [148, 268] width 112 height 14
drag, startPoint x: 398, startPoint y: 103, endPoint x: 610, endPoint y: 105, distance: 212.0
click at [610, 105] on div "33-F Filter by Area All 01 02 05 06 09 10 14 18 22 25 26 29 30 33 33-B 33-D 33-…" at bounding box center [731, 319] width 1333 height 478
click at [554, 167] on span "49" at bounding box center [566, 172] width 48 height 50
drag, startPoint x: 414, startPoint y: 107, endPoint x: 605, endPoint y: 99, distance: 190.6
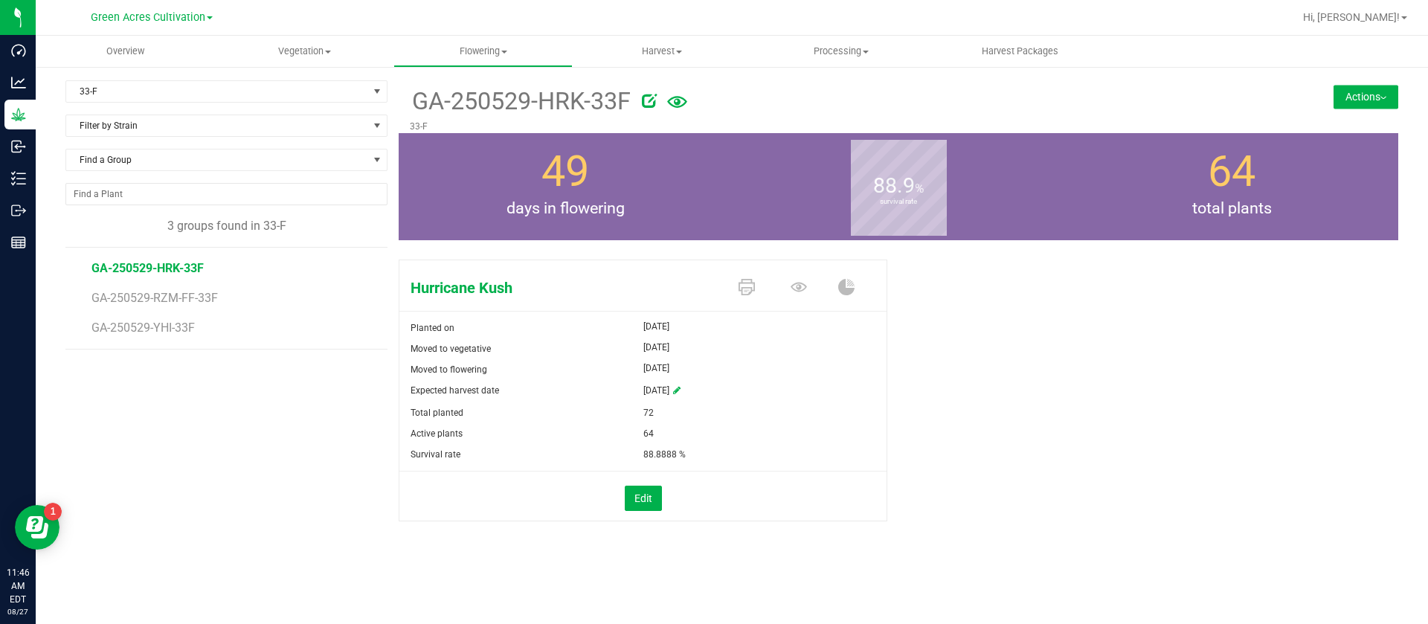
click at [629, 107] on span "GA-250529-HRK-33F" at bounding box center [520, 101] width 221 height 36
copy span "GA-250529-HRK-33F"
click at [165, 333] on span "GA-250529-YHI-33F" at bounding box center [146, 328] width 109 height 14
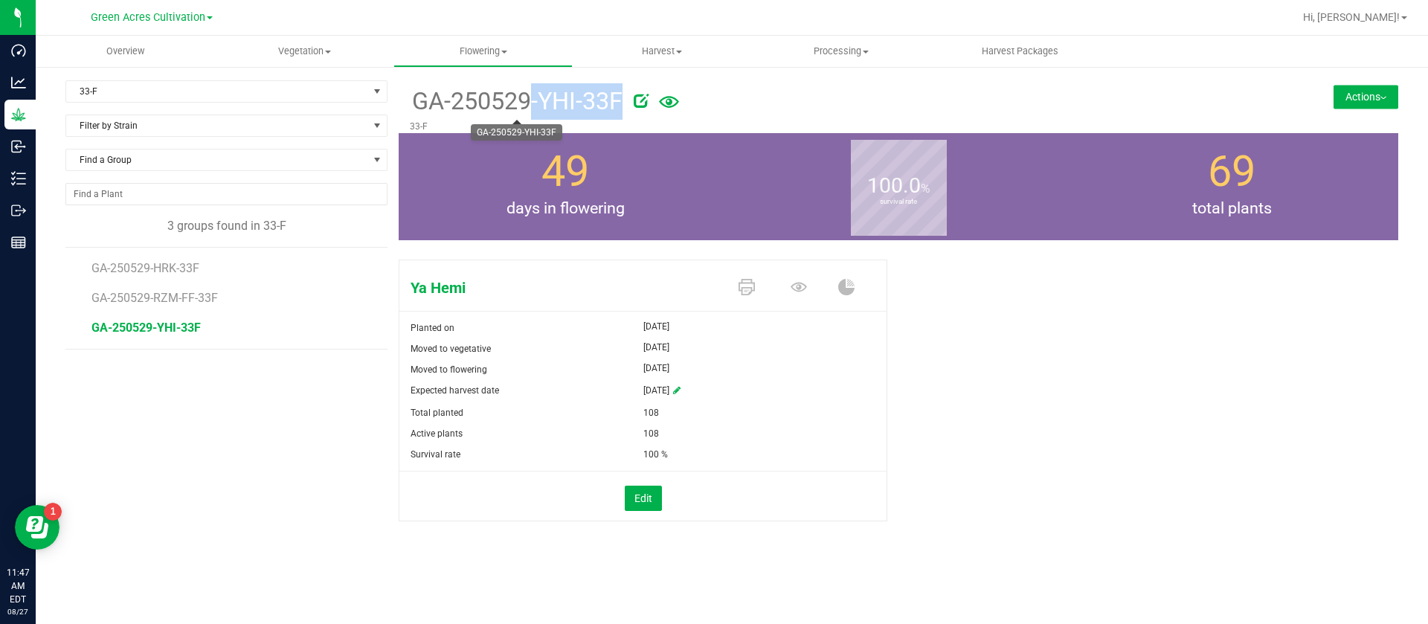
drag, startPoint x: 414, startPoint y: 98, endPoint x: 623, endPoint y: 110, distance: 210.1
click at [623, 110] on div "GA-250529-YHI-33F" at bounding box center [815, 99] width 811 height 39
copy div "GA-250529-YHI-33F"
click at [972, 453] on div "Ya Hemi Planted on Jun 17, 2025 Moved to vegetative Jun 17, 2025 Moved to flowe…" at bounding box center [899, 406] width 1000 height 305
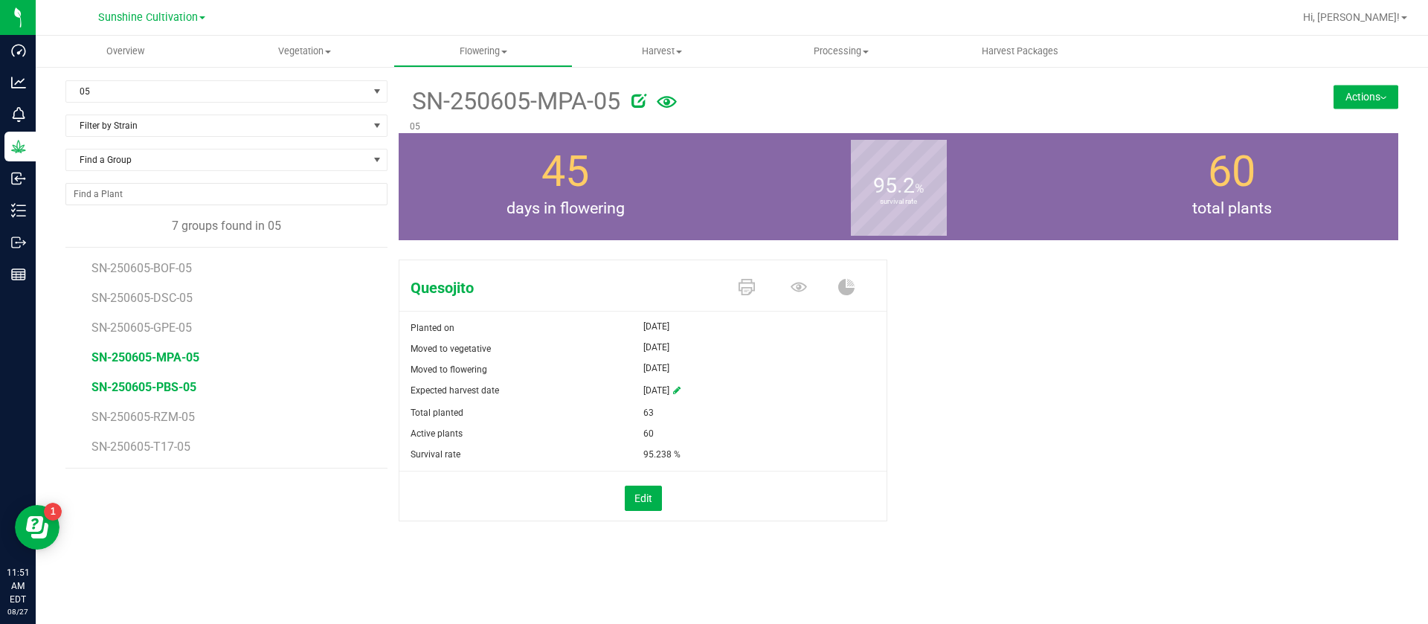
click at [147, 388] on span "SN-250605-PBS-05" at bounding box center [144, 387] width 105 height 14
click at [166, 423] on span "SN-250605-RZM-05" at bounding box center [146, 417] width 108 height 14
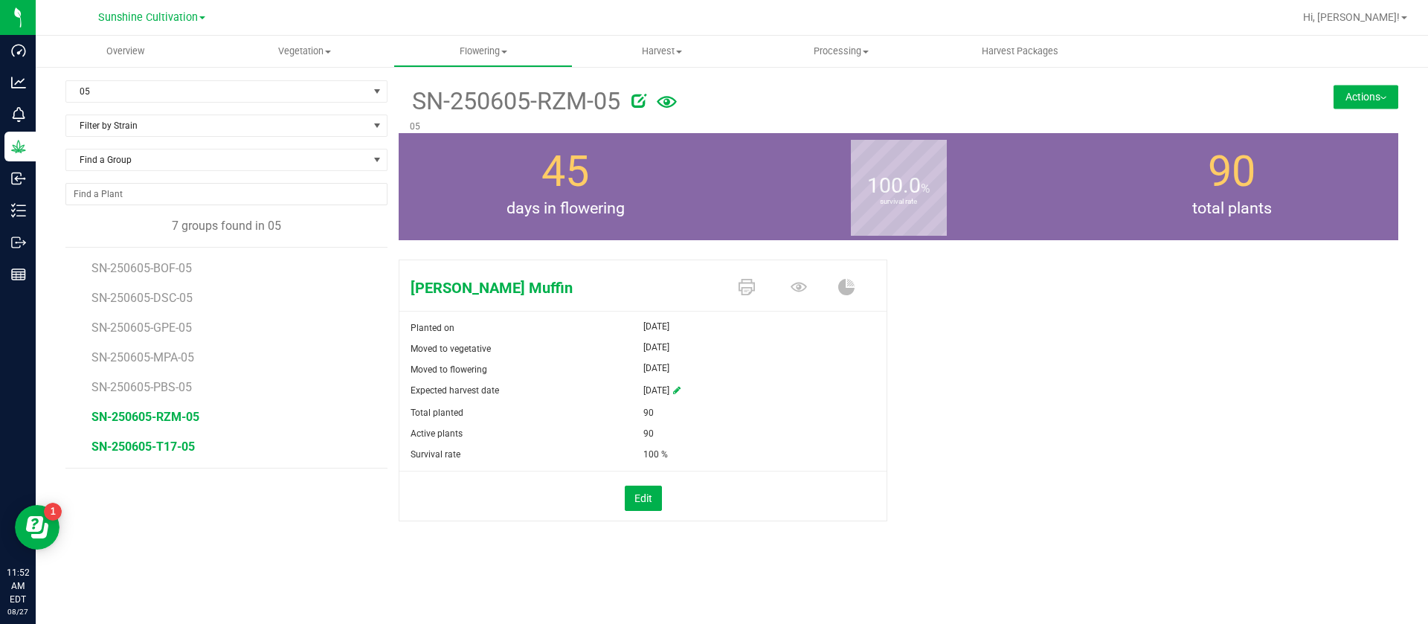
click at [169, 448] on span "SN-250605-T17-05" at bounding box center [143, 447] width 103 height 14
click at [957, 457] on div "[PERSON_NAME] Grapes Planted on [DATE] Moved to vegetative [DATE] Moved to flow…" at bounding box center [899, 406] width 1000 height 305
click at [158, 83] on span "05" at bounding box center [217, 91] width 302 height 21
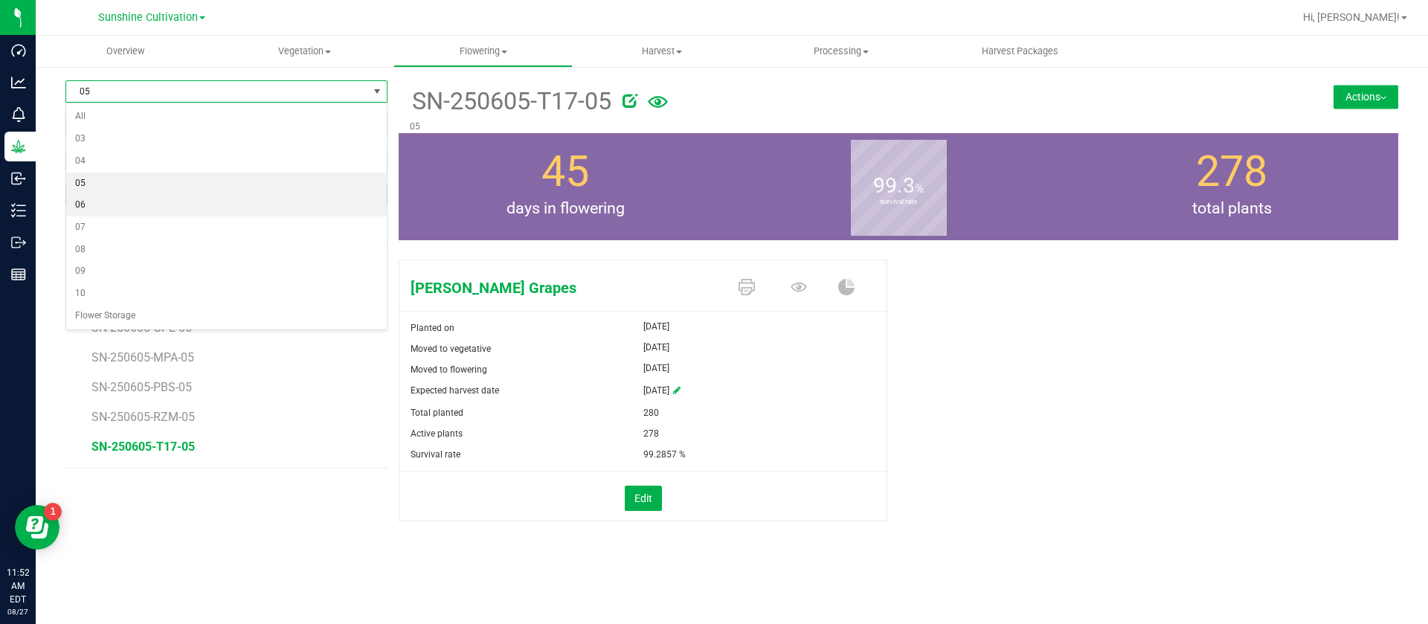
click at [106, 204] on li "06" at bounding box center [226, 205] width 321 height 22
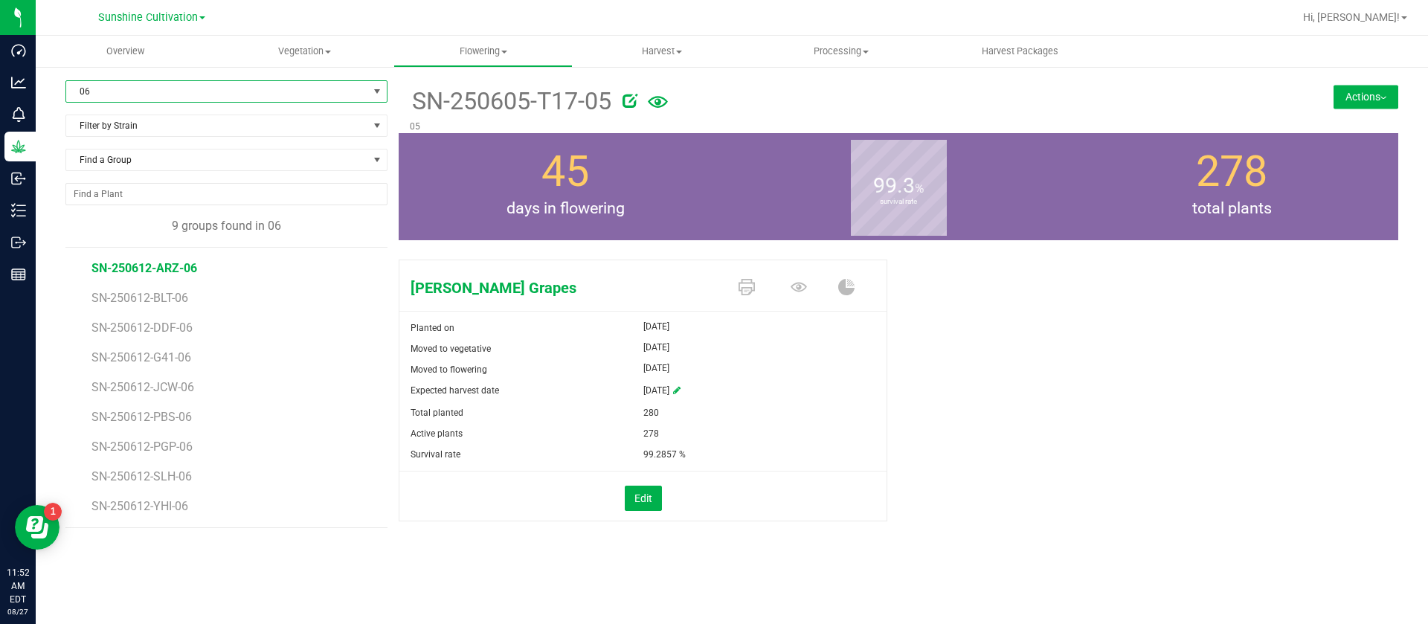
click at [158, 263] on span "SN-250612-ARZ-06" at bounding box center [145, 268] width 106 height 14
click at [231, 89] on span "06" at bounding box center [217, 91] width 302 height 21
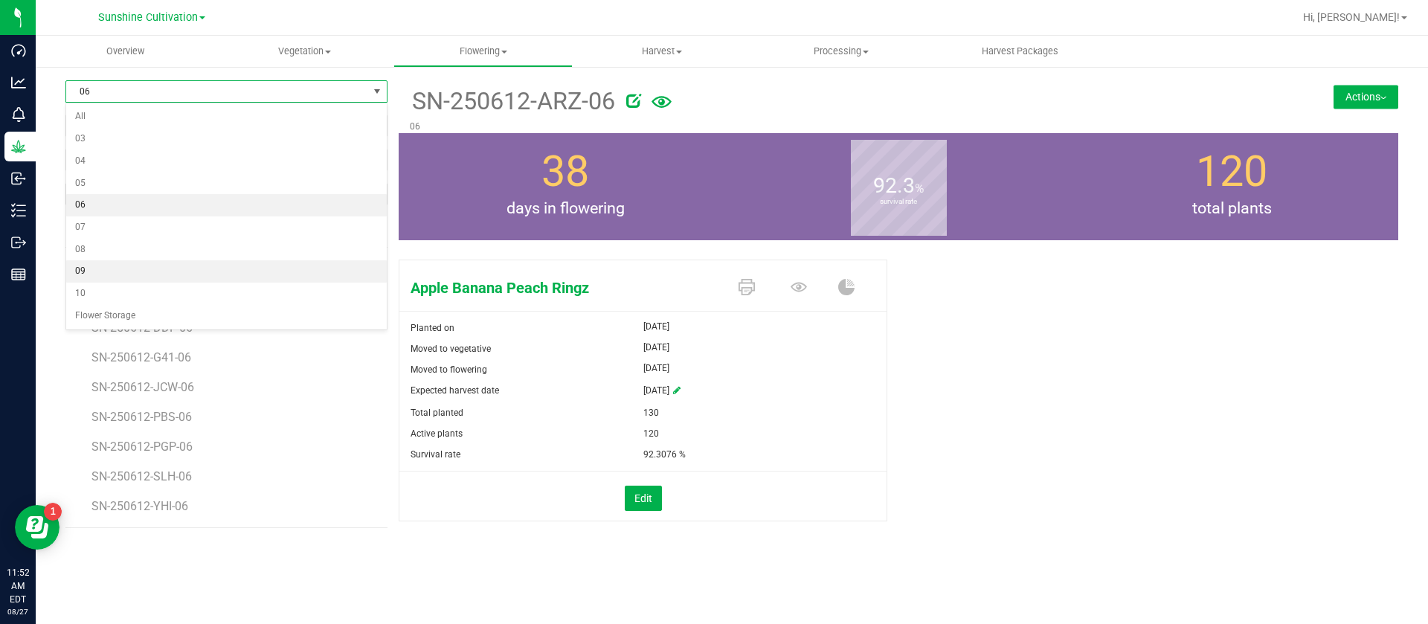
click at [101, 266] on li "09" at bounding box center [226, 271] width 321 height 22
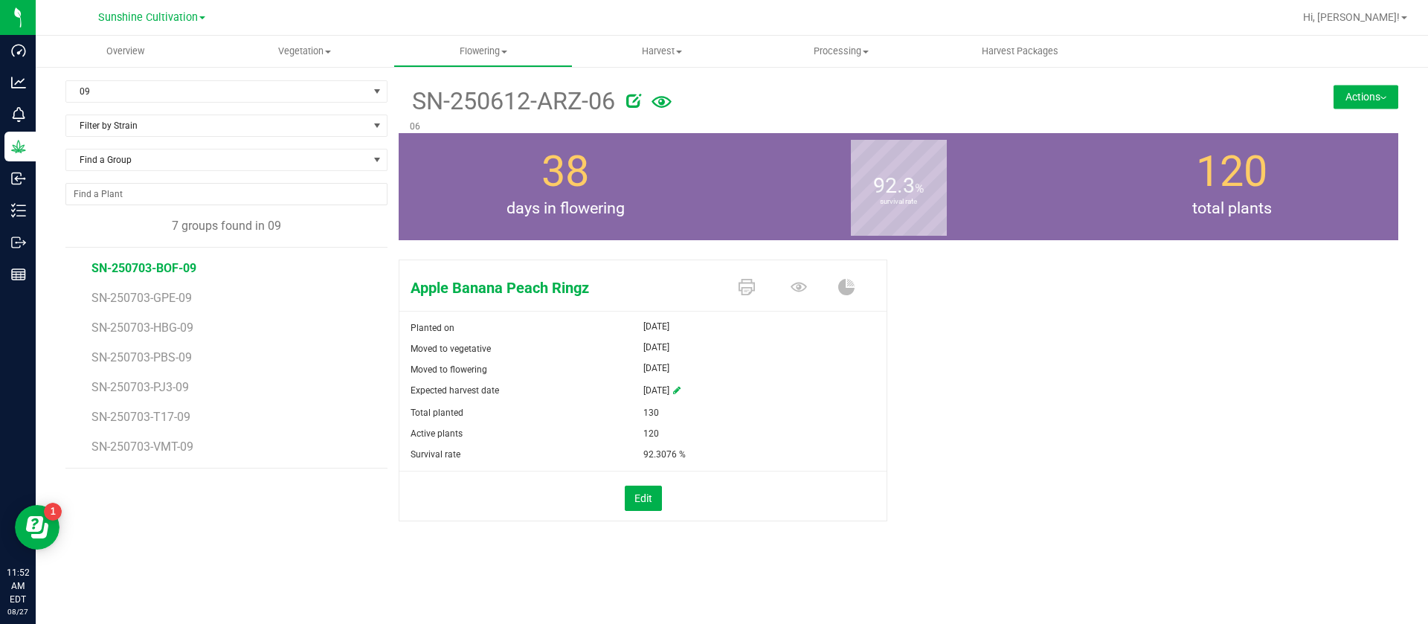
click at [157, 269] on span "SN-250703-BOF-09" at bounding box center [144, 268] width 105 height 14
click at [115, 102] on span "09" at bounding box center [226, 91] width 322 height 22
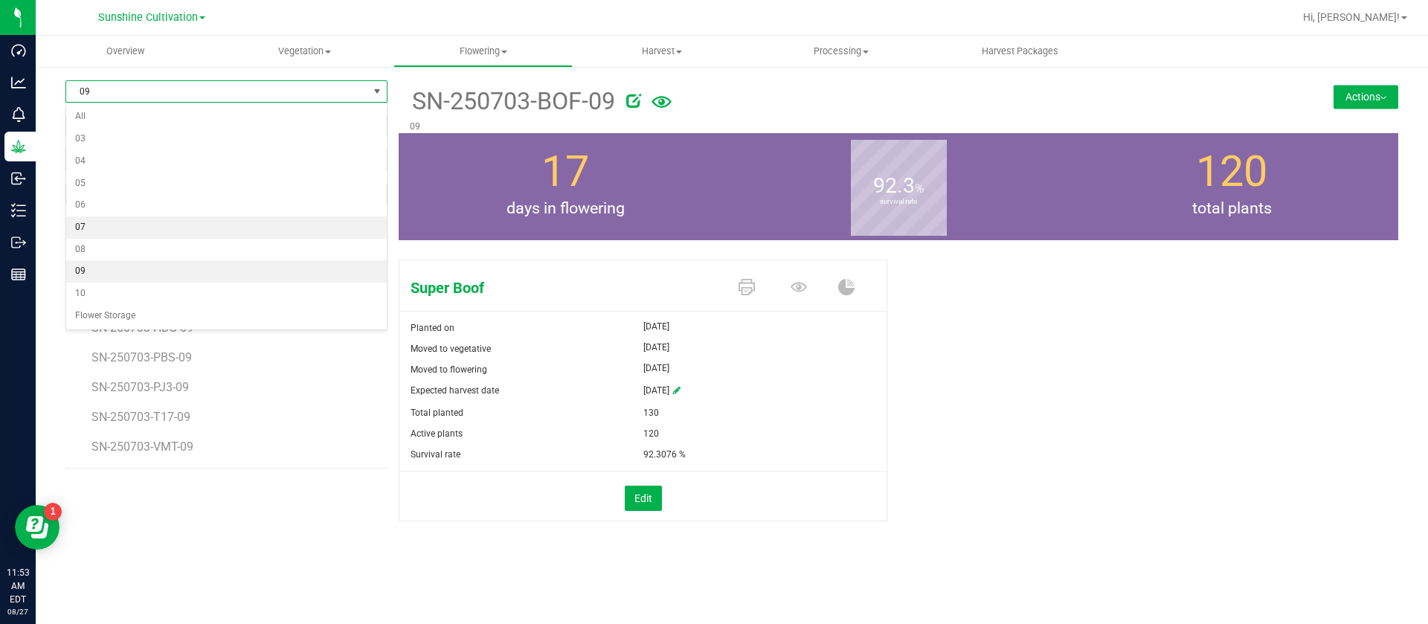
click at [100, 219] on li "07" at bounding box center [226, 227] width 321 height 22
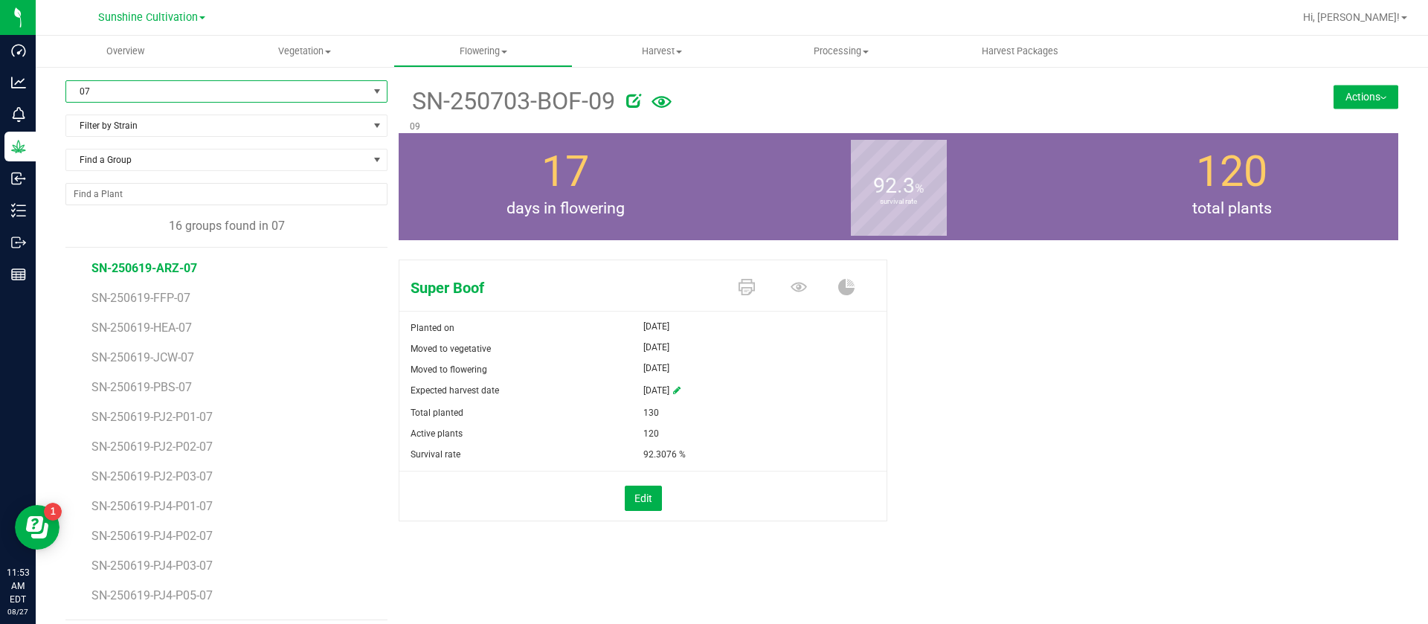
click at [161, 267] on span "SN-250619-ARZ-07" at bounding box center [145, 268] width 106 height 14
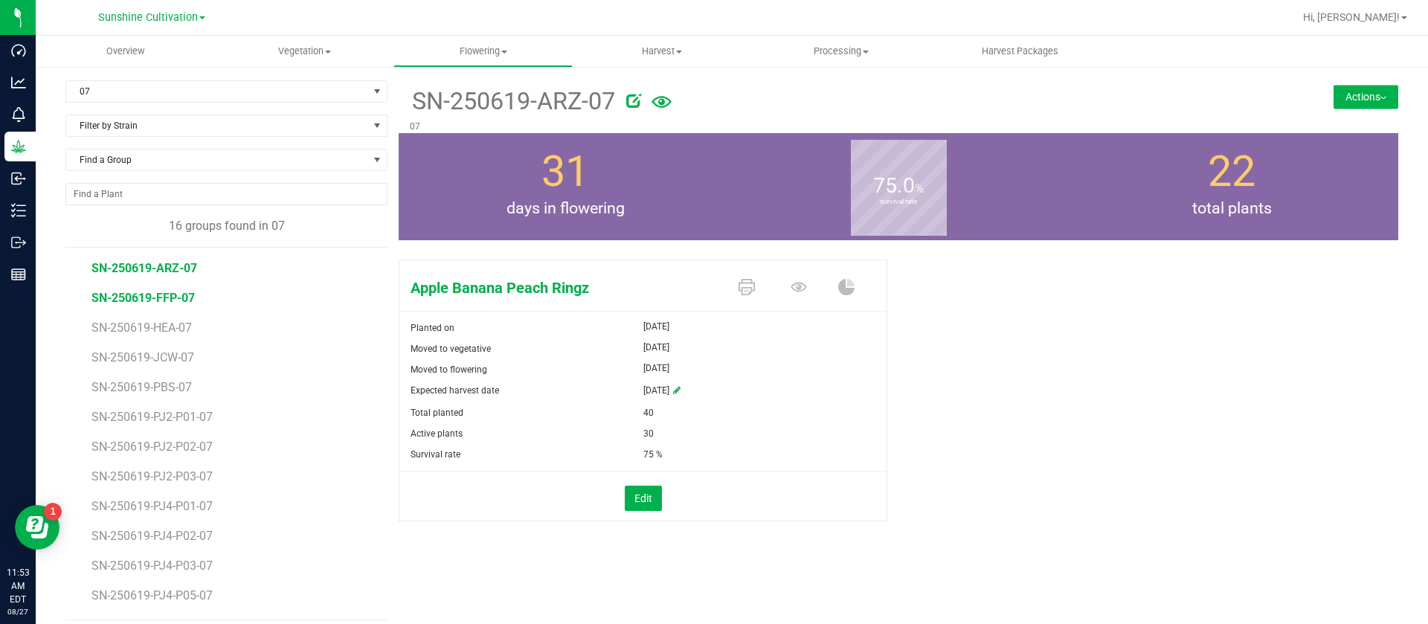
click at [152, 301] on span "SN-250619-FFP-07" at bounding box center [143, 298] width 103 height 14
click at [170, 324] on span "SN-250619-HEA-07" at bounding box center [145, 328] width 106 height 14
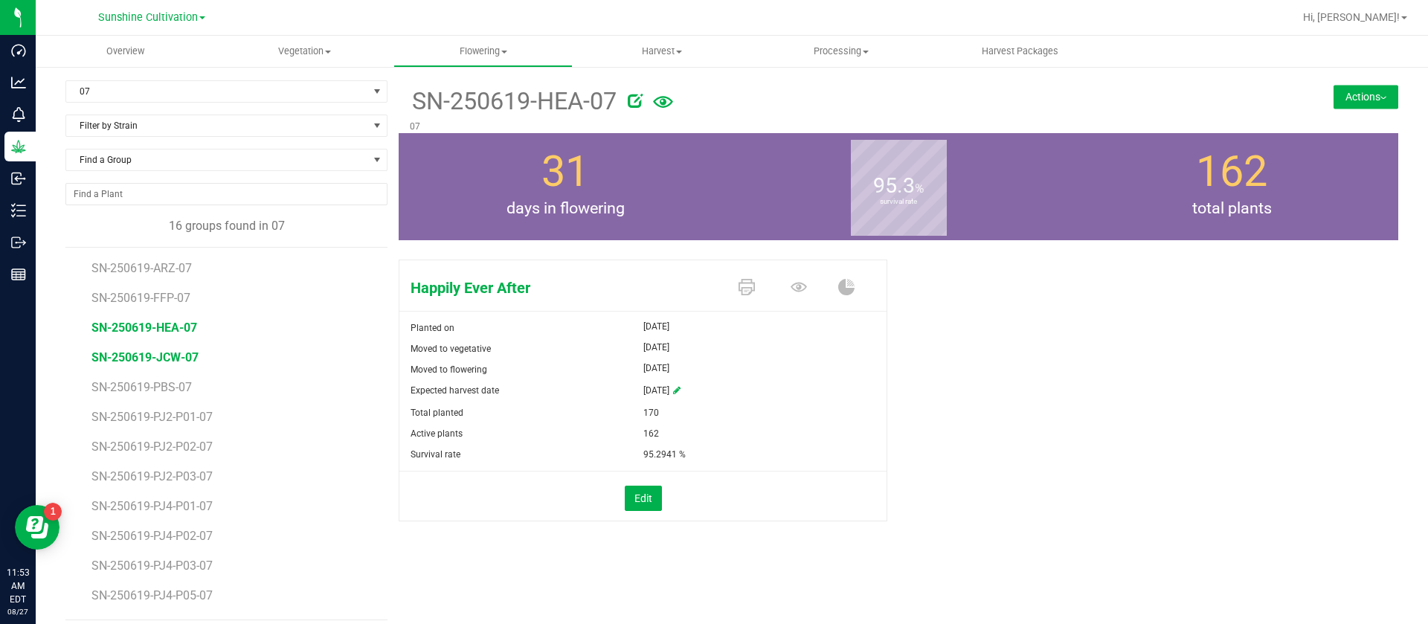
click at [176, 358] on span "SN-250619-JCW-07" at bounding box center [145, 357] width 107 height 14
click at [166, 380] on span "SN-250619-PBS-07" at bounding box center [144, 387] width 105 height 14
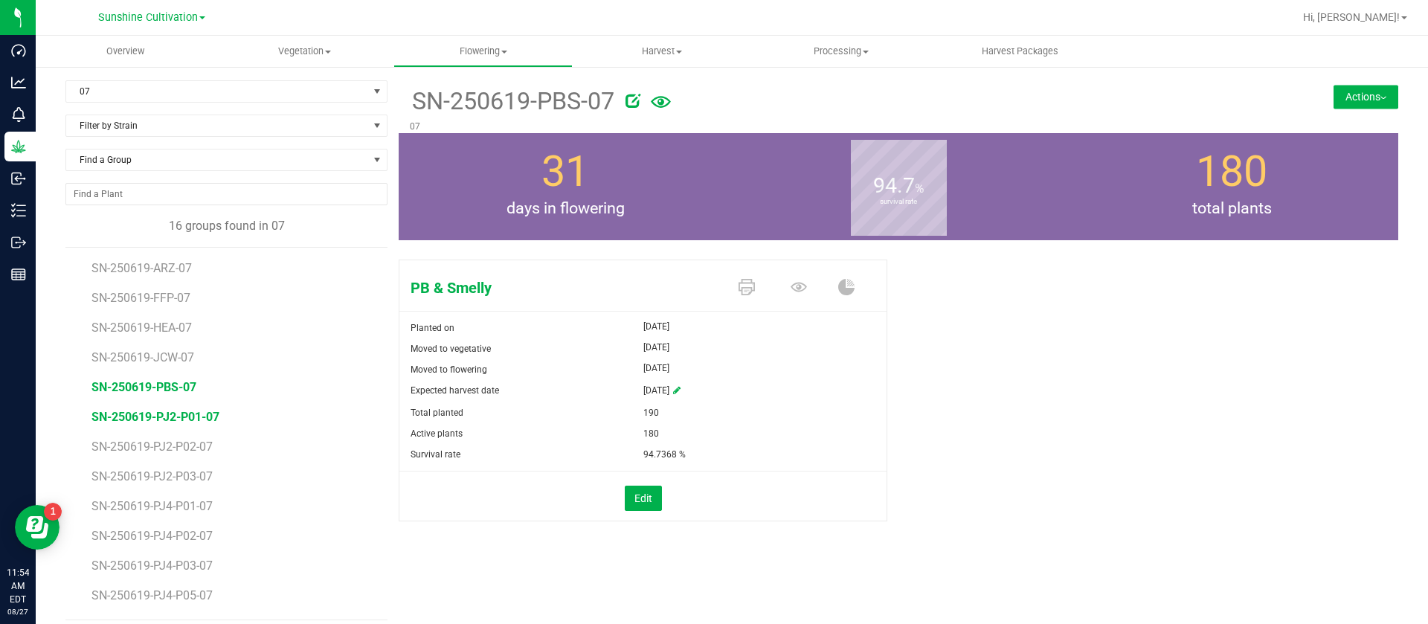
click at [175, 417] on span "SN-250619-PJ2-P01-07" at bounding box center [156, 417] width 128 height 14
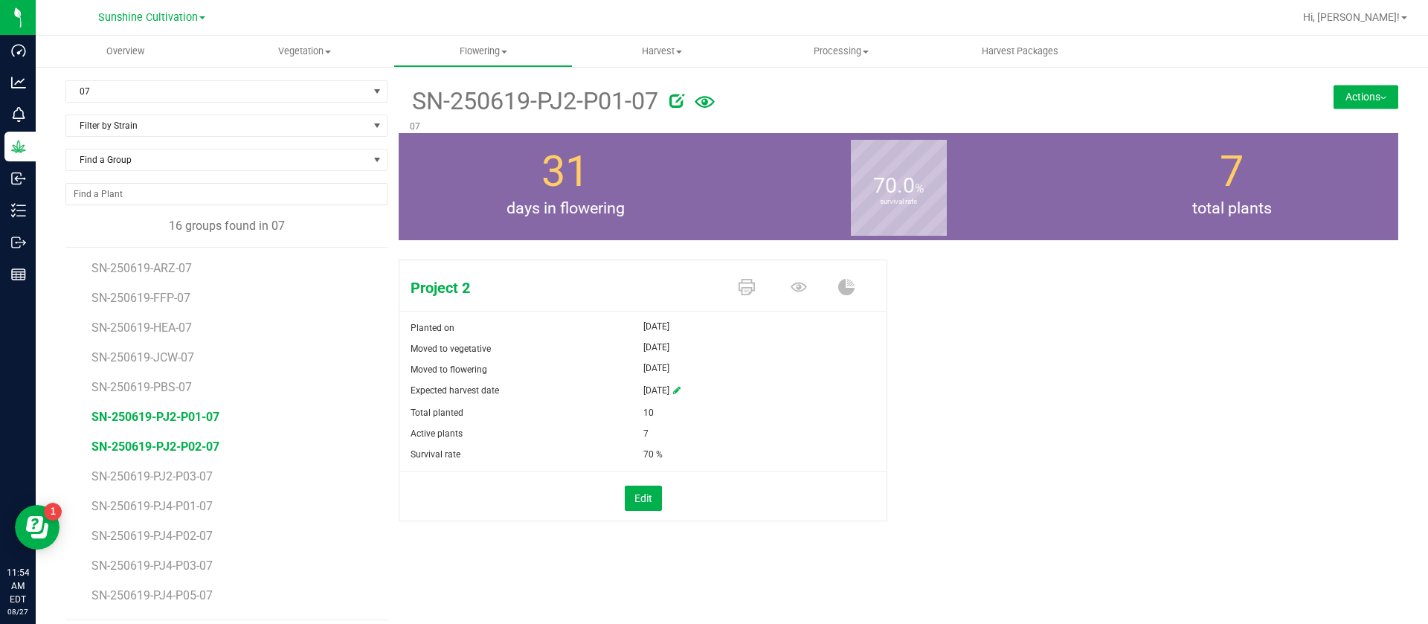
click at [210, 450] on span "SN-250619-PJ2-P02-07" at bounding box center [156, 447] width 128 height 14
click at [199, 478] on span "SN-250619-PJ2-P03-07" at bounding box center [156, 476] width 128 height 14
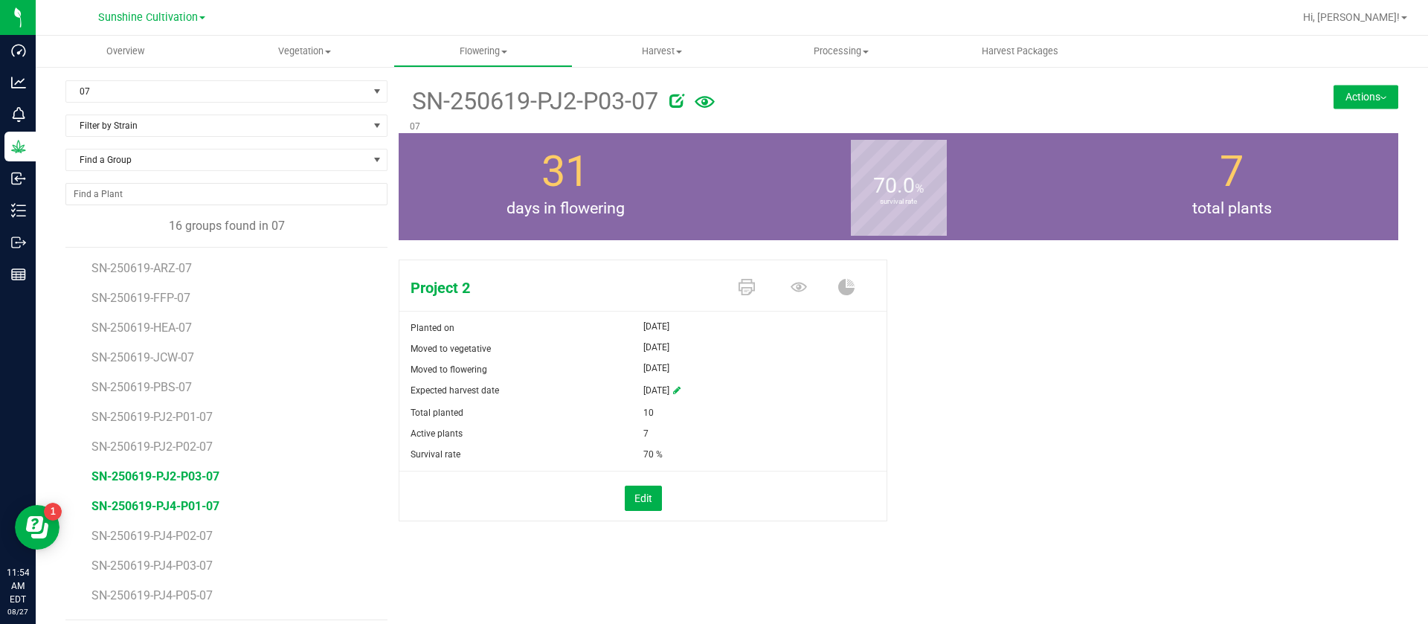
click at [186, 507] on span "SN-250619-PJ4-P01-07" at bounding box center [156, 506] width 128 height 14
click at [194, 536] on span "SN-250619-PJ4-P02-07" at bounding box center [156, 536] width 128 height 14
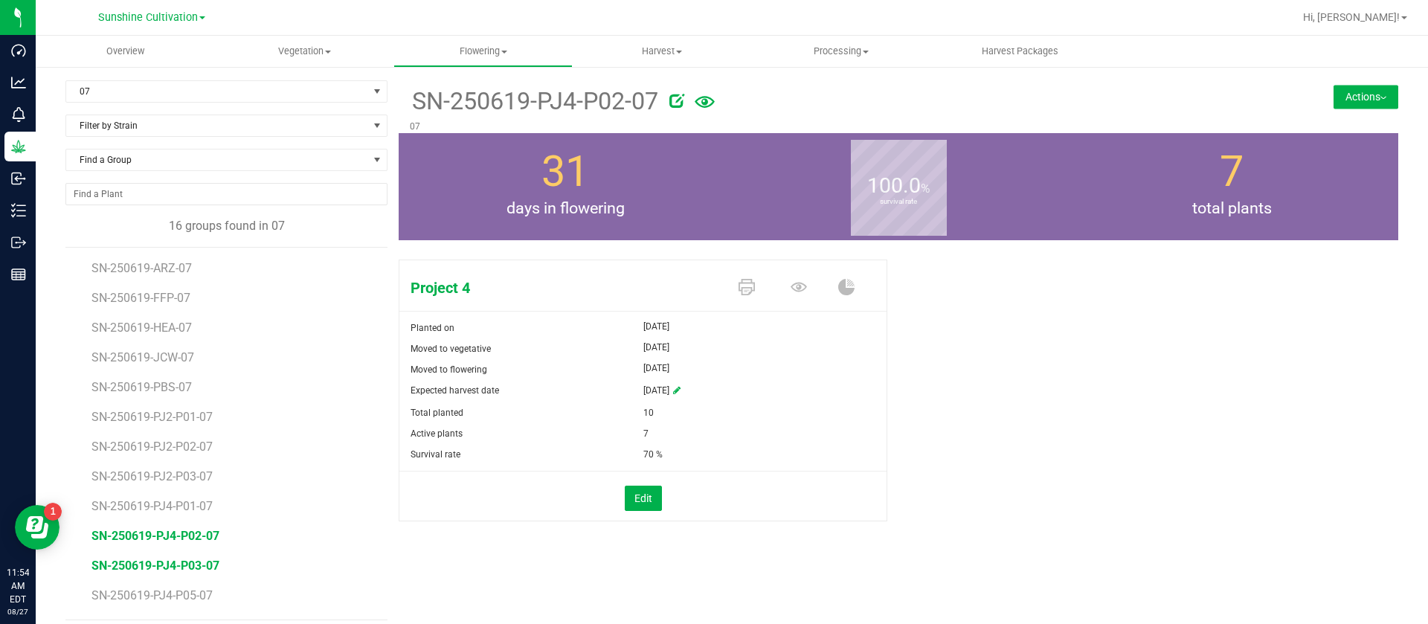
click at [205, 570] on span "SN-250619-PJ4-P03-07" at bounding box center [156, 566] width 128 height 14
click at [186, 591] on span "SN-250619-PJ4-P05-07" at bounding box center [156, 595] width 128 height 14
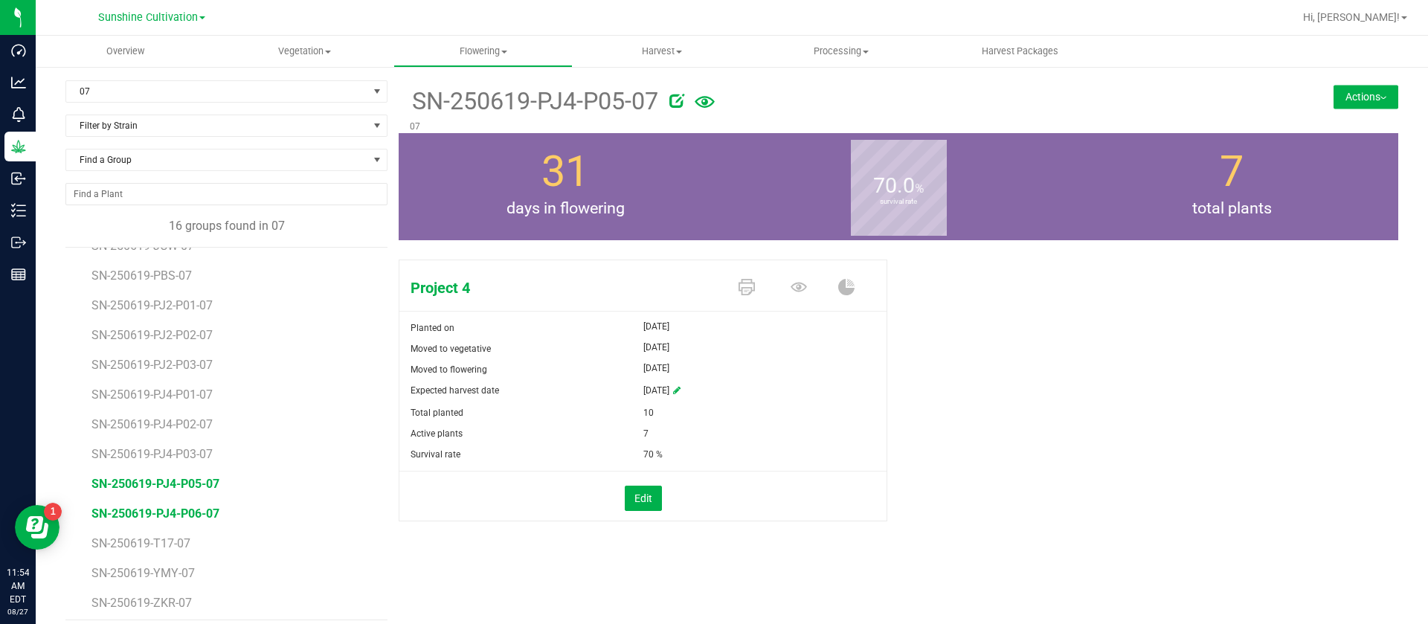
click at [197, 518] on span "SN-250619-PJ4-P06-07" at bounding box center [156, 514] width 128 height 14
click at [173, 545] on span "SN-250619-T17-07" at bounding box center [143, 543] width 103 height 14
